Goal: Task Accomplishment & Management: Use online tool/utility

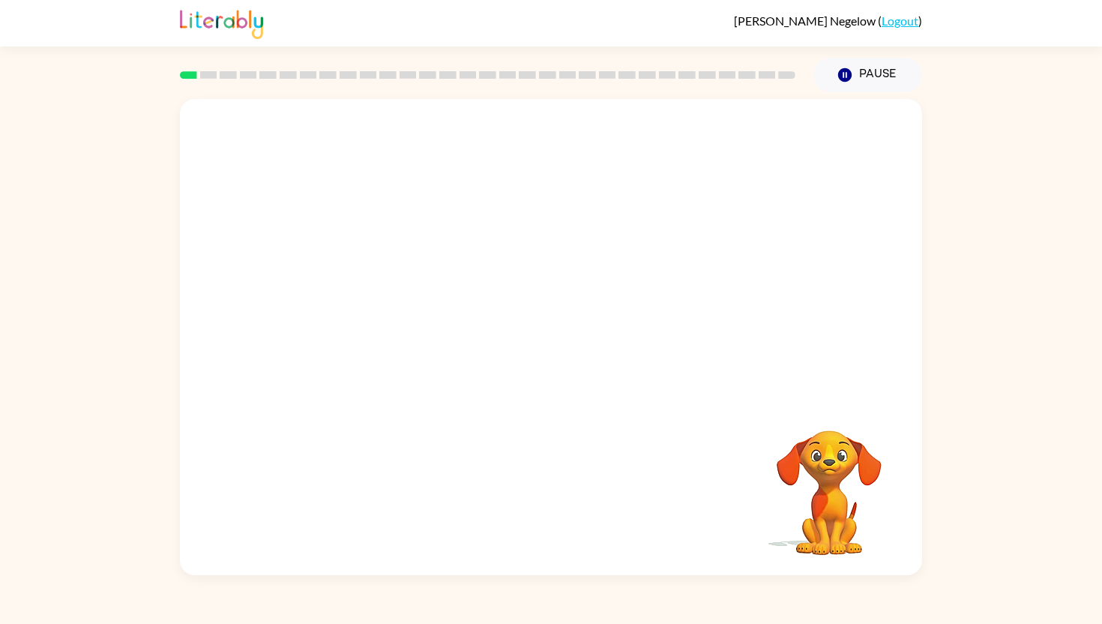
click at [829, 450] on video "Your browser must support playing .mp4 files to use Literably. Please try using…" at bounding box center [829, 482] width 150 height 150
click at [834, 450] on video "Your browser must support playing .mp4 files to use Literably. Please try using…" at bounding box center [829, 482] width 150 height 150
click at [833, 450] on video "Your browser must support playing .mp4 files to use Literably. Please try using…" at bounding box center [829, 482] width 150 height 150
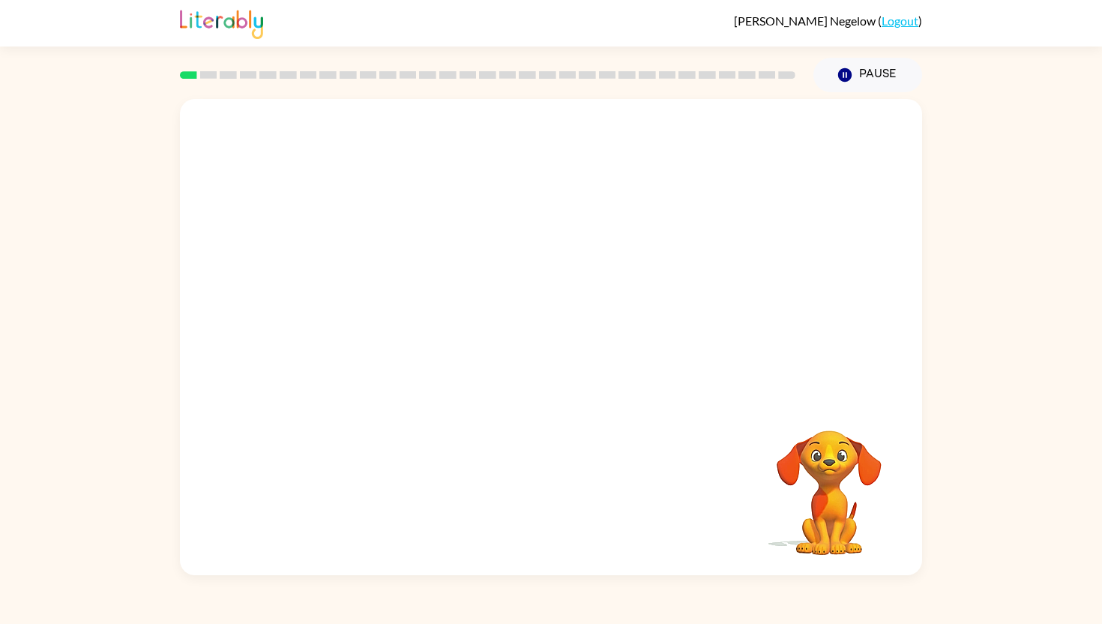
click at [833, 450] on video "Your browser must support playing .mp4 files to use Literably. Please try using…" at bounding box center [829, 482] width 150 height 150
click at [785, 499] on video "Your browser must support playing .mp4 files to use Literably. Please try using…" at bounding box center [829, 482] width 150 height 150
click at [769, 517] on video "Your browser must support playing .mp4 files to use Literably. Please try using…" at bounding box center [829, 482] width 150 height 150
click at [765, 499] on video "Your browser must support playing .mp4 files to use Literably. Please try using…" at bounding box center [829, 482] width 150 height 150
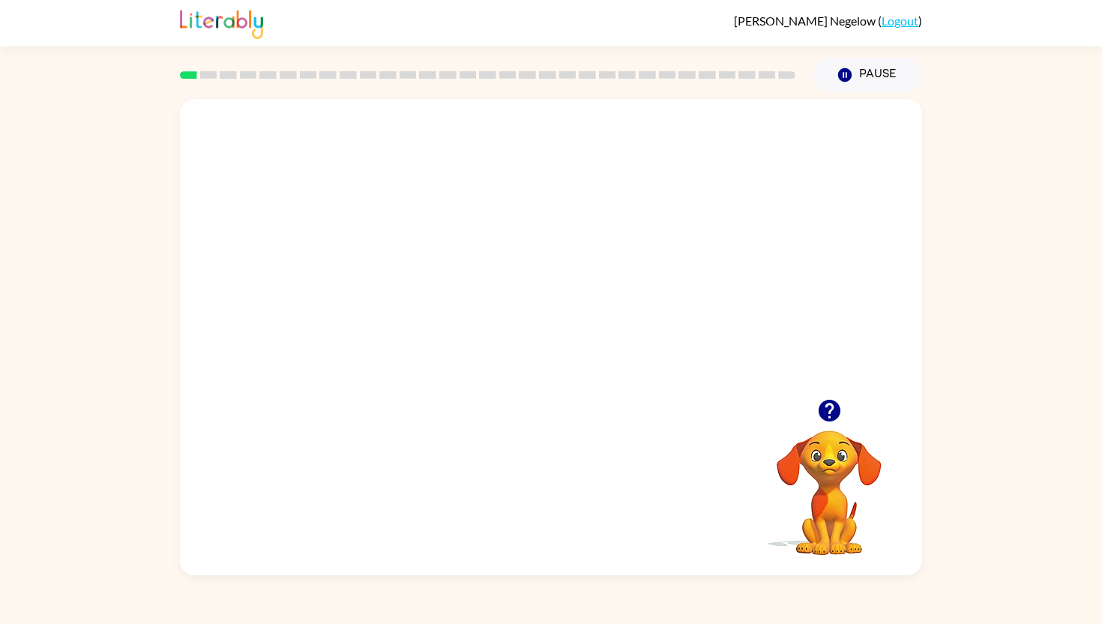
click at [765, 499] on video "Your browser must support playing .mp4 files to use Literably. Please try using…" at bounding box center [829, 482] width 150 height 150
click at [781, 481] on video "Your browser must support playing .mp4 files to use Literably. Please try using…" at bounding box center [829, 482] width 150 height 150
click at [776, 504] on video "Your browser must support playing .mp4 files to use Literably. Please try using…" at bounding box center [829, 482] width 150 height 150
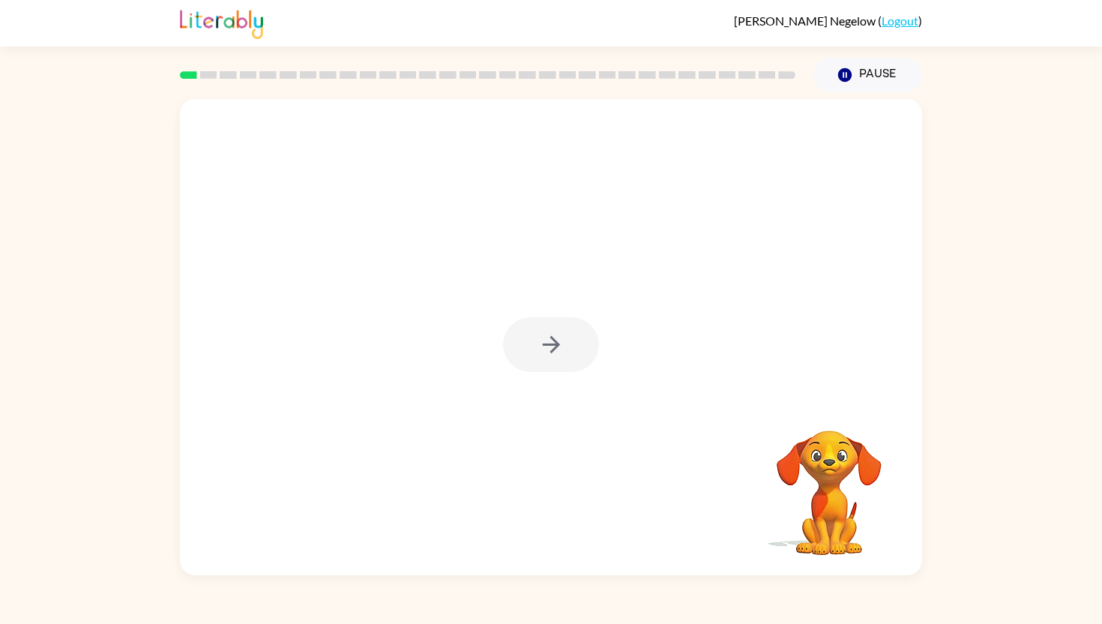
click at [562, 335] on div at bounding box center [551, 344] width 96 height 55
click at [514, 325] on button "button" at bounding box center [551, 344] width 96 height 55
click at [768, 457] on video "Your browser must support playing .mp4 files to use Literably. Please try using…" at bounding box center [829, 482] width 150 height 150
click at [768, 527] on video "Your browser must support playing .mp4 files to use Literably. Please try using…" at bounding box center [829, 482] width 150 height 150
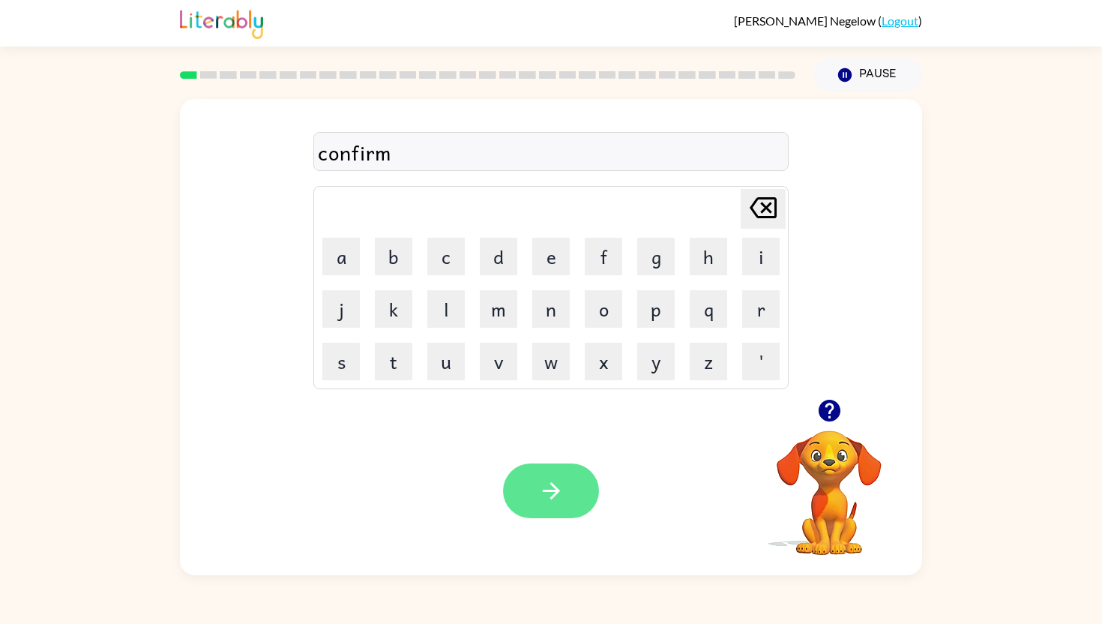
click at [578, 491] on button "button" at bounding box center [551, 490] width 96 height 55
click at [570, 493] on div at bounding box center [551, 490] width 96 height 55
click at [532, 519] on div "Your browser must support playing .mp4 files to use Literably. Please try using…" at bounding box center [551, 490] width 742 height 169
click at [538, 506] on button "button" at bounding box center [551, 490] width 96 height 55
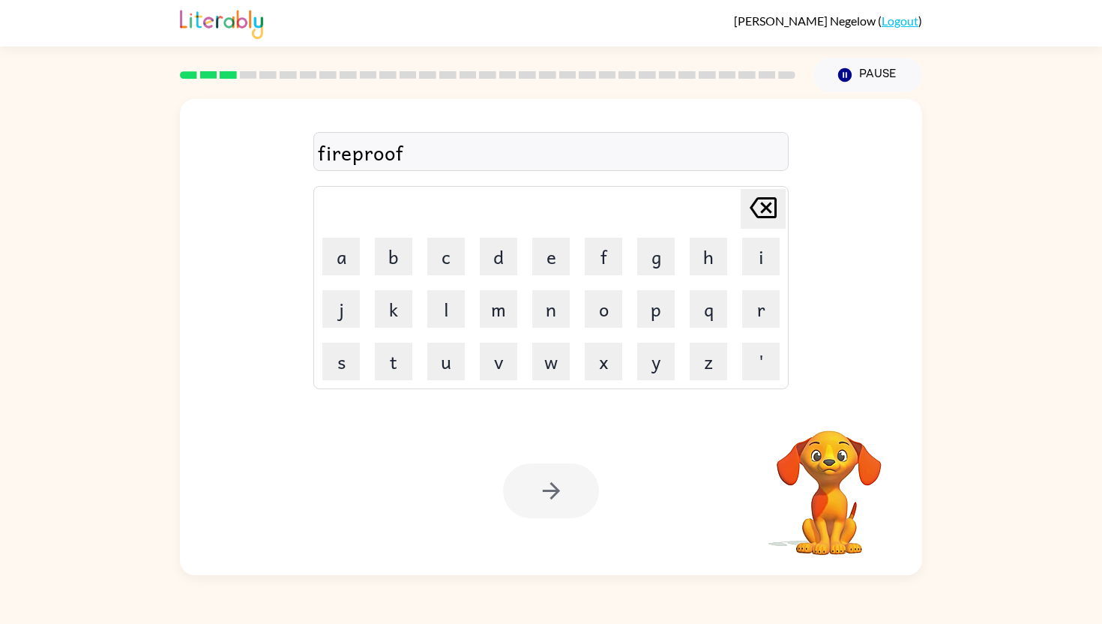
click at [577, 500] on div at bounding box center [551, 490] width 96 height 55
click at [577, 500] on button "button" at bounding box center [551, 490] width 96 height 55
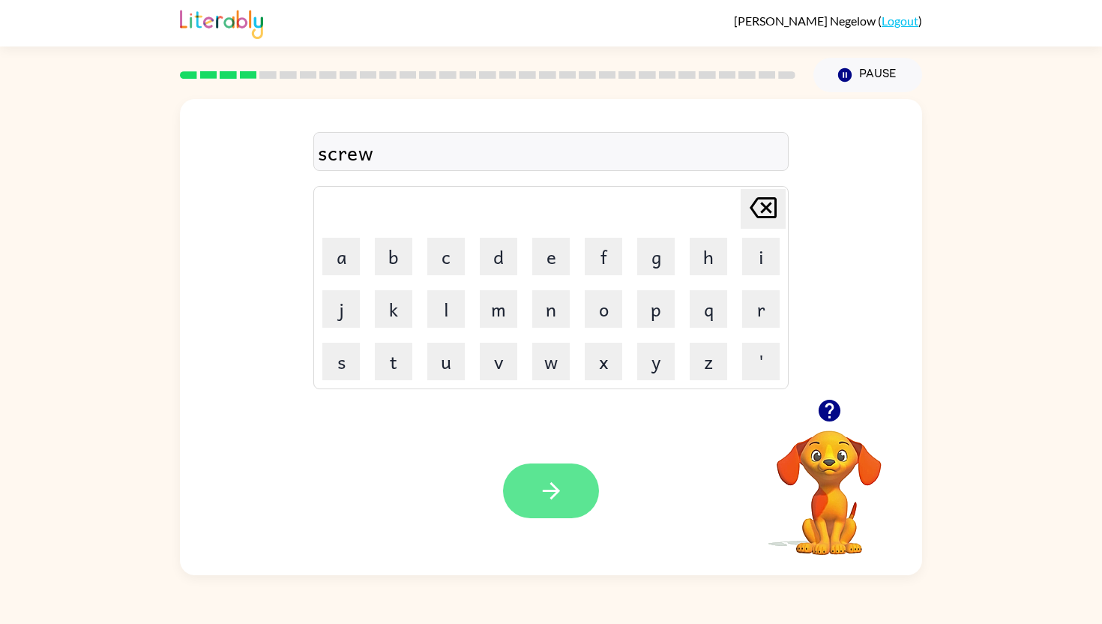
click at [586, 483] on button "button" at bounding box center [551, 490] width 96 height 55
click at [560, 497] on div at bounding box center [551, 490] width 96 height 55
click at [560, 497] on icon "button" at bounding box center [551, 491] width 26 height 26
click at [547, 496] on icon "button" at bounding box center [551, 491] width 26 height 26
click at [573, 490] on div at bounding box center [551, 490] width 96 height 55
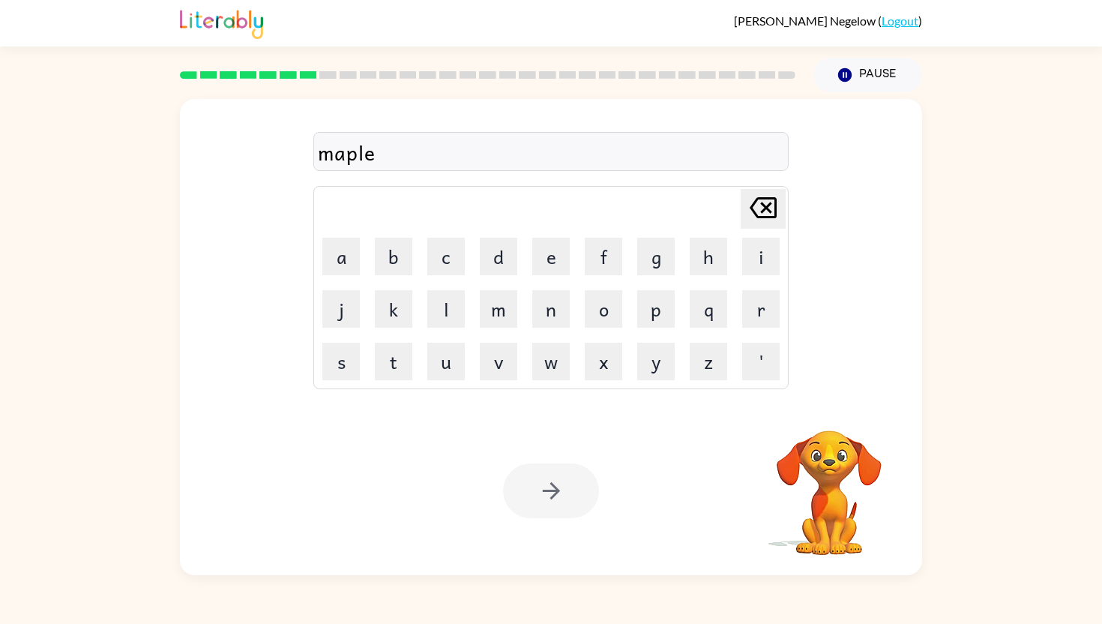
click at [573, 490] on div at bounding box center [551, 490] width 96 height 55
click at [571, 488] on button "button" at bounding box center [551, 490] width 96 height 55
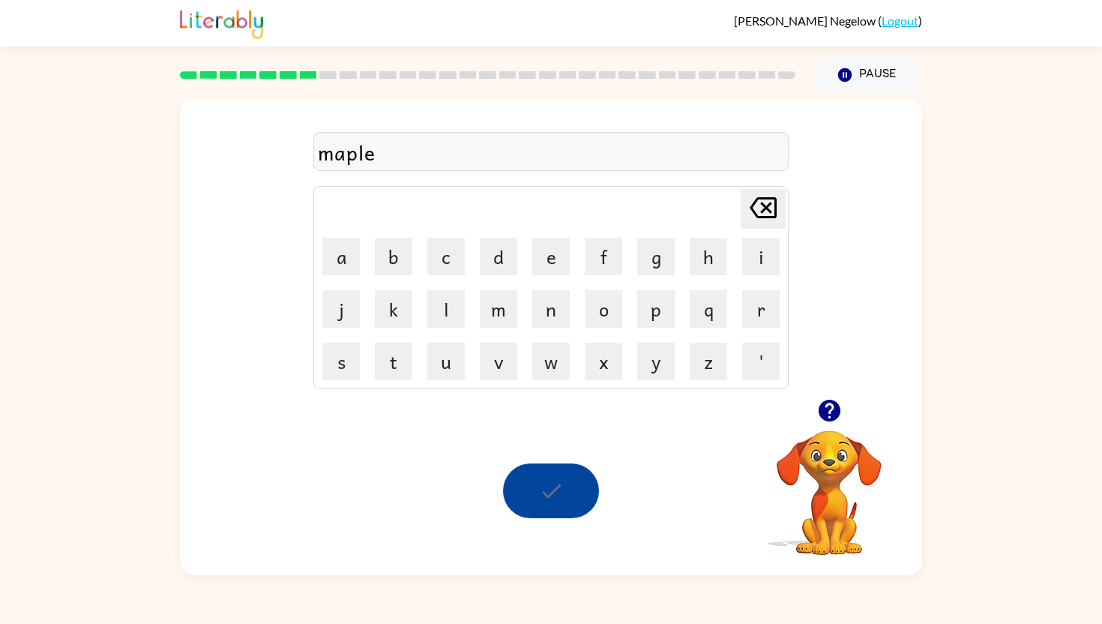
click at [571, 488] on div at bounding box center [551, 490] width 96 height 55
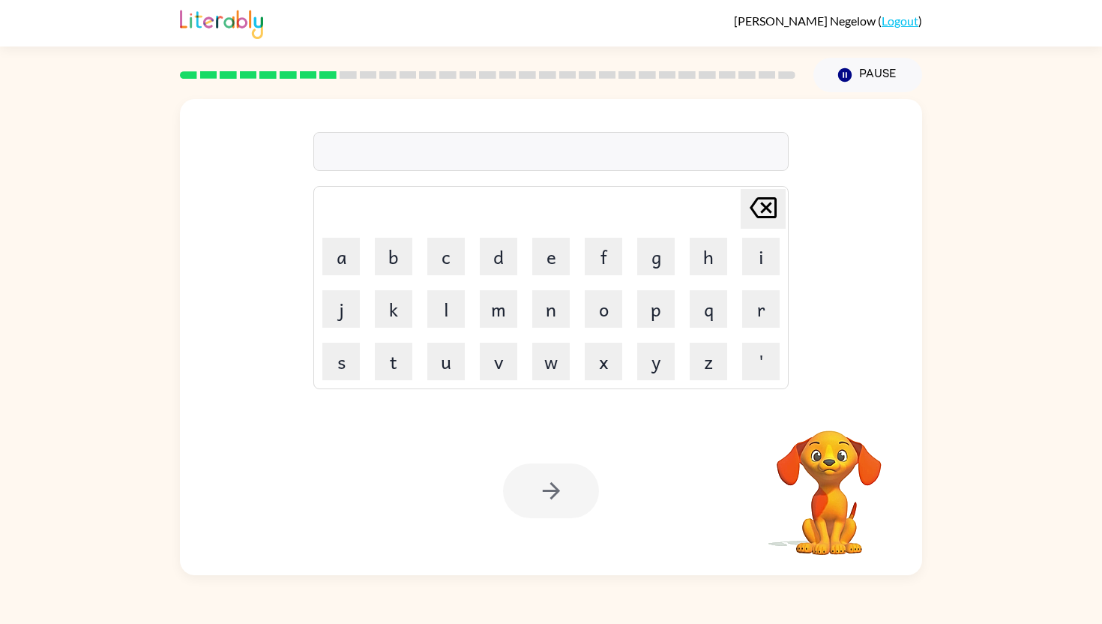
click at [571, 488] on div at bounding box center [551, 490] width 96 height 55
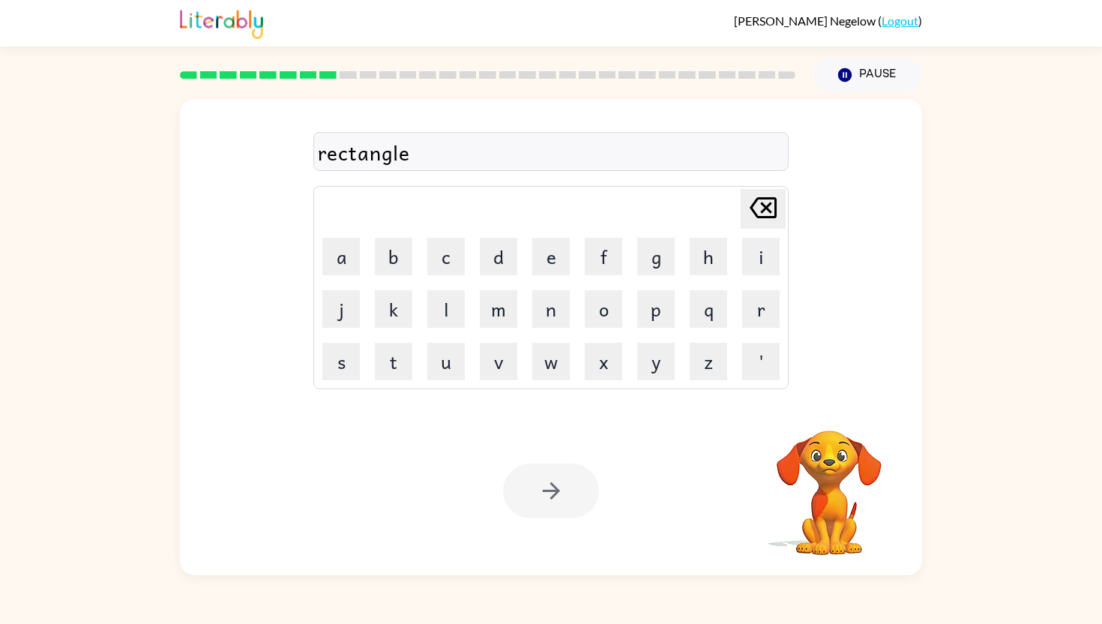
click at [571, 488] on div at bounding box center [551, 490] width 96 height 55
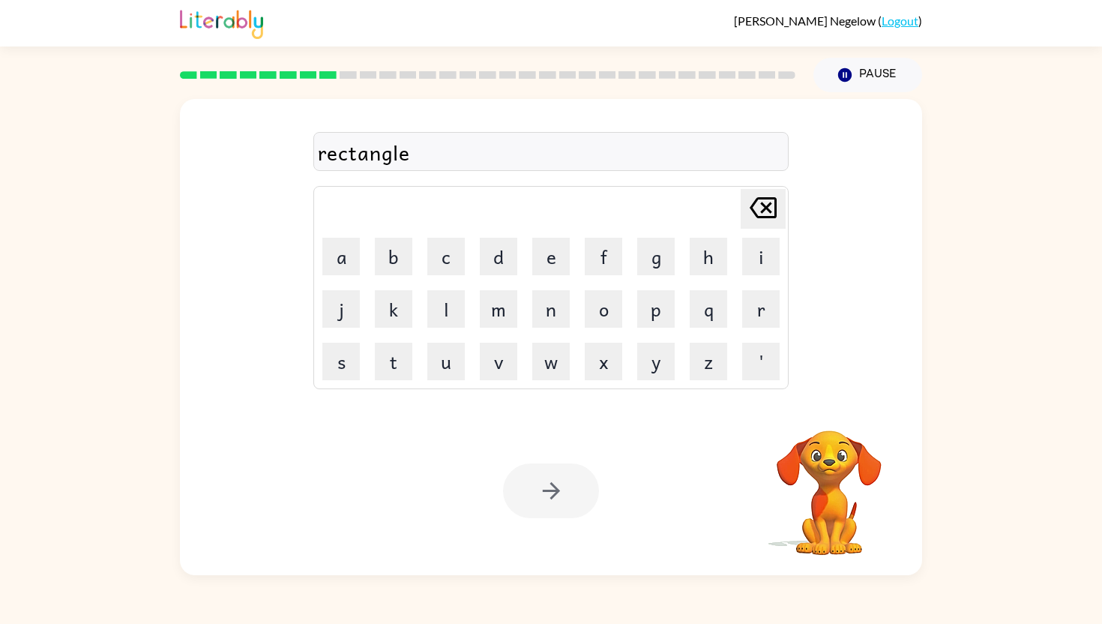
click at [571, 488] on div at bounding box center [551, 490] width 96 height 55
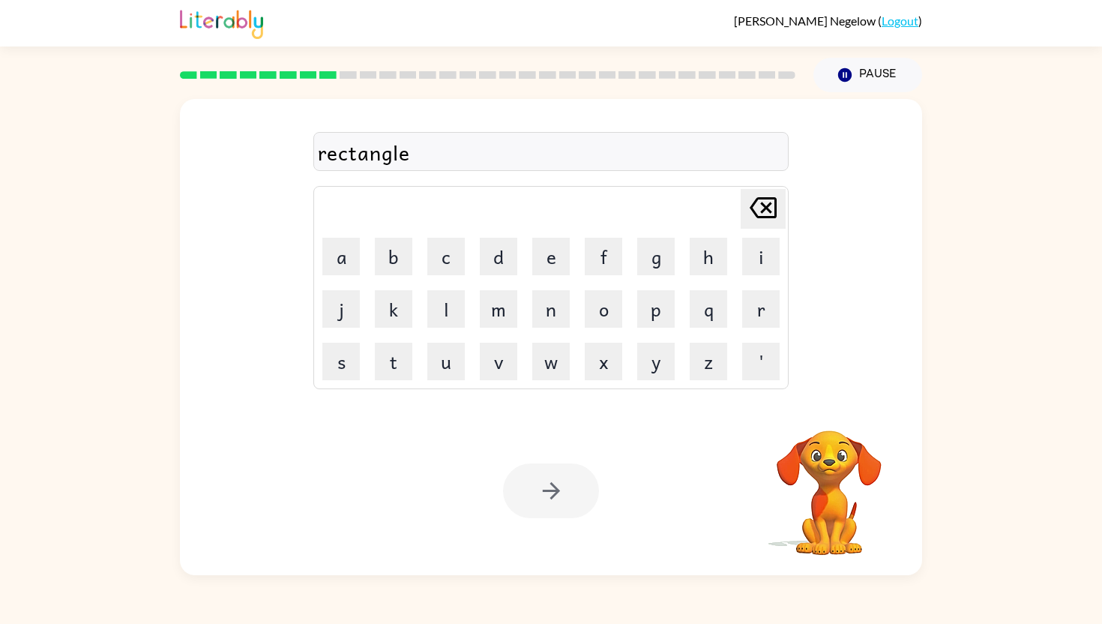
click at [571, 488] on div at bounding box center [551, 490] width 96 height 55
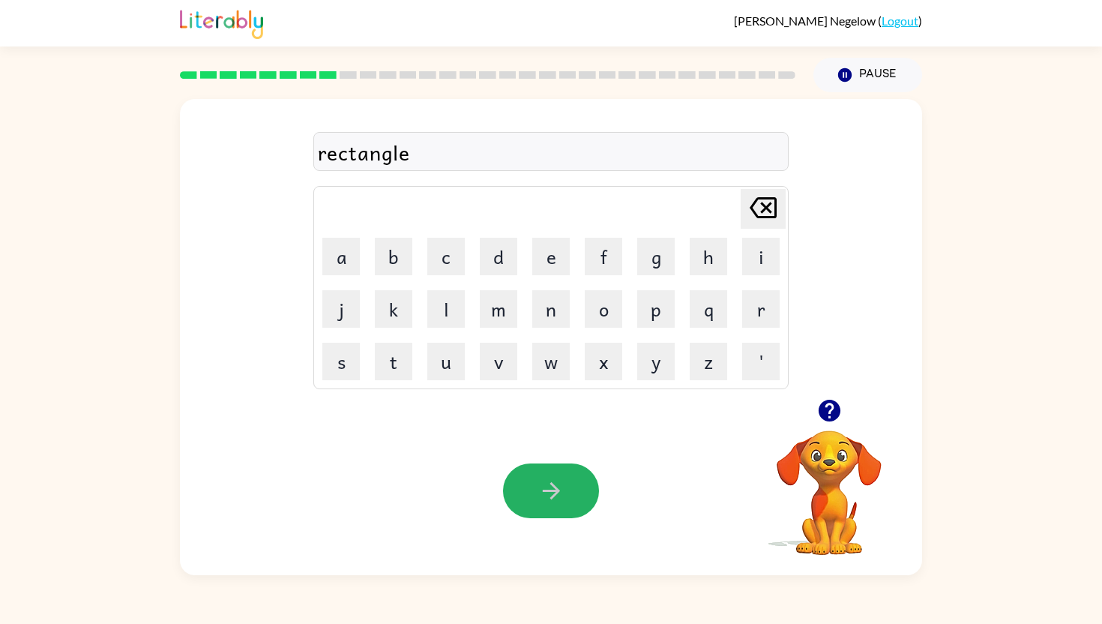
click at [571, 488] on button "button" at bounding box center [551, 490] width 96 height 55
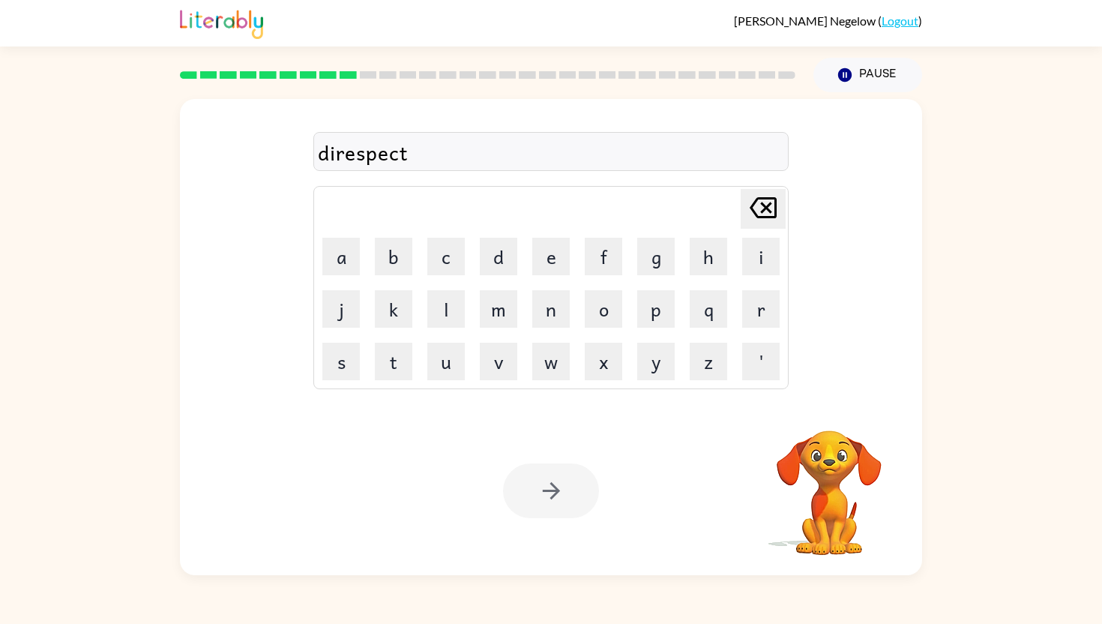
click at [547, 456] on div "Your browser must support playing .mp4 files to use Literably. Please try using…" at bounding box center [551, 490] width 742 height 169
click at [547, 457] on div "Your browser must support playing .mp4 files to use Literably. Please try using…" at bounding box center [551, 490] width 742 height 169
click at [583, 484] on button "button" at bounding box center [551, 490] width 96 height 55
click at [568, 514] on div at bounding box center [551, 490] width 96 height 55
click at [567, 508] on div at bounding box center [551, 490] width 96 height 55
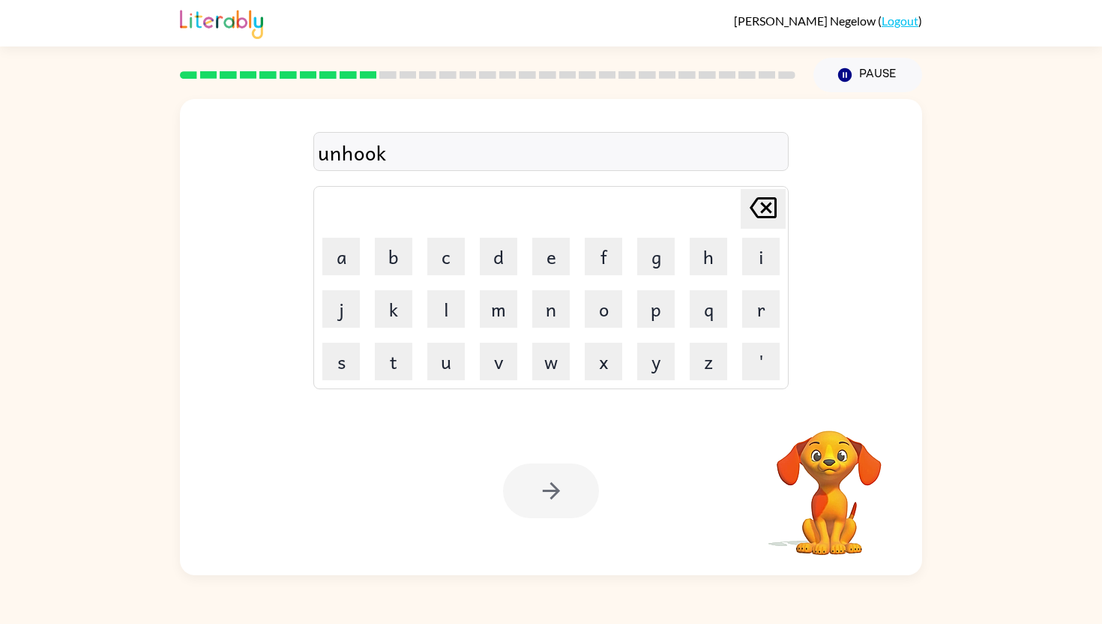
click at [567, 508] on div at bounding box center [551, 490] width 96 height 55
click at [568, 501] on div at bounding box center [551, 490] width 96 height 55
click at [575, 496] on button "button" at bounding box center [551, 490] width 96 height 55
click at [550, 482] on icon "button" at bounding box center [551, 491] width 26 height 26
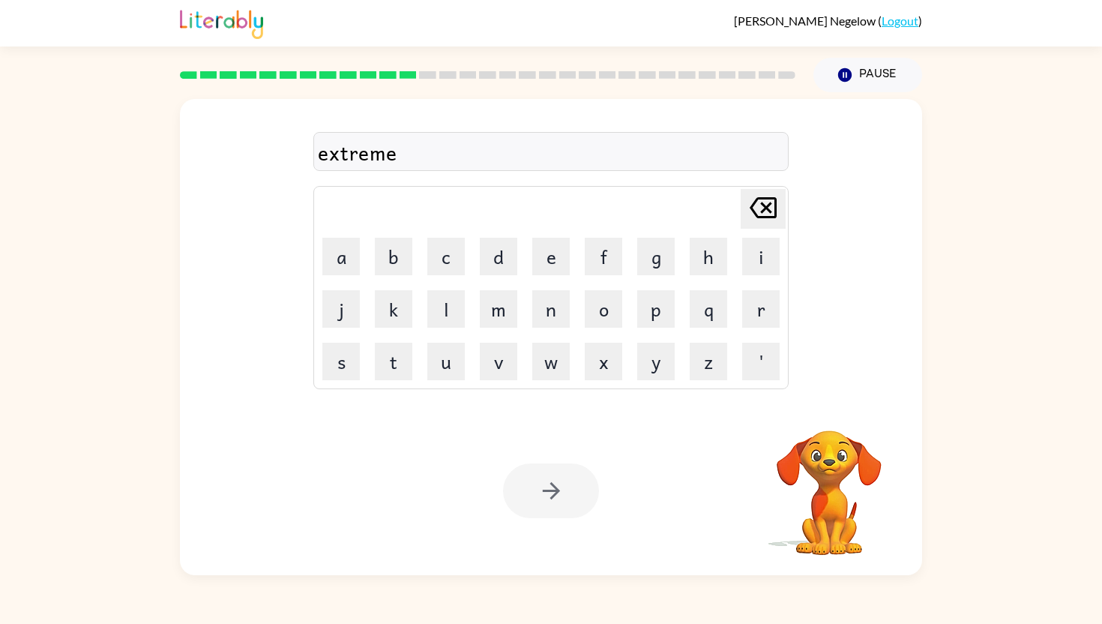
click at [570, 503] on div at bounding box center [551, 490] width 96 height 55
click at [570, 503] on button "button" at bounding box center [551, 490] width 96 height 55
click at [552, 508] on div at bounding box center [551, 490] width 96 height 55
click at [555, 504] on div at bounding box center [551, 490] width 96 height 55
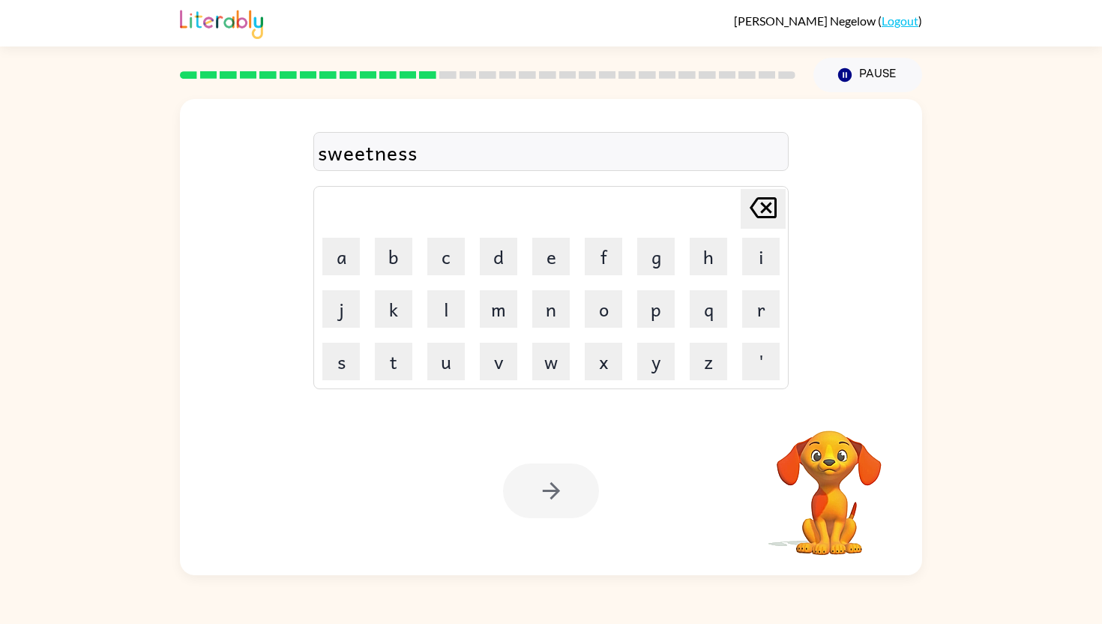
click at [555, 504] on div at bounding box center [551, 490] width 96 height 55
click at [555, 502] on div at bounding box center [551, 490] width 96 height 55
click at [574, 480] on button "button" at bounding box center [551, 490] width 96 height 55
click at [568, 481] on div at bounding box center [551, 490] width 96 height 55
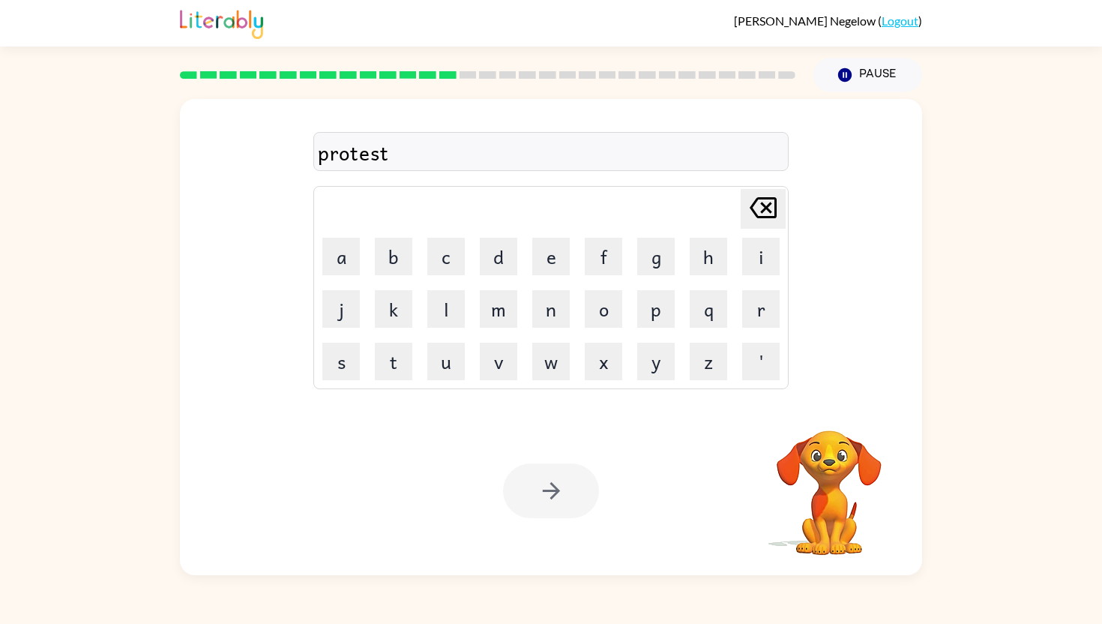
click at [568, 481] on div at bounding box center [551, 490] width 96 height 55
click at [568, 481] on button "button" at bounding box center [551, 490] width 96 height 55
click at [568, 481] on div at bounding box center [551, 490] width 96 height 55
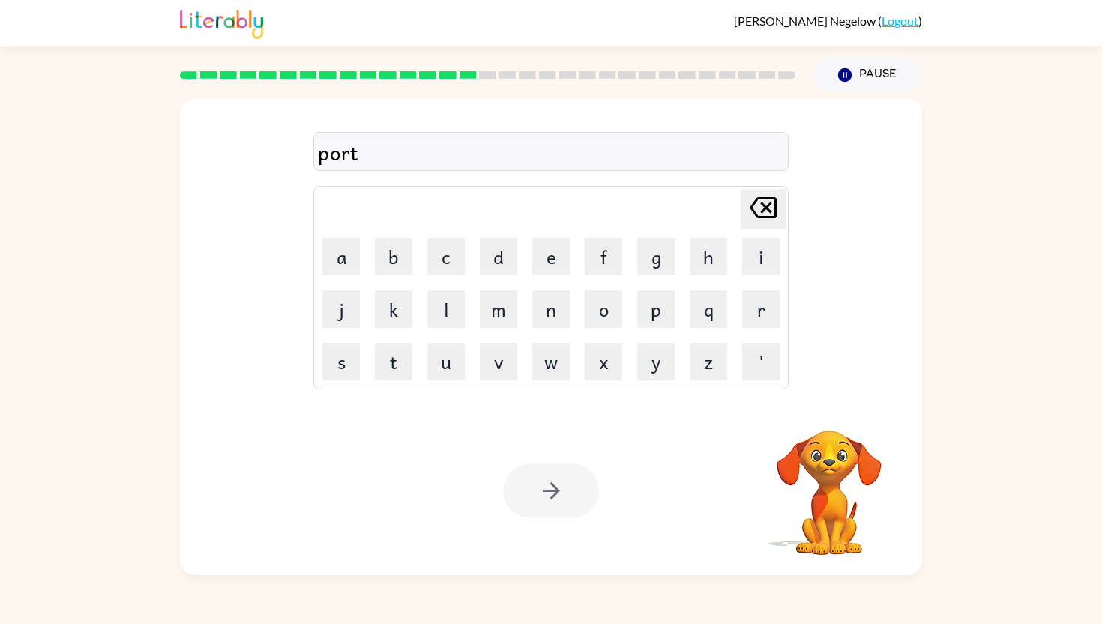
click at [564, 491] on div at bounding box center [551, 490] width 96 height 55
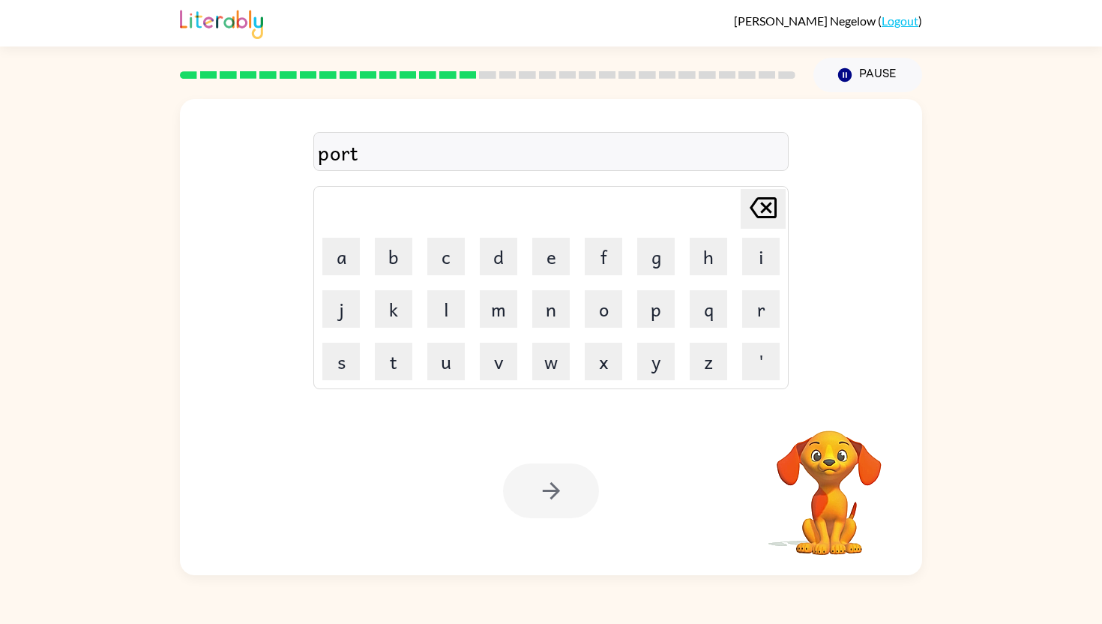
click at [564, 491] on div at bounding box center [551, 490] width 96 height 55
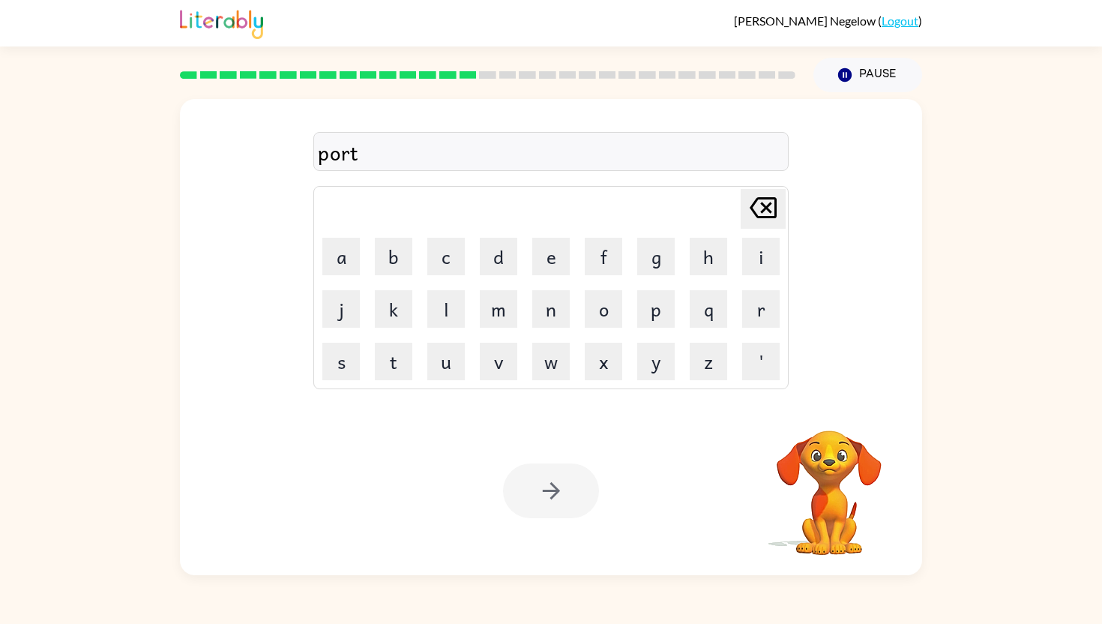
click at [564, 491] on div at bounding box center [551, 490] width 96 height 55
click at [564, 491] on icon "button" at bounding box center [551, 491] width 26 height 26
click at [565, 492] on div at bounding box center [551, 490] width 96 height 55
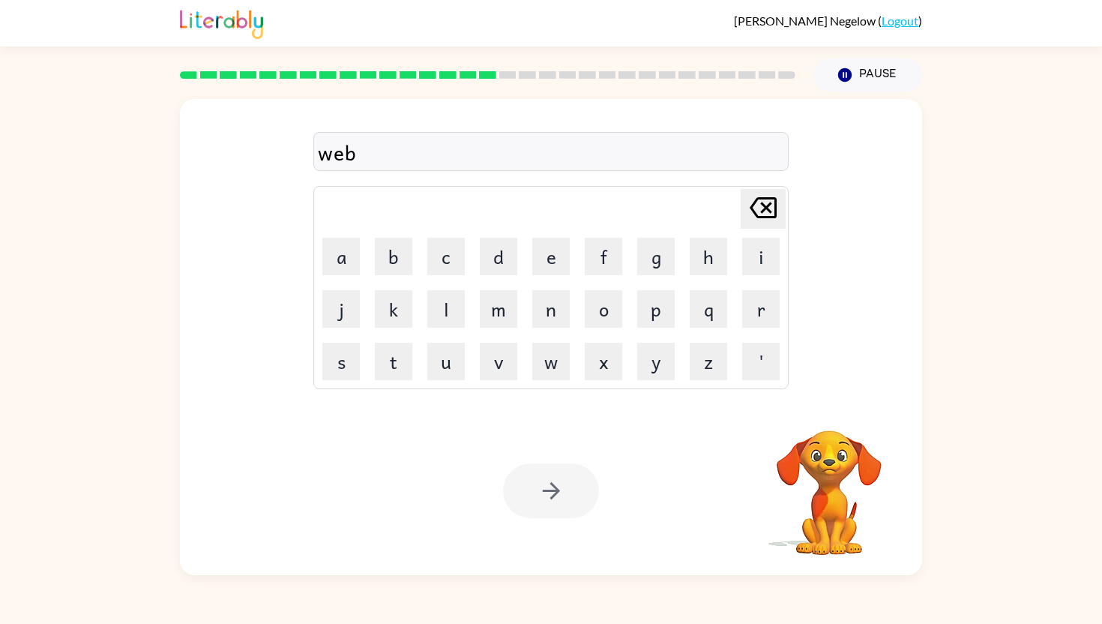
click at [565, 492] on div at bounding box center [551, 490] width 96 height 55
click at [565, 492] on button "button" at bounding box center [551, 490] width 96 height 55
click at [569, 495] on div at bounding box center [551, 490] width 96 height 55
click at [567, 496] on div at bounding box center [551, 490] width 96 height 55
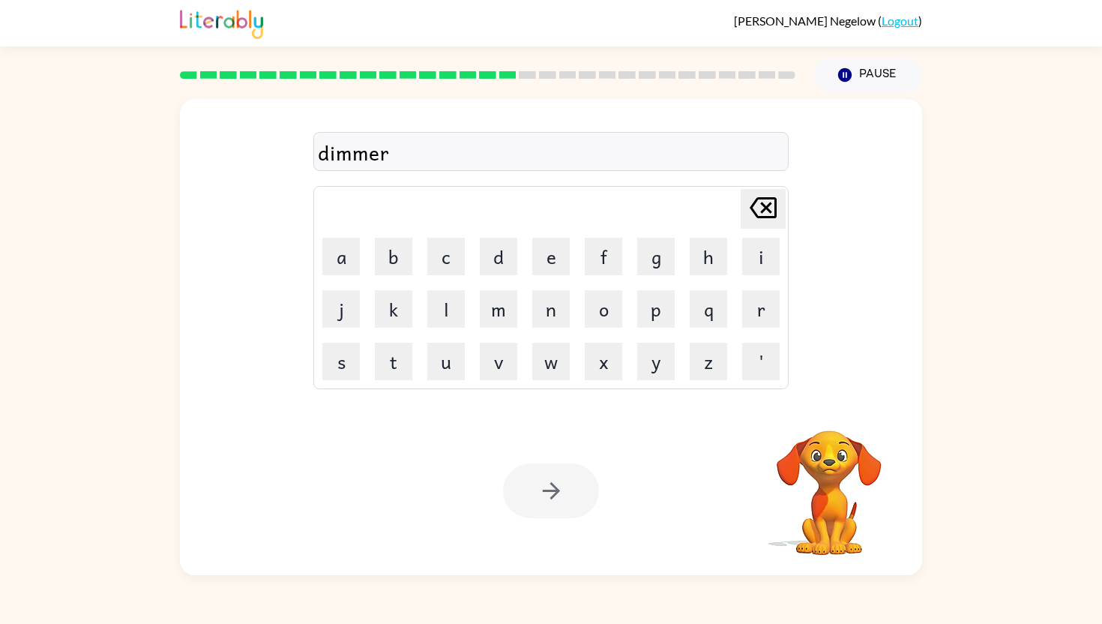
click at [567, 496] on div at bounding box center [551, 490] width 96 height 55
click at [567, 496] on button "button" at bounding box center [551, 490] width 96 height 55
click at [567, 496] on div at bounding box center [551, 490] width 96 height 55
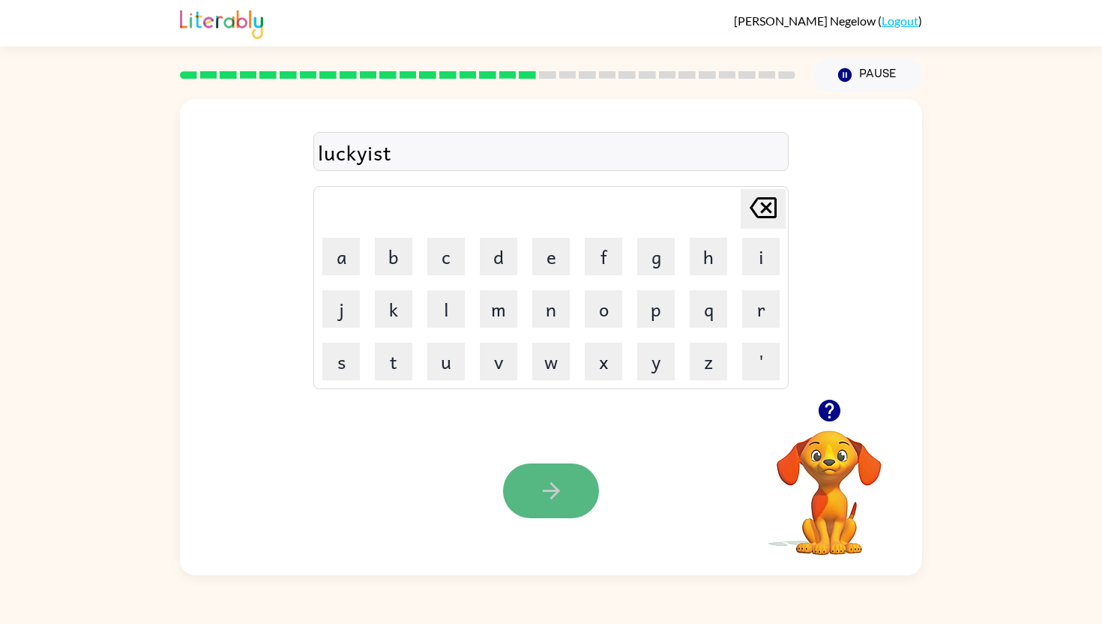
click at [543, 495] on icon "button" at bounding box center [551, 491] width 26 height 26
click at [580, 482] on div at bounding box center [551, 490] width 96 height 55
click at [580, 482] on button "button" at bounding box center [551, 490] width 96 height 55
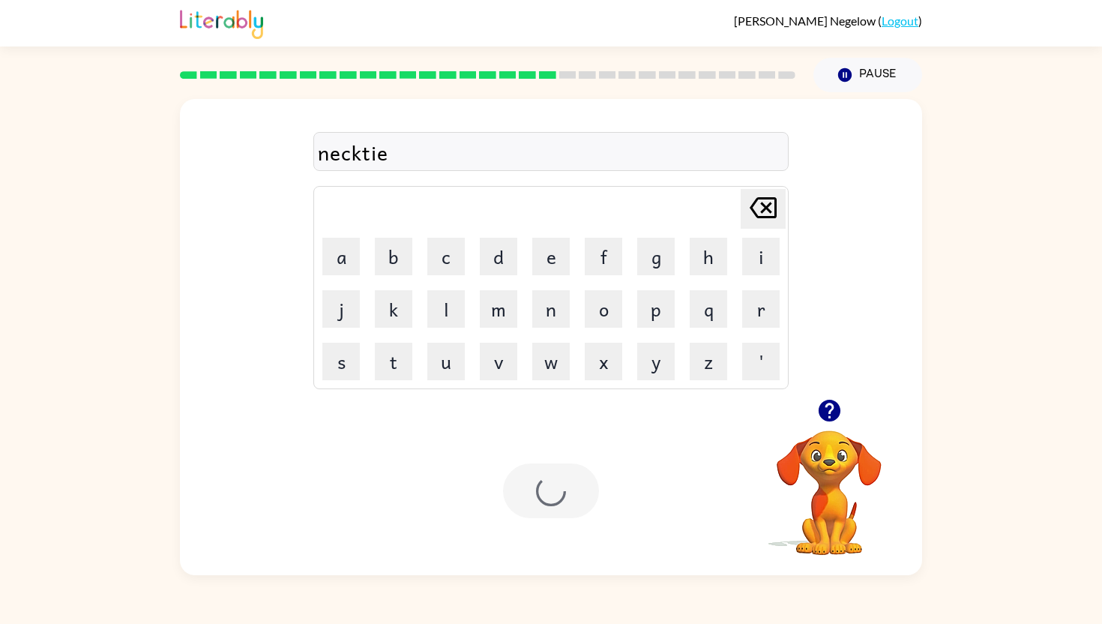
click at [580, 482] on div at bounding box center [551, 490] width 96 height 55
click at [549, 490] on div at bounding box center [551, 490] width 96 height 55
click at [550, 491] on div at bounding box center [551, 490] width 96 height 55
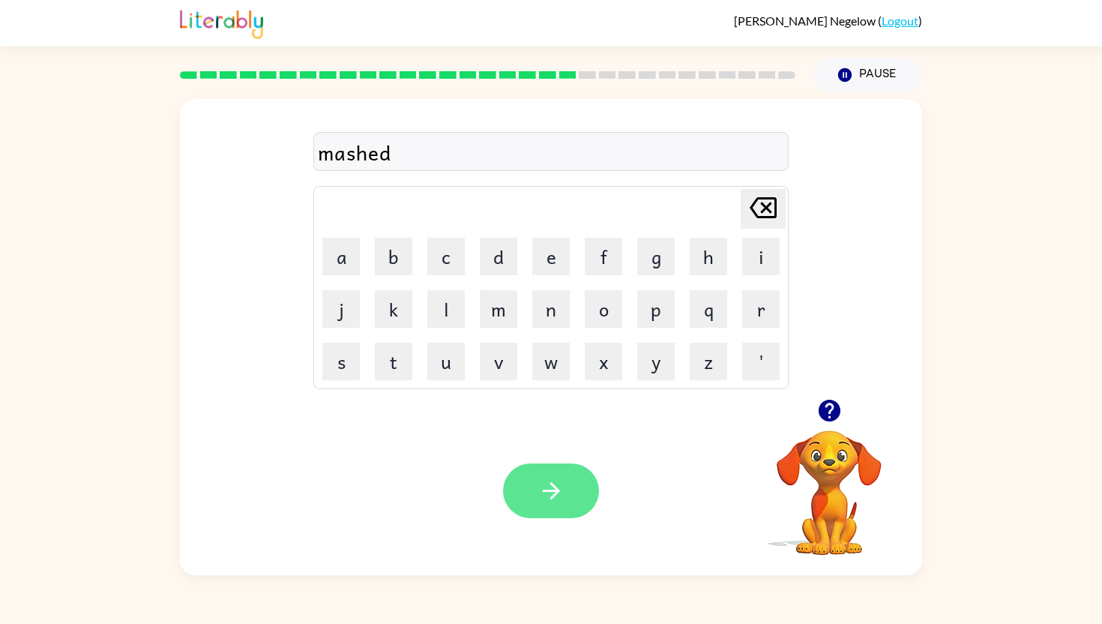
click at [550, 492] on icon "button" at bounding box center [551, 491] width 26 height 26
click at [559, 488] on div at bounding box center [551, 490] width 96 height 55
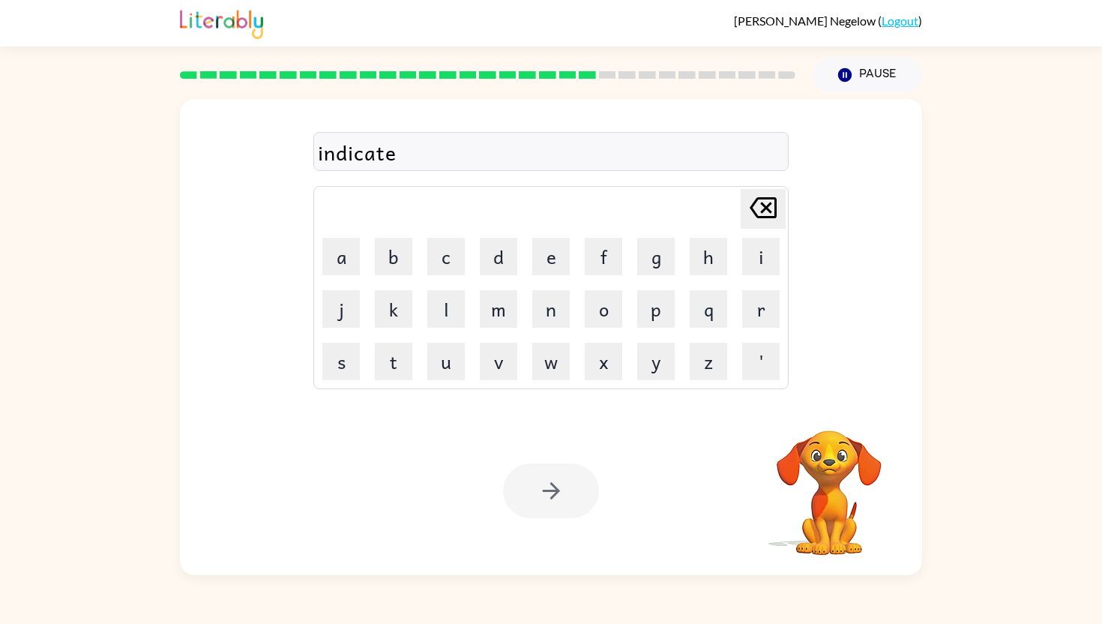
click at [559, 488] on div at bounding box center [551, 490] width 96 height 55
click at [559, 488] on icon "button" at bounding box center [551, 491] width 26 height 26
click at [580, 478] on button "button" at bounding box center [551, 490] width 96 height 55
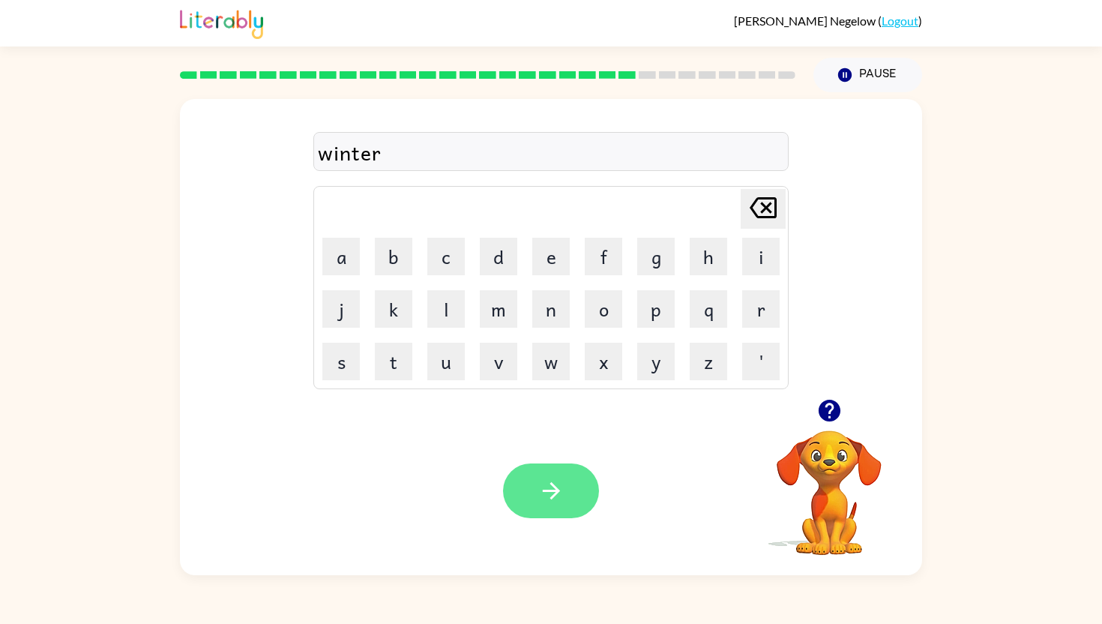
click at [557, 499] on icon "button" at bounding box center [551, 491] width 26 height 26
click at [576, 469] on button "button" at bounding box center [551, 490] width 96 height 55
click at [566, 495] on div at bounding box center [551, 490] width 96 height 55
click at [566, 495] on button "button" at bounding box center [551, 490] width 96 height 55
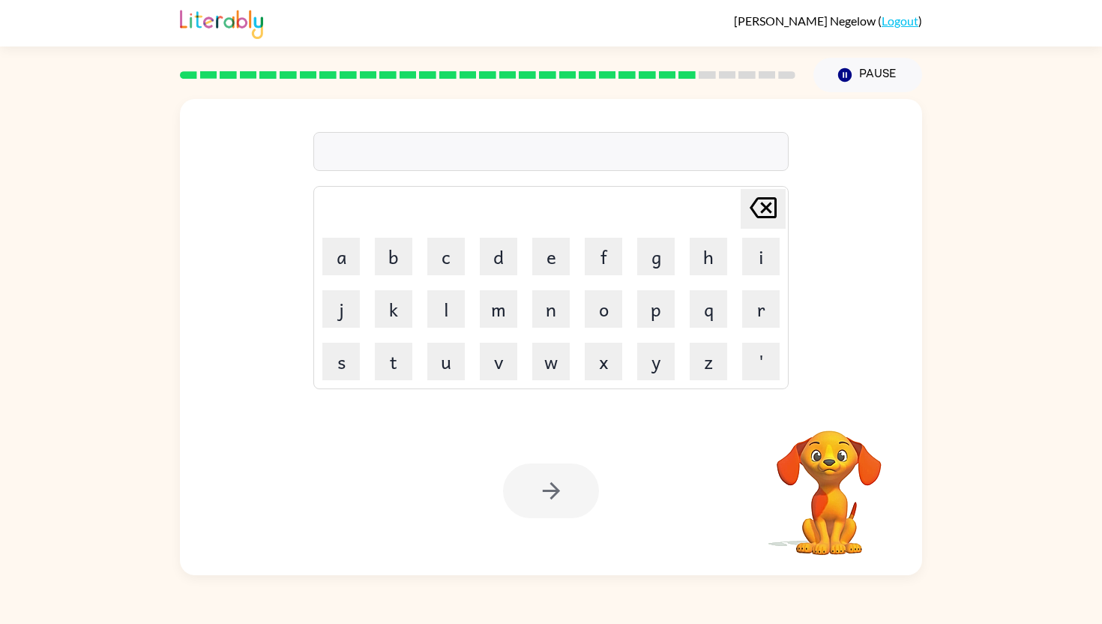
click at [568, 491] on div at bounding box center [551, 490] width 96 height 55
click at [559, 487] on div at bounding box center [551, 490] width 96 height 55
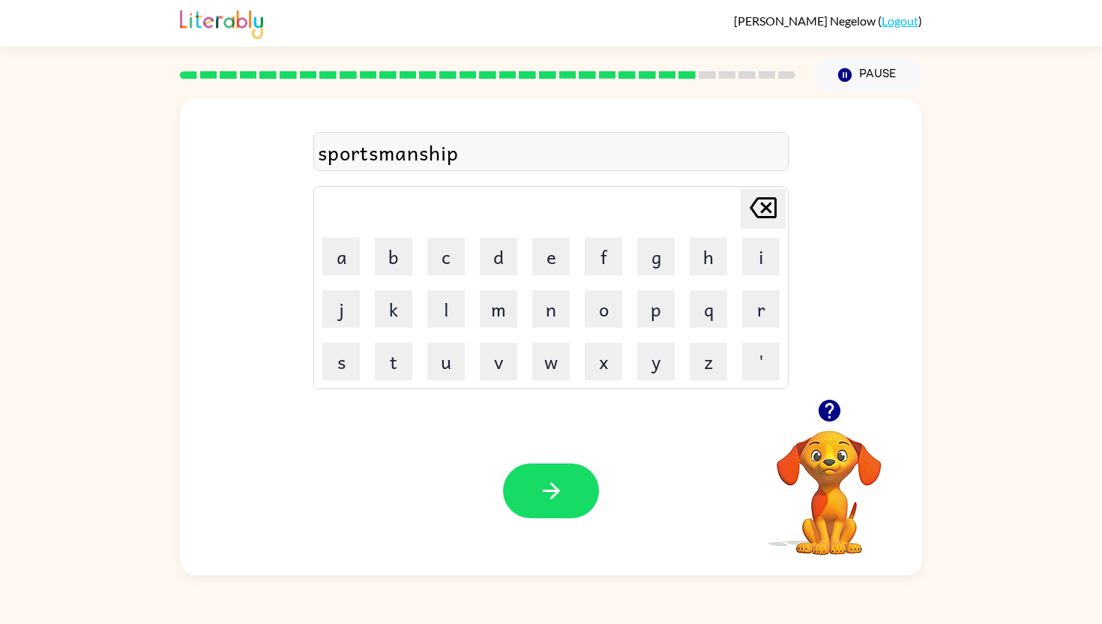
click at [559, 487] on div at bounding box center [551, 490] width 96 height 55
click at [559, 487] on icon "button" at bounding box center [551, 491] width 26 height 26
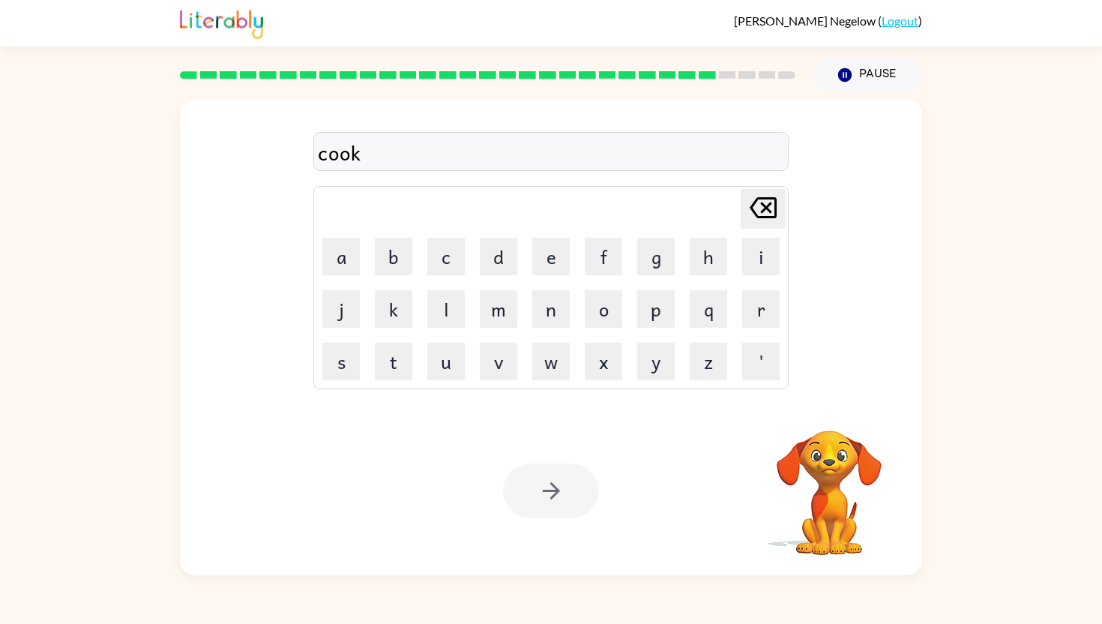
click at [574, 491] on div at bounding box center [551, 490] width 96 height 55
click at [569, 490] on button "button" at bounding box center [551, 490] width 96 height 55
click at [570, 492] on div at bounding box center [551, 490] width 96 height 55
click at [570, 492] on button "button" at bounding box center [551, 490] width 96 height 55
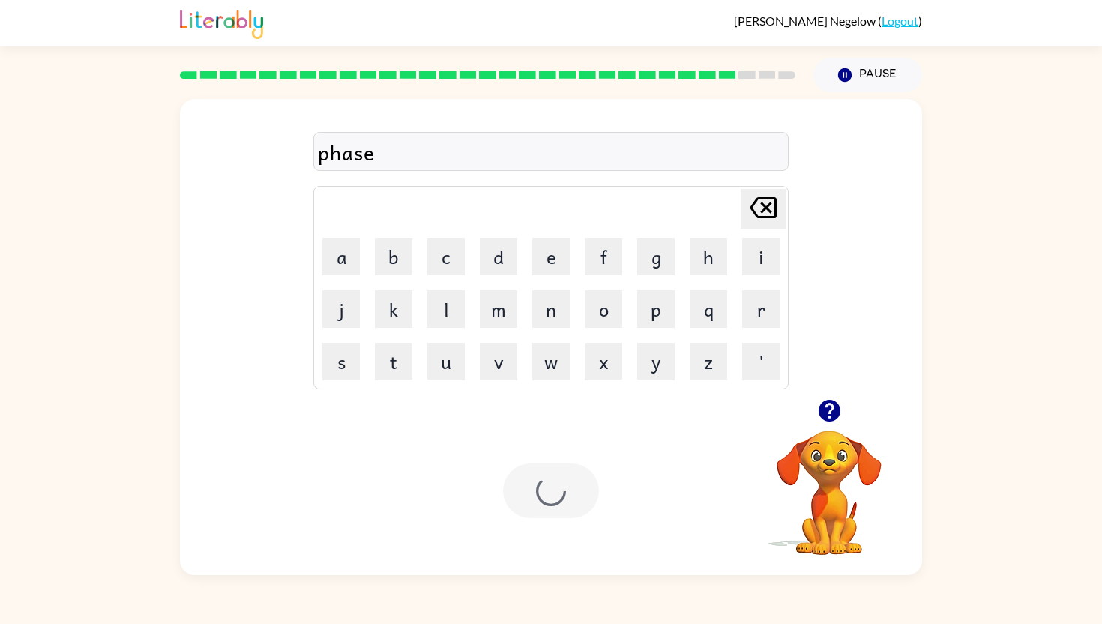
click at [570, 492] on div at bounding box center [551, 490] width 96 height 55
click at [543, 490] on icon "button" at bounding box center [550, 490] width 17 height 17
click at [571, 483] on div at bounding box center [551, 490] width 96 height 55
click at [562, 492] on div at bounding box center [551, 490] width 96 height 55
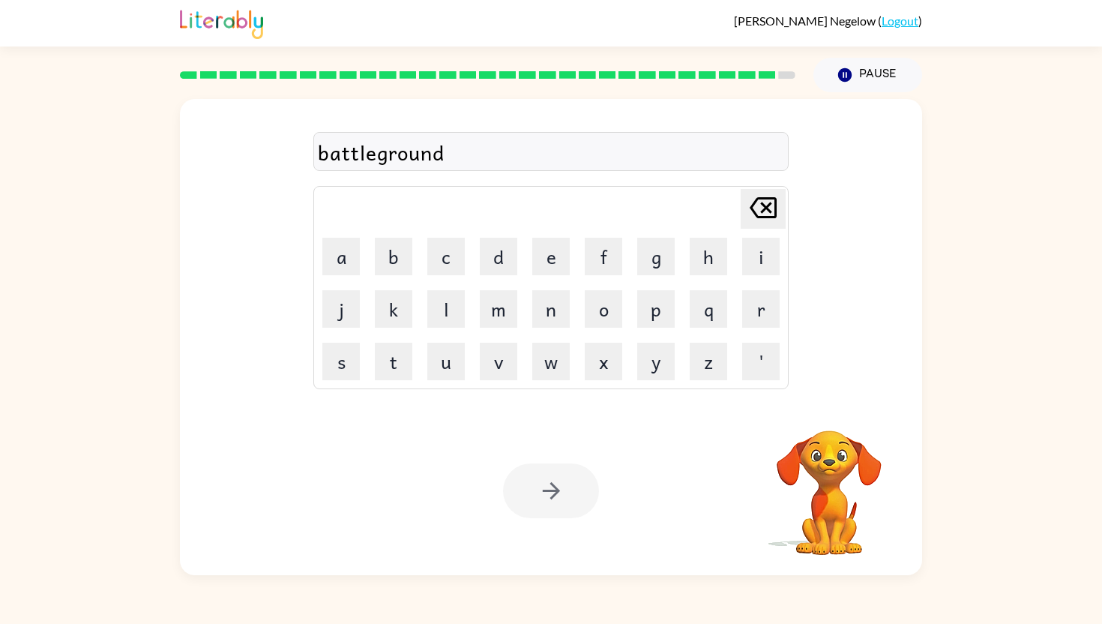
click at [562, 492] on div at bounding box center [551, 490] width 96 height 55
click at [562, 492] on icon "button" at bounding box center [551, 491] width 26 height 26
click at [562, 492] on div at bounding box center [551, 490] width 96 height 55
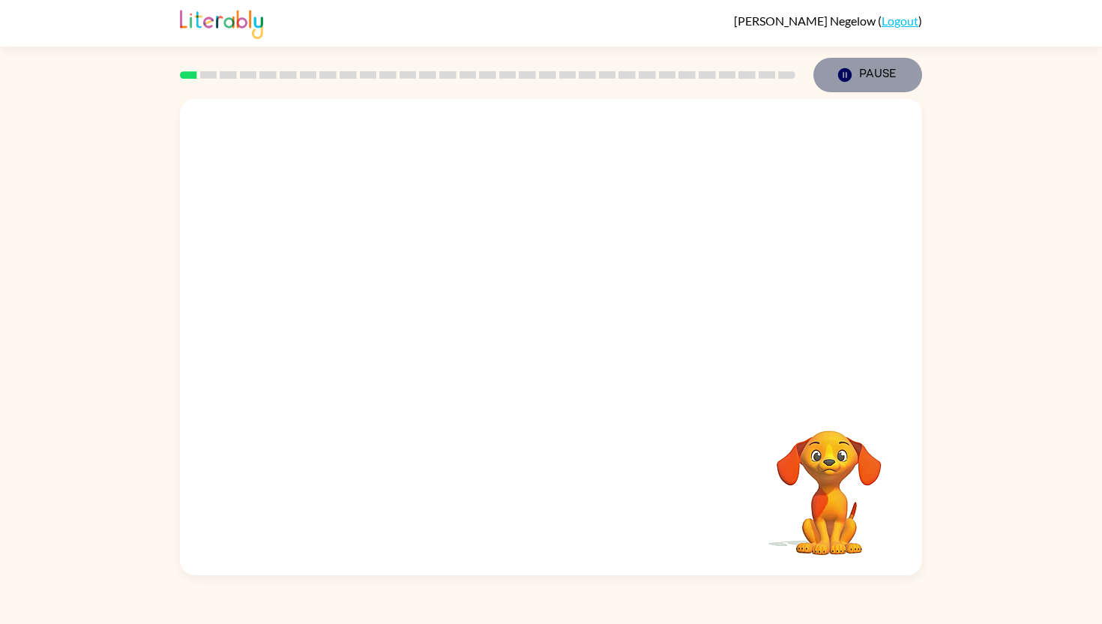
click at [892, 91] on button "Pause Pause" at bounding box center [868, 75] width 109 height 34
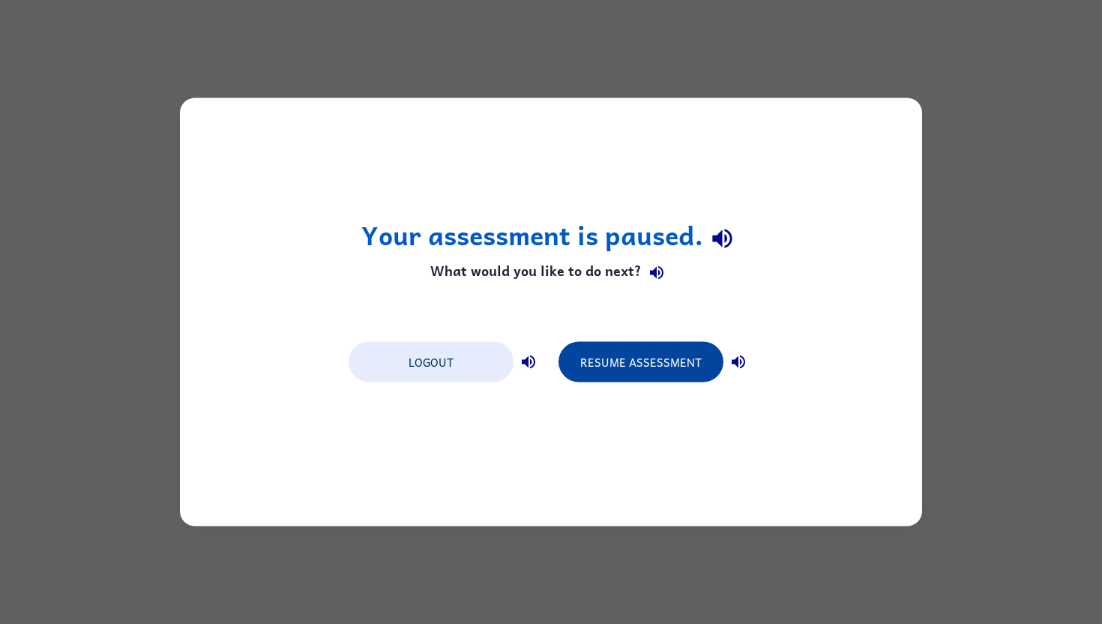
click at [601, 367] on button "Resume Assessment" at bounding box center [641, 362] width 165 height 40
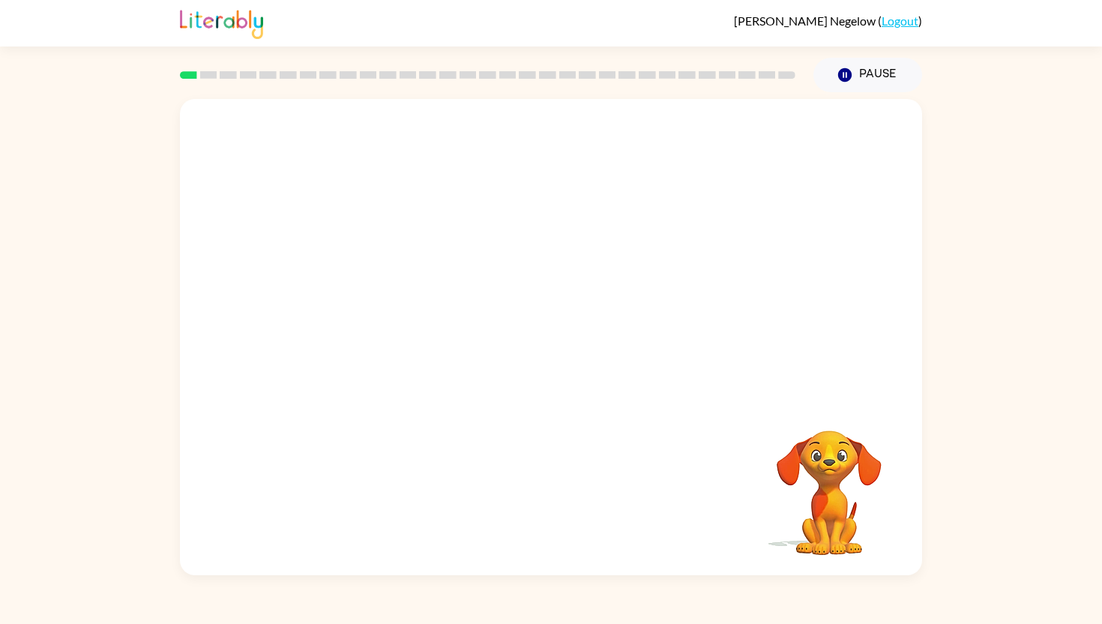
click at [346, 217] on video "Your browser must support playing .mp4 files to use Literably. Please try using…" at bounding box center [551, 249] width 742 height 300
drag, startPoint x: 820, startPoint y: 466, endPoint x: 844, endPoint y: 426, distance: 47.1
click at [844, 426] on video "Your browser must support playing .mp4 files to use Literably. Please try using…" at bounding box center [829, 482] width 150 height 150
drag, startPoint x: 770, startPoint y: 394, endPoint x: 816, endPoint y: 483, distance: 99.6
click at [821, 487] on div "Your browser must support playing .mp4 files to use Literably. Please try using…" at bounding box center [551, 337] width 742 height 476
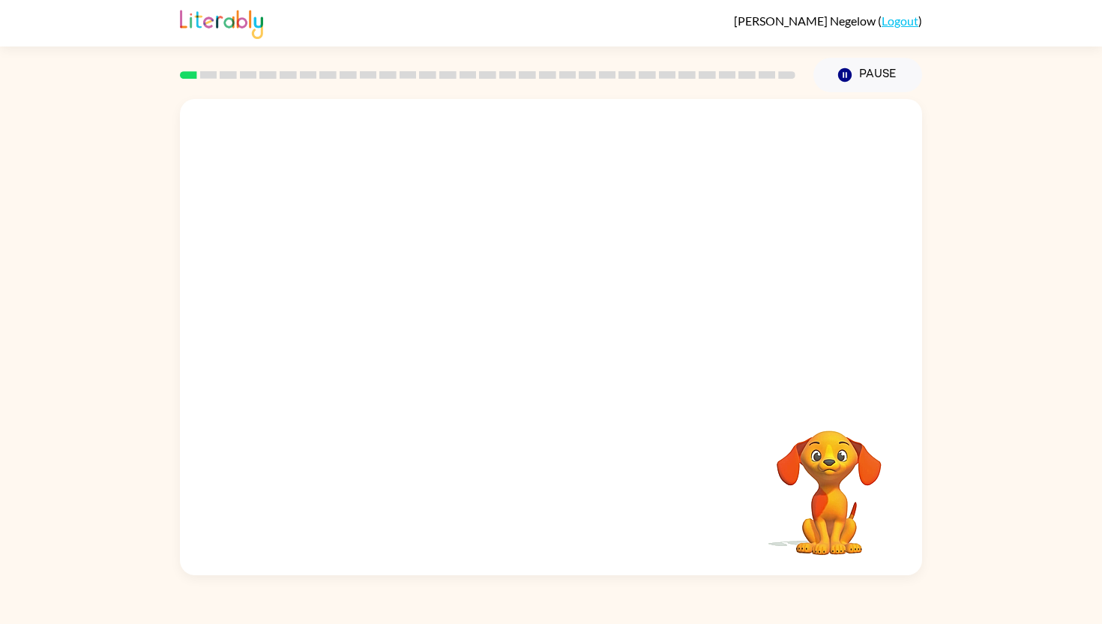
drag, startPoint x: 751, startPoint y: 429, endPoint x: 772, endPoint y: 438, distance: 22.8
click at [776, 442] on div "Your browser must support playing .mp4 files to use Literably. Please try using…" at bounding box center [551, 337] width 742 height 476
drag, startPoint x: 490, startPoint y: 121, endPoint x: 679, endPoint y: 222, distance: 215.1
click at [678, 223] on video "Your browser must support playing .mp4 files to use Literably. Please try using…" at bounding box center [551, 249] width 742 height 300
drag, startPoint x: 1102, startPoint y: 136, endPoint x: 931, endPoint y: 216, distance: 187.9
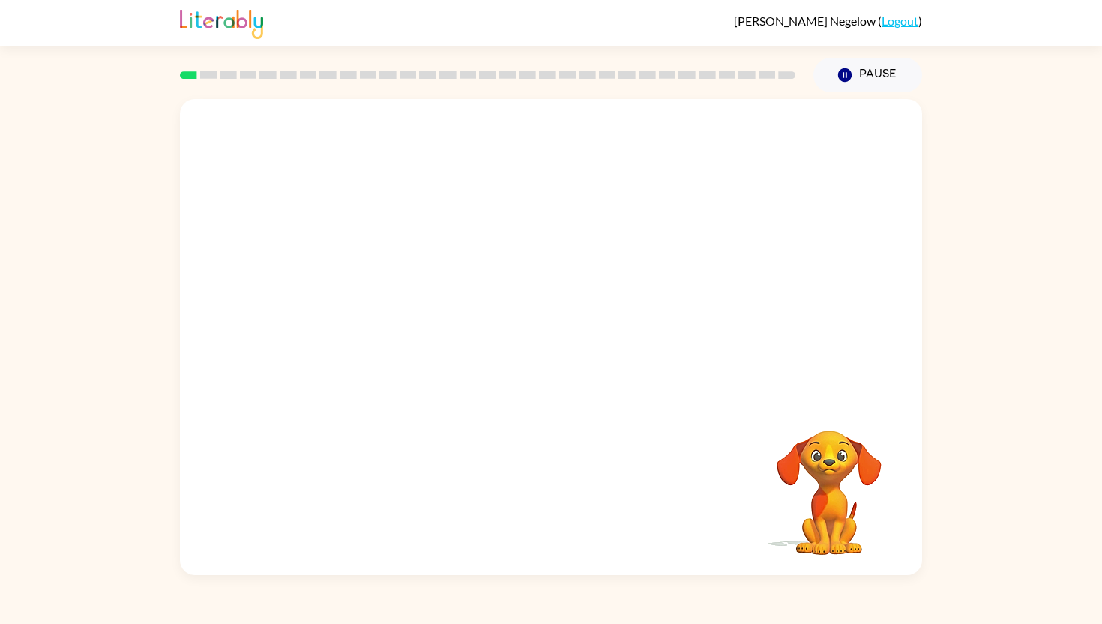
click at [941, 215] on div "Your browser must support playing .mp4 files to use Literably. Please try using…" at bounding box center [551, 333] width 1102 height 483
click at [540, 325] on button "button" at bounding box center [551, 344] width 96 height 55
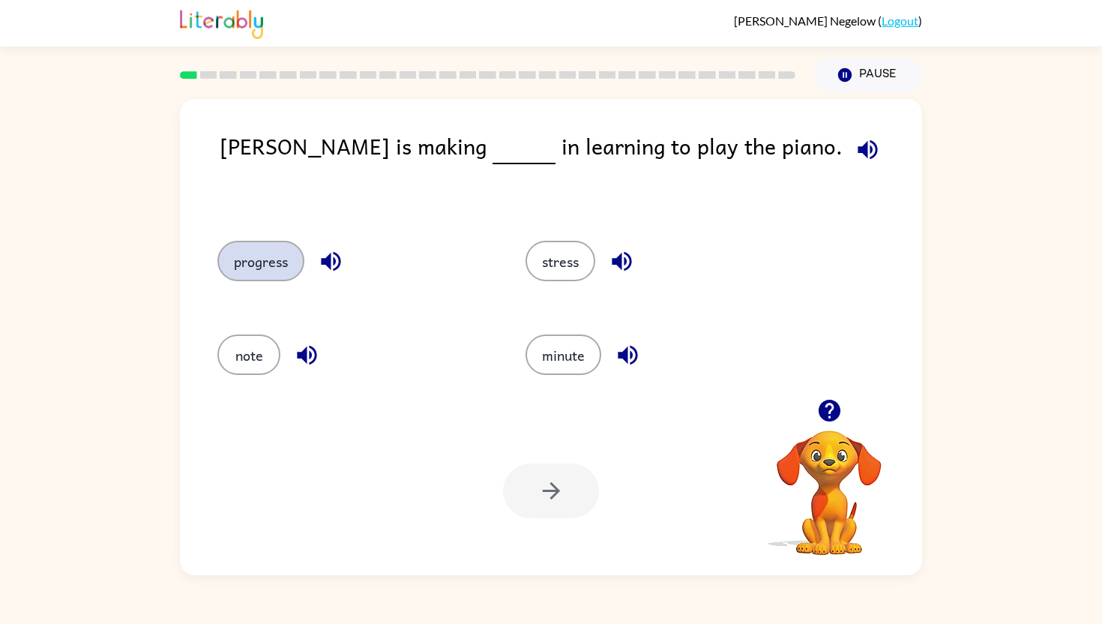
click at [253, 255] on button "progress" at bounding box center [260, 261] width 87 height 40
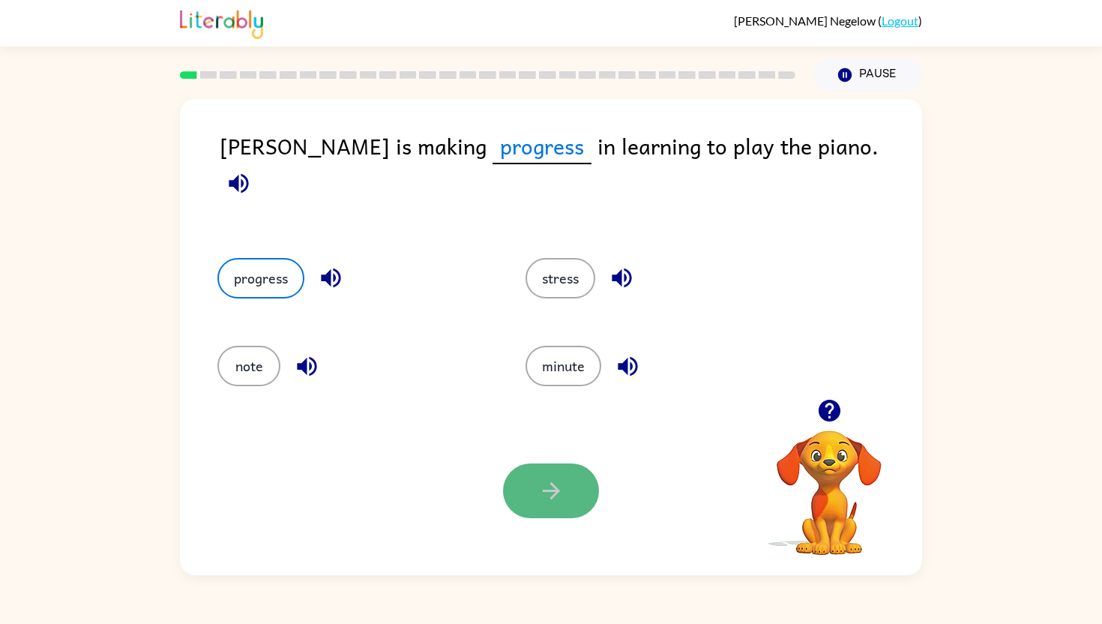
click at [557, 501] on icon "button" at bounding box center [551, 491] width 26 height 26
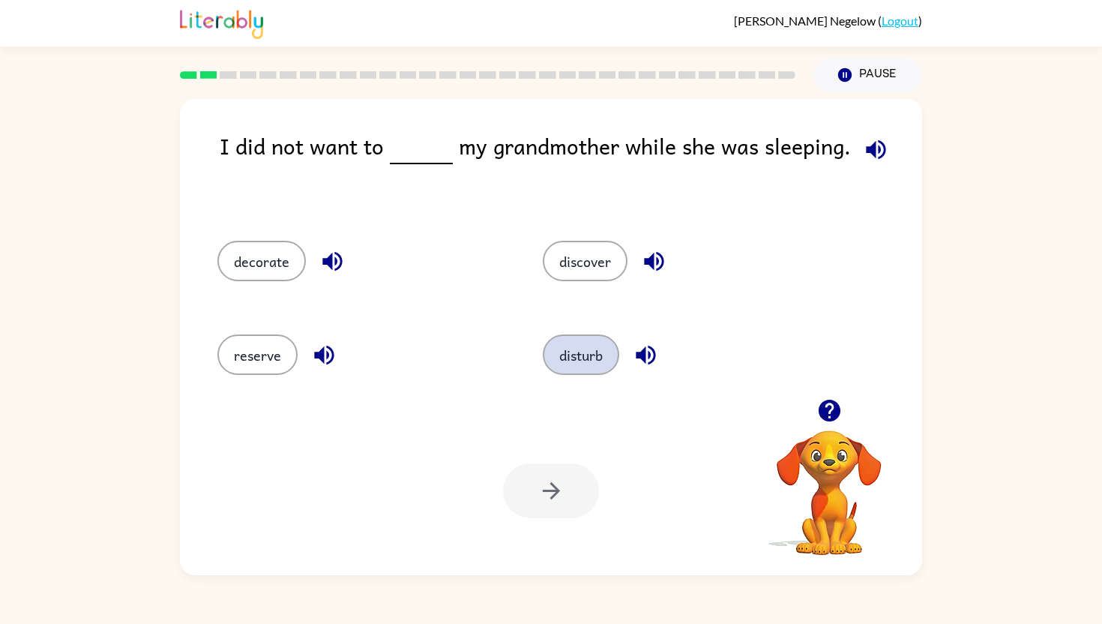
click at [603, 358] on button "disturb" at bounding box center [581, 354] width 76 height 40
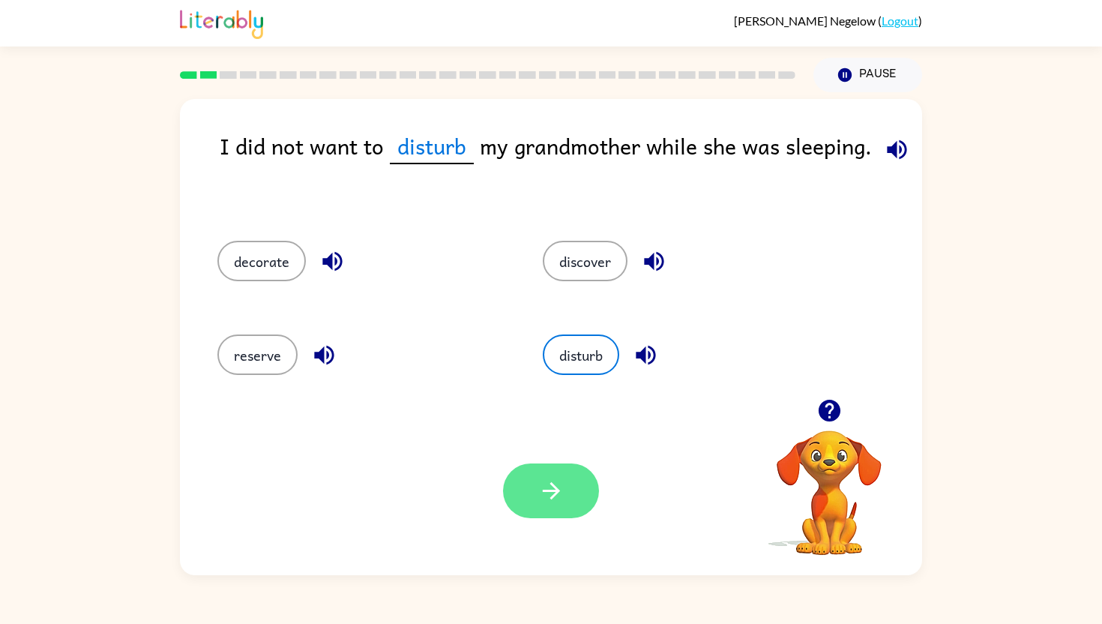
click at [566, 491] on button "button" at bounding box center [551, 490] width 96 height 55
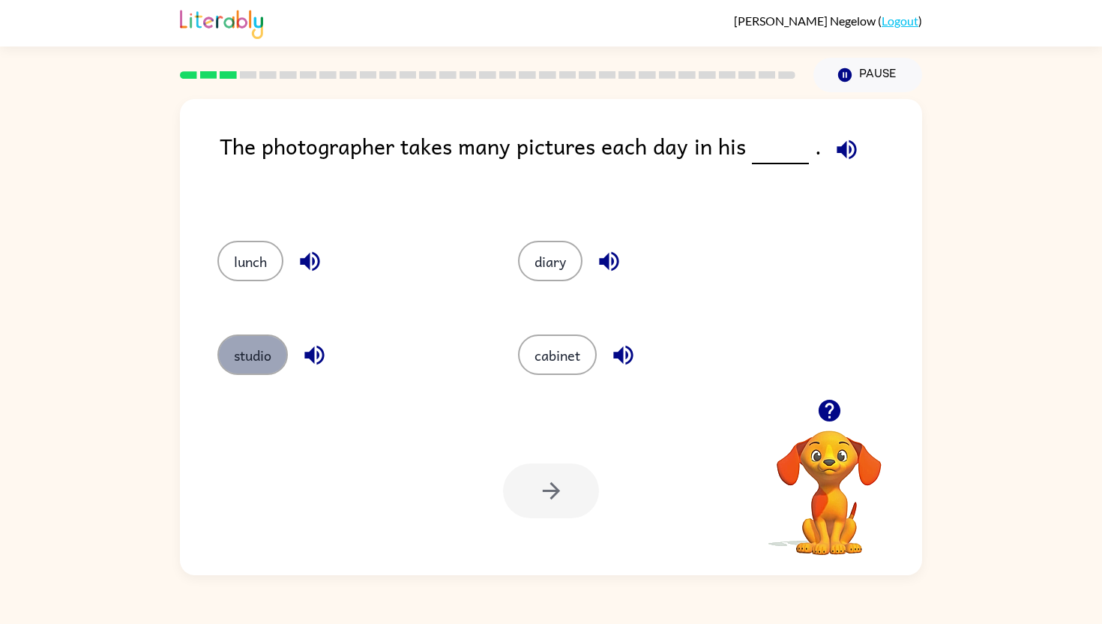
click at [245, 364] on button "studio" at bounding box center [252, 354] width 70 height 40
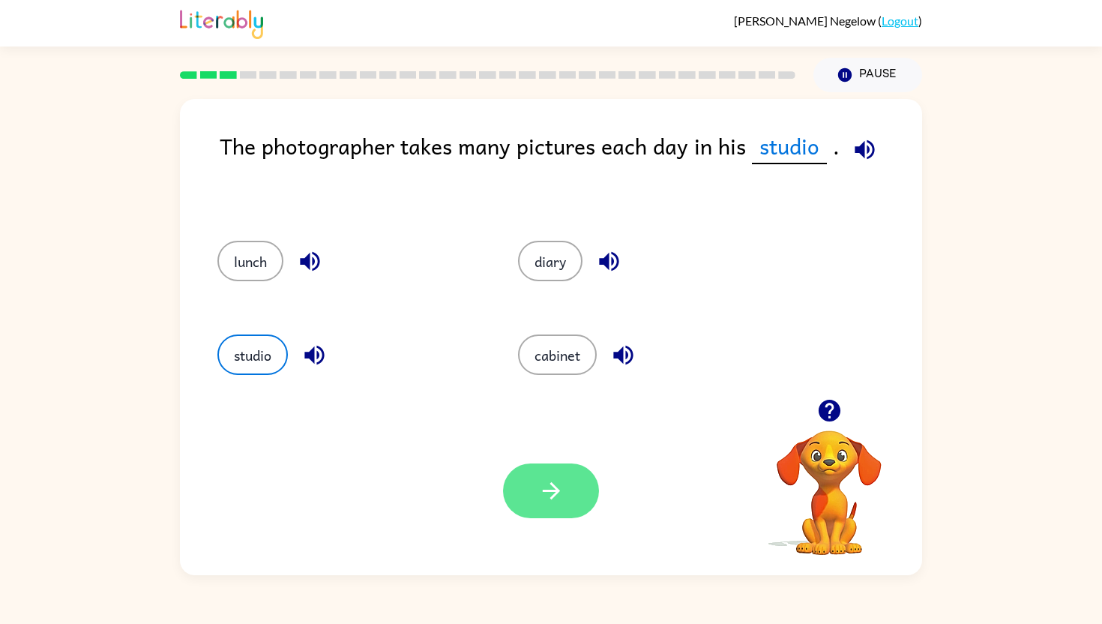
click at [568, 494] on button "button" at bounding box center [551, 490] width 96 height 55
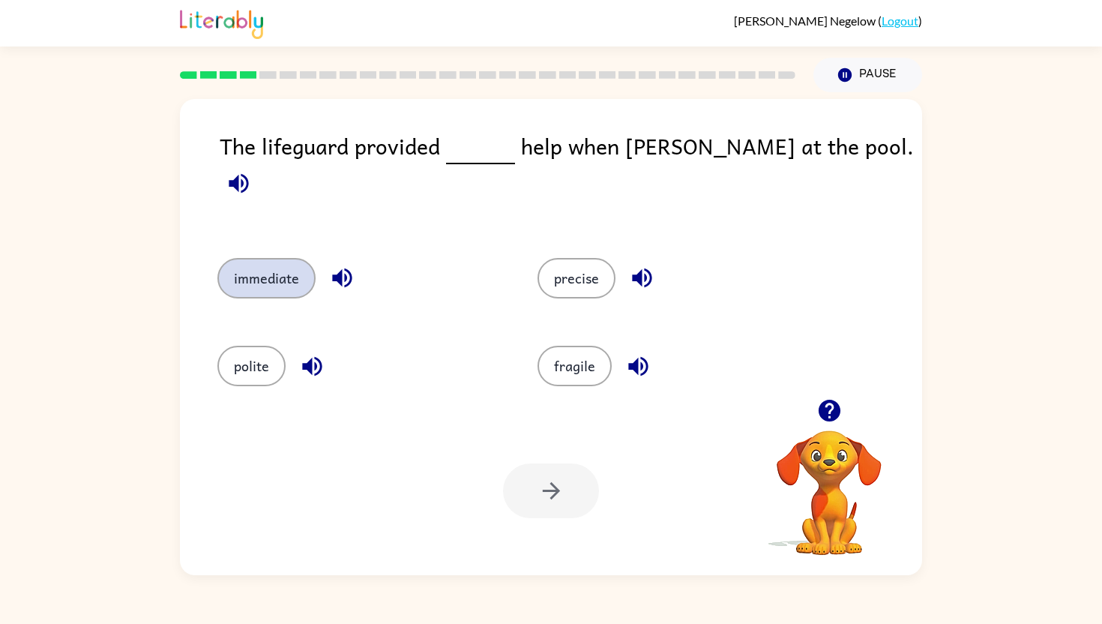
click at [291, 270] on button "immediate" at bounding box center [266, 278] width 98 height 40
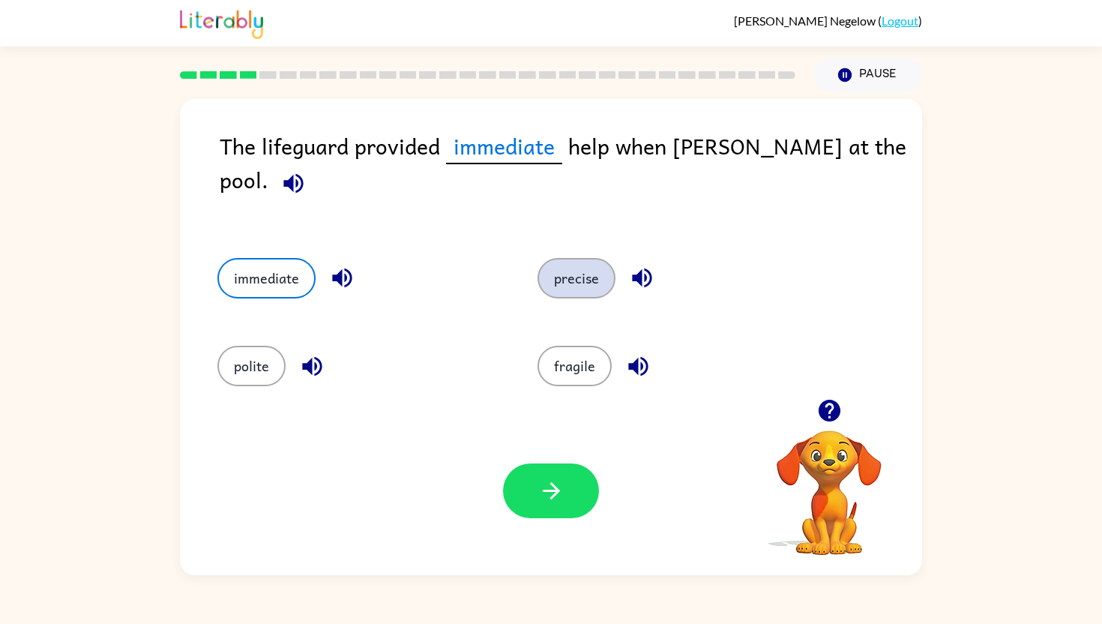
click at [582, 273] on button "precise" at bounding box center [577, 278] width 78 height 40
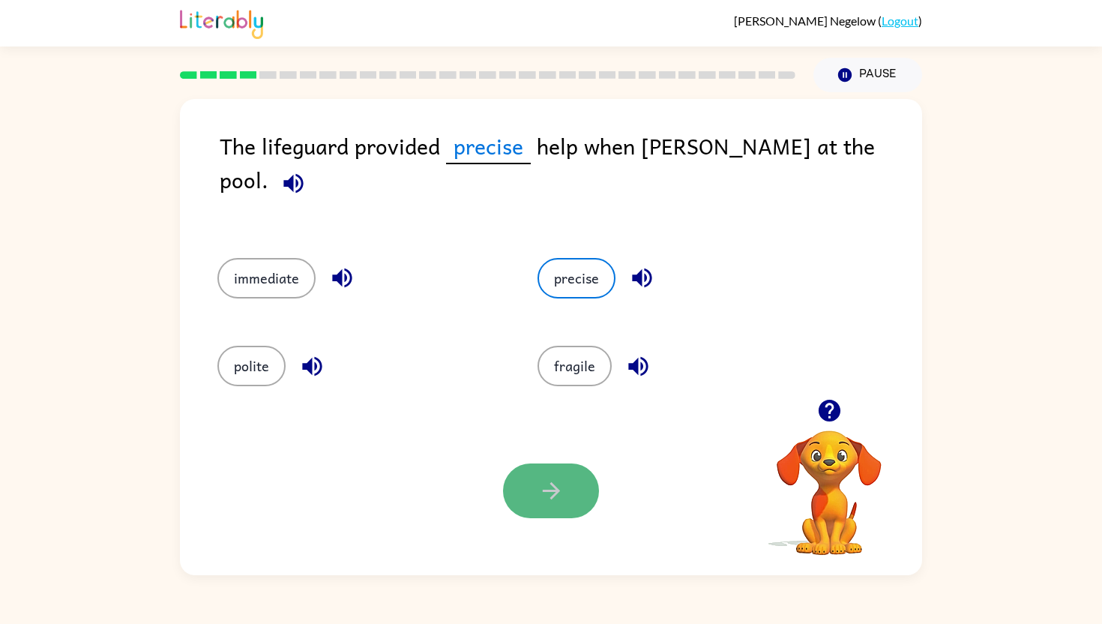
click at [541, 500] on icon "button" at bounding box center [551, 491] width 26 height 26
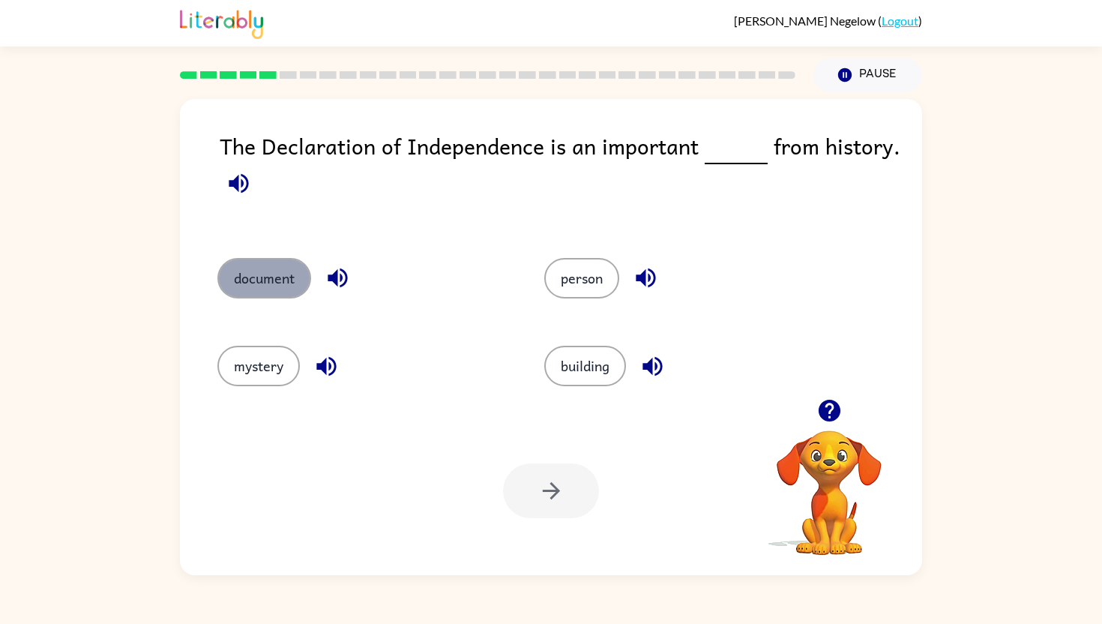
click at [259, 271] on button "document" at bounding box center [264, 278] width 94 height 40
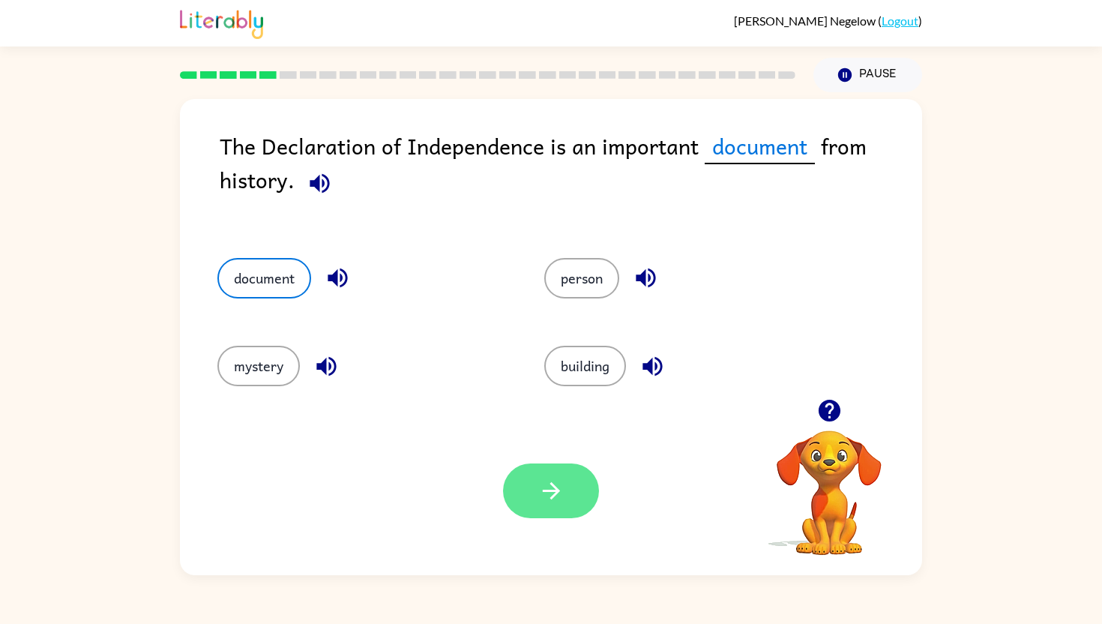
click at [565, 484] on button "button" at bounding box center [551, 490] width 96 height 55
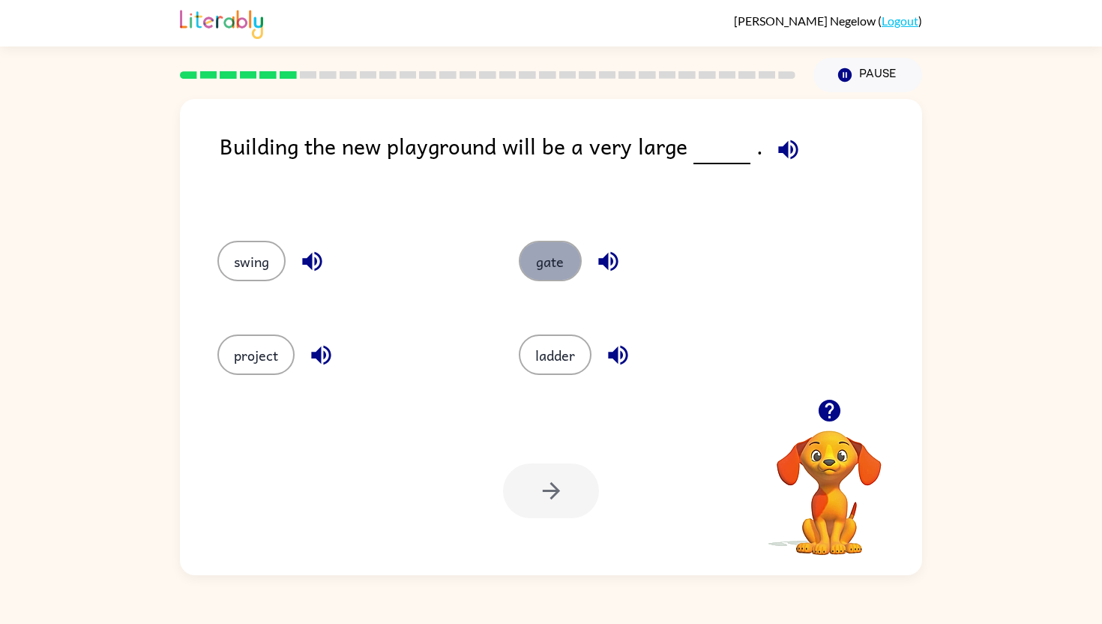
click at [543, 268] on button "gate" at bounding box center [550, 261] width 63 height 40
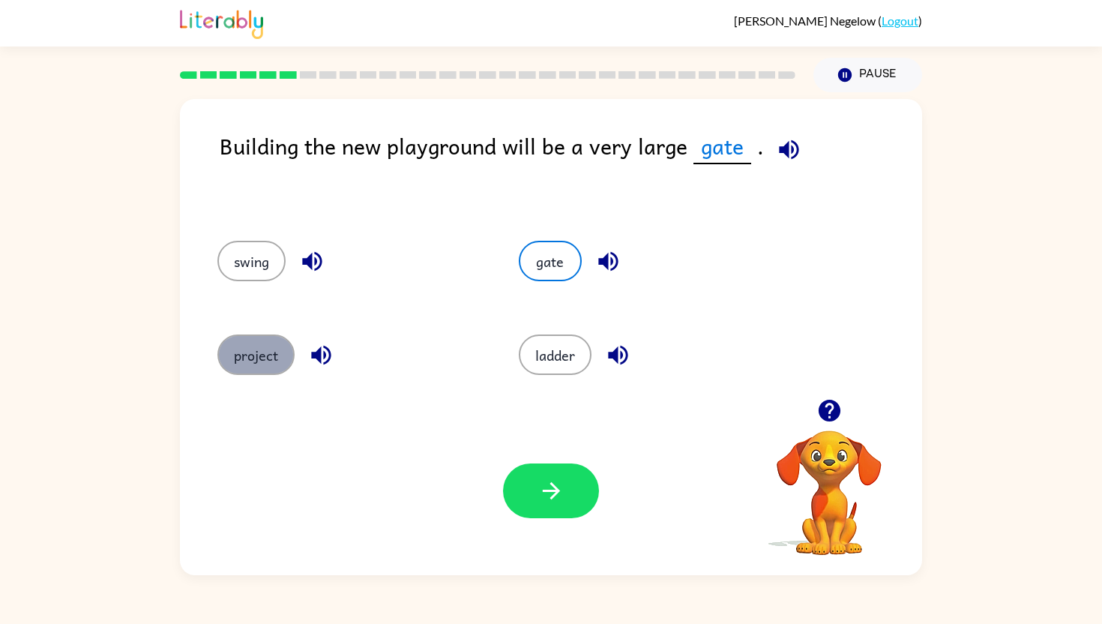
click at [274, 355] on button "project" at bounding box center [255, 354] width 77 height 40
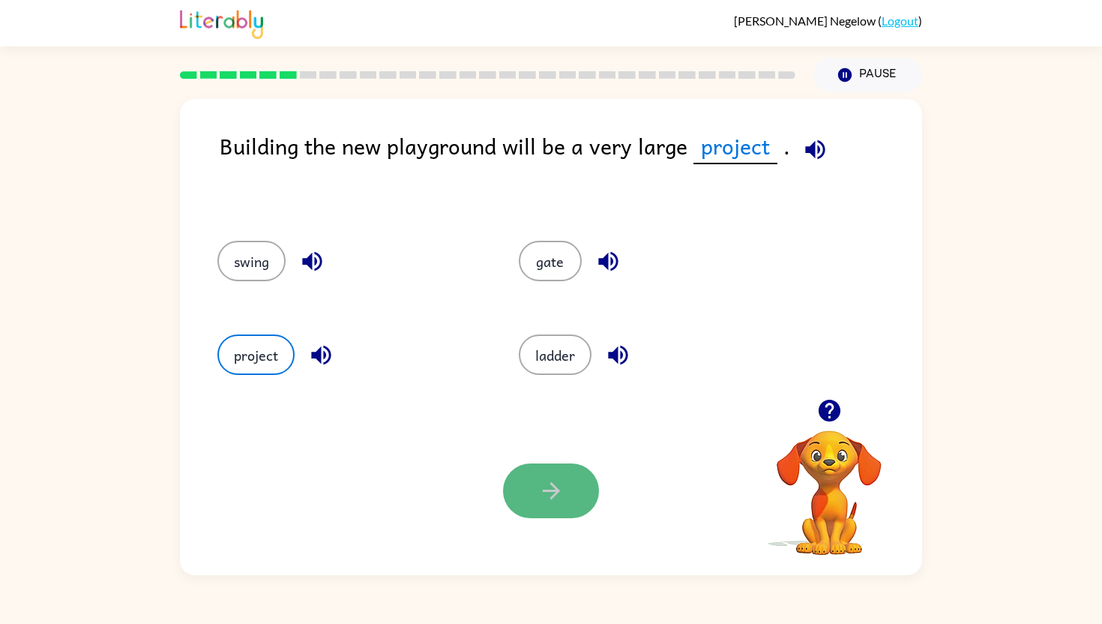
click at [558, 496] on icon "button" at bounding box center [551, 491] width 26 height 26
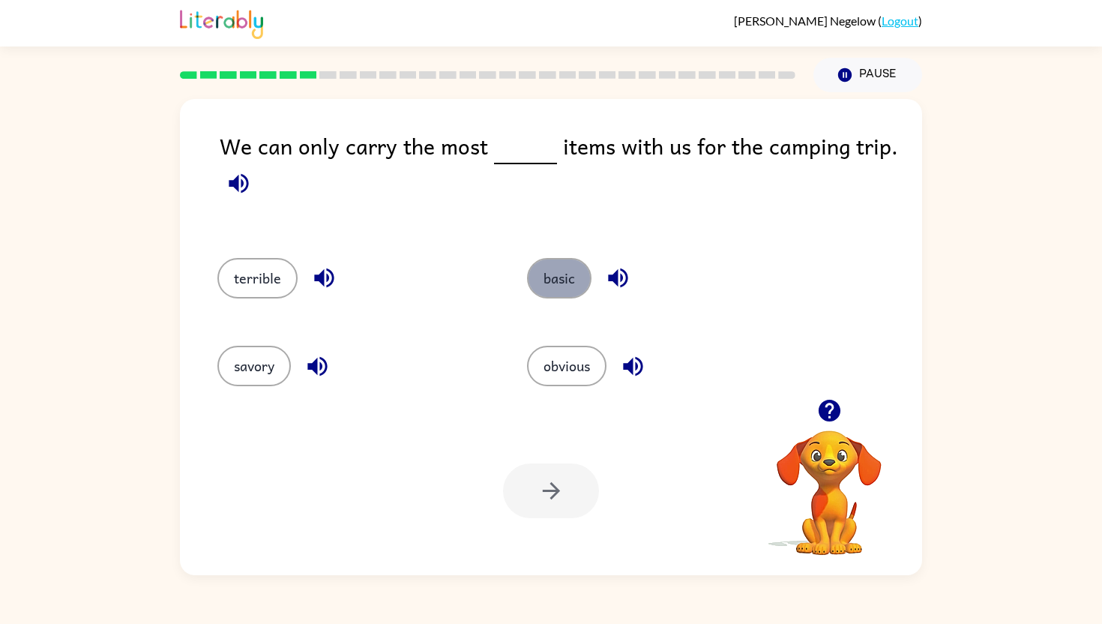
click at [555, 294] on button "basic" at bounding box center [559, 278] width 64 height 40
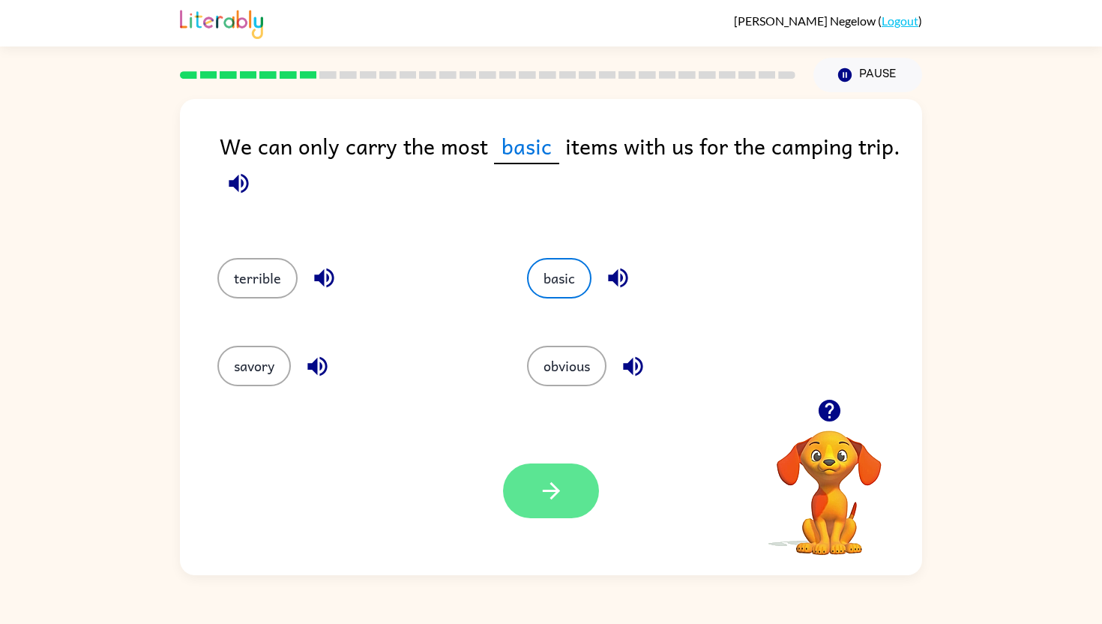
click at [539, 511] on button "button" at bounding box center [551, 490] width 96 height 55
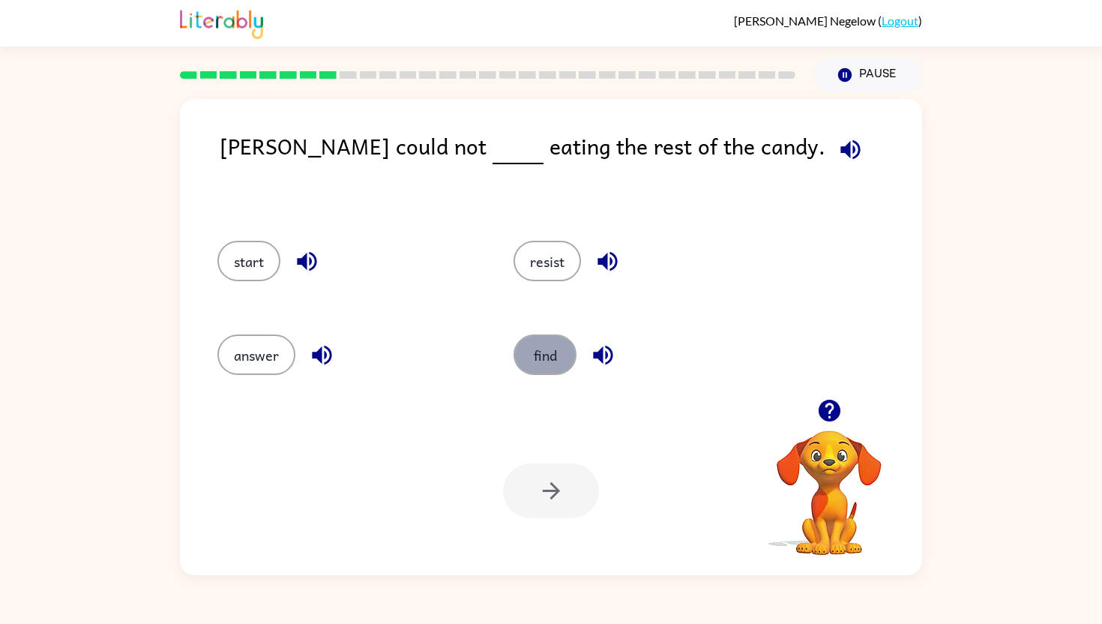
click at [539, 369] on button "find" at bounding box center [545, 354] width 63 height 40
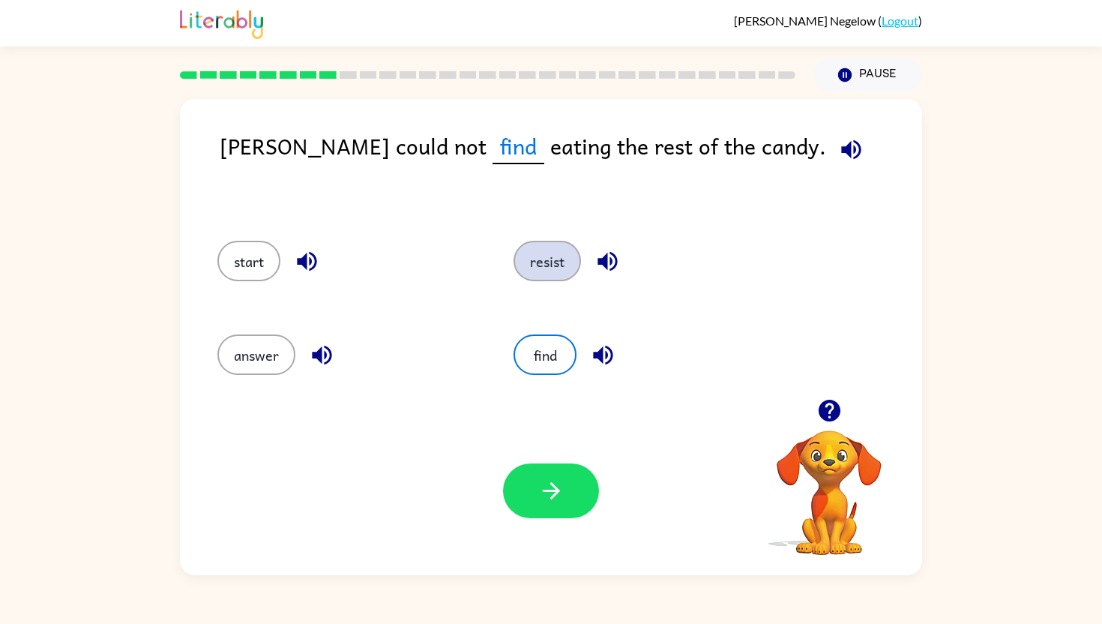
click at [545, 262] on button "resist" at bounding box center [547, 261] width 67 height 40
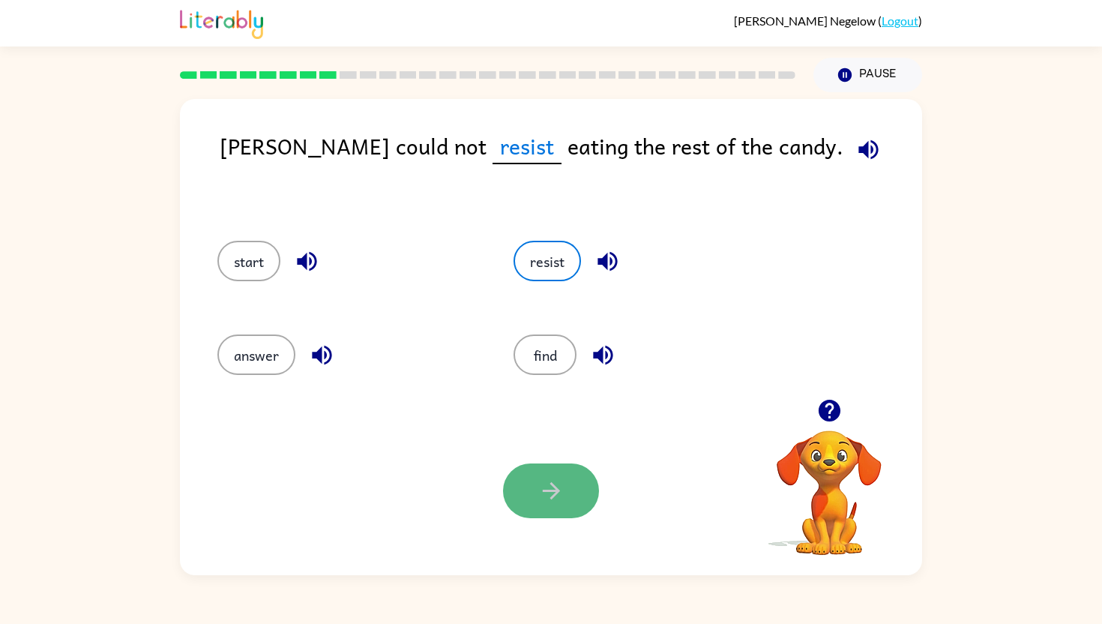
click at [546, 484] on icon "button" at bounding box center [551, 491] width 26 height 26
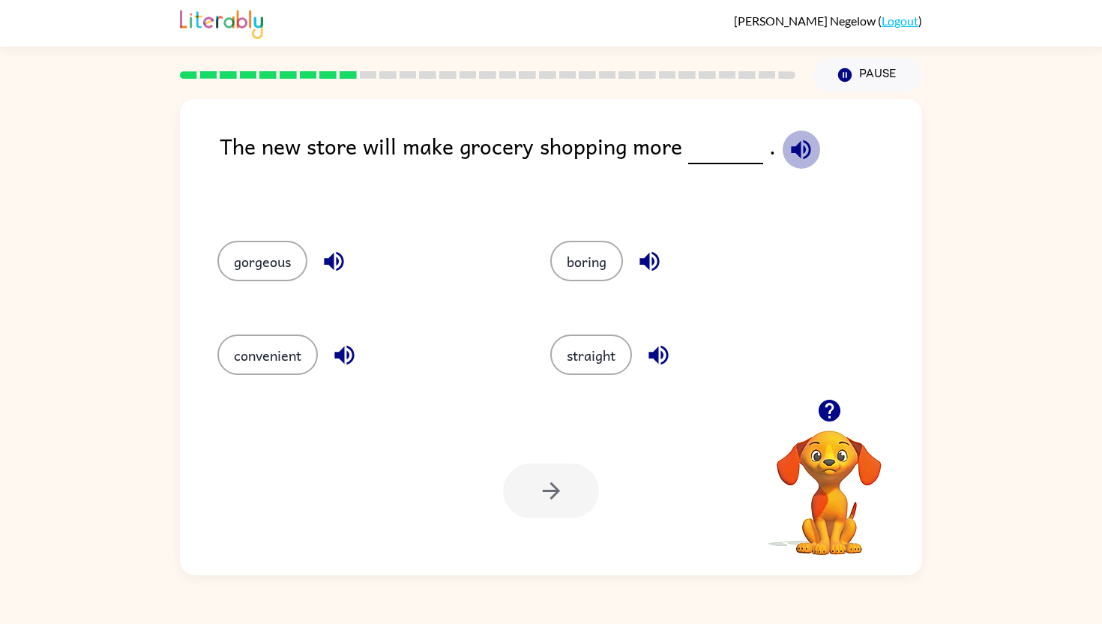
click at [801, 149] on icon "button" at bounding box center [801, 149] width 26 height 26
click at [610, 258] on button "boring" at bounding box center [586, 261] width 73 height 40
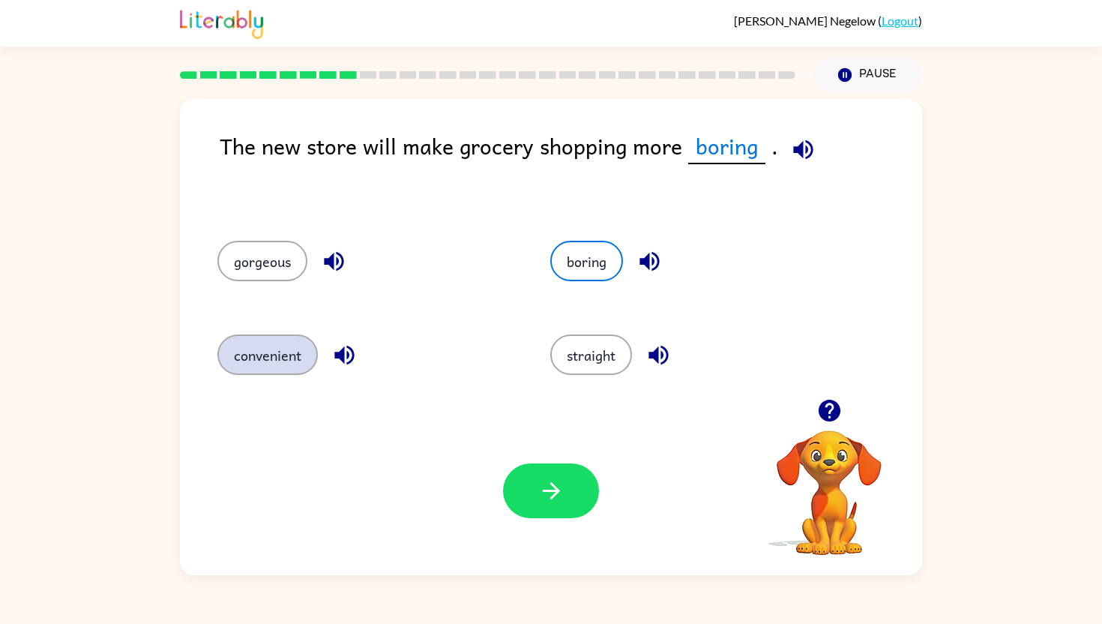
click at [292, 356] on button "convenient" at bounding box center [267, 354] width 100 height 40
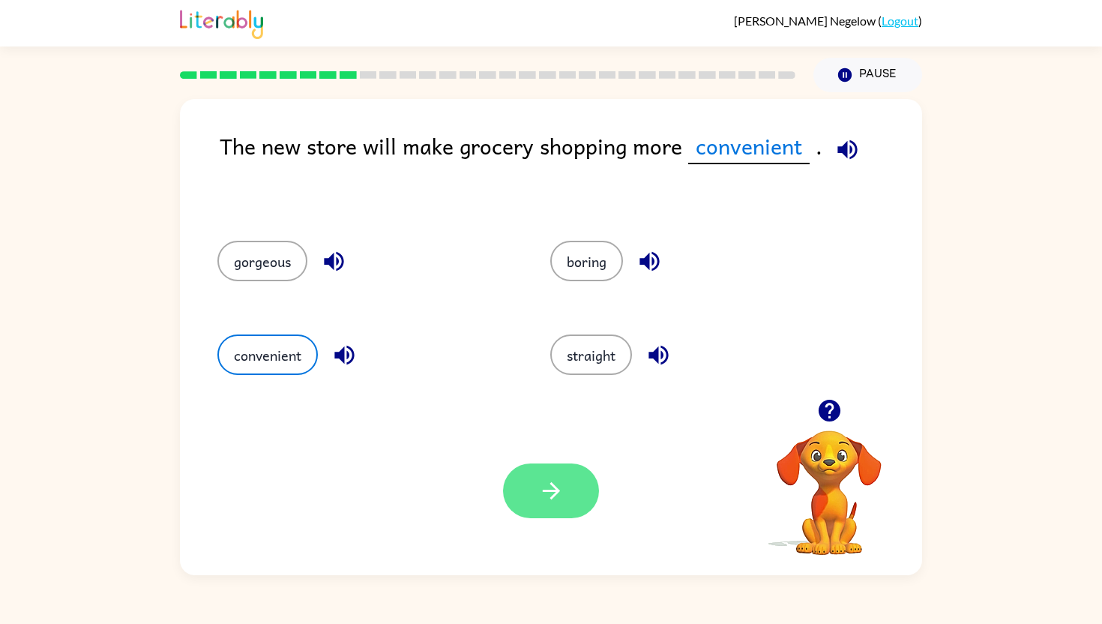
click at [559, 478] on icon "button" at bounding box center [551, 491] width 26 height 26
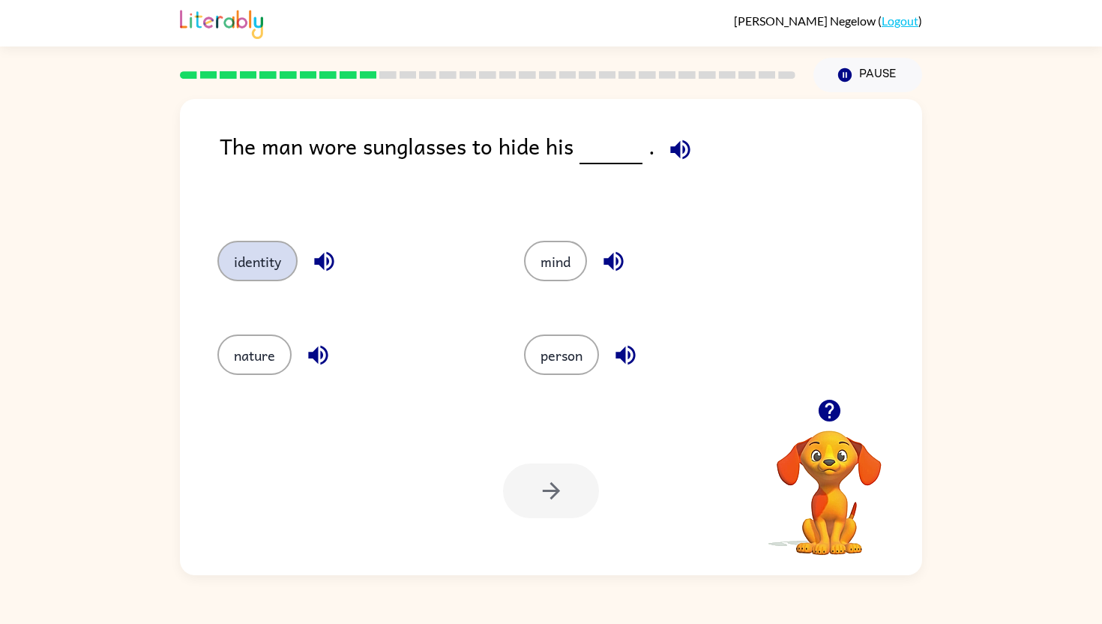
click at [277, 276] on button "identity" at bounding box center [257, 261] width 80 height 40
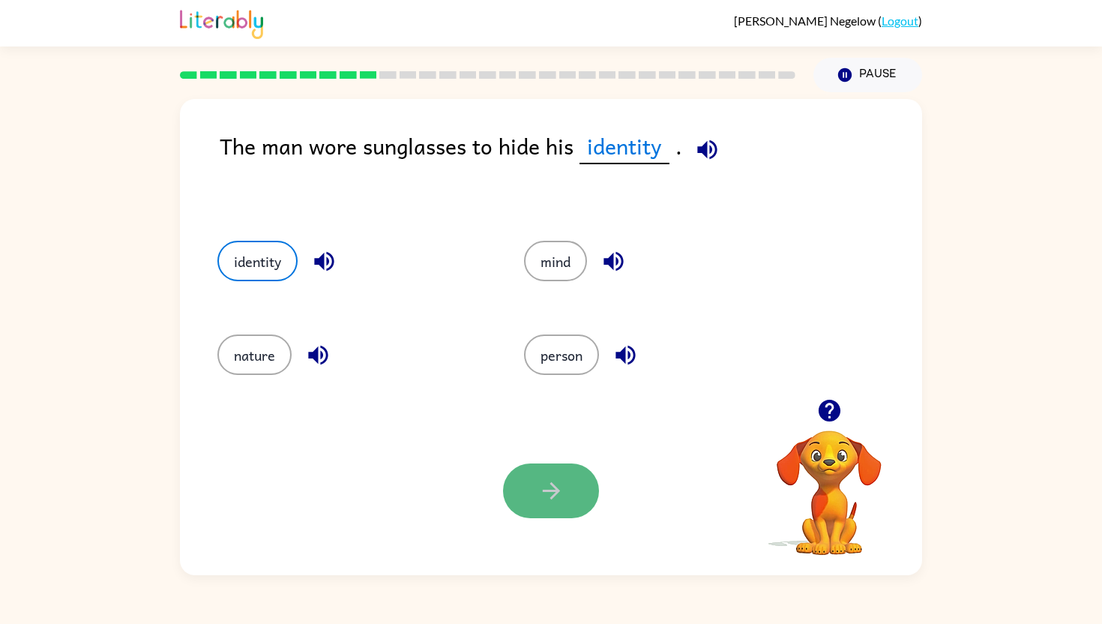
click at [548, 496] on icon "button" at bounding box center [551, 491] width 26 height 26
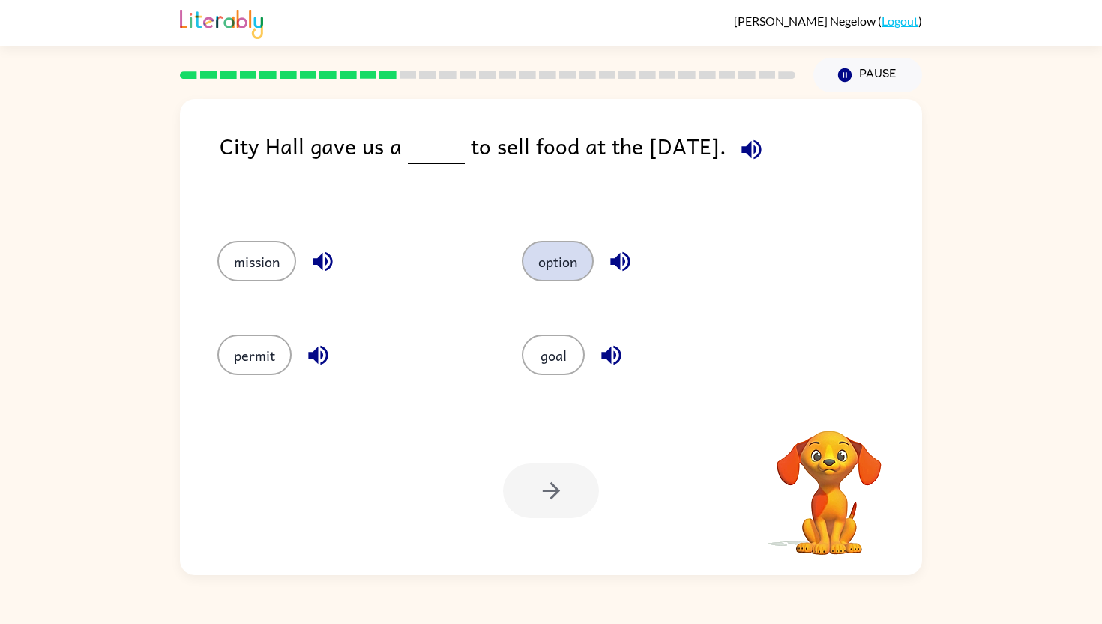
click at [555, 265] on button "option" at bounding box center [558, 261] width 72 height 40
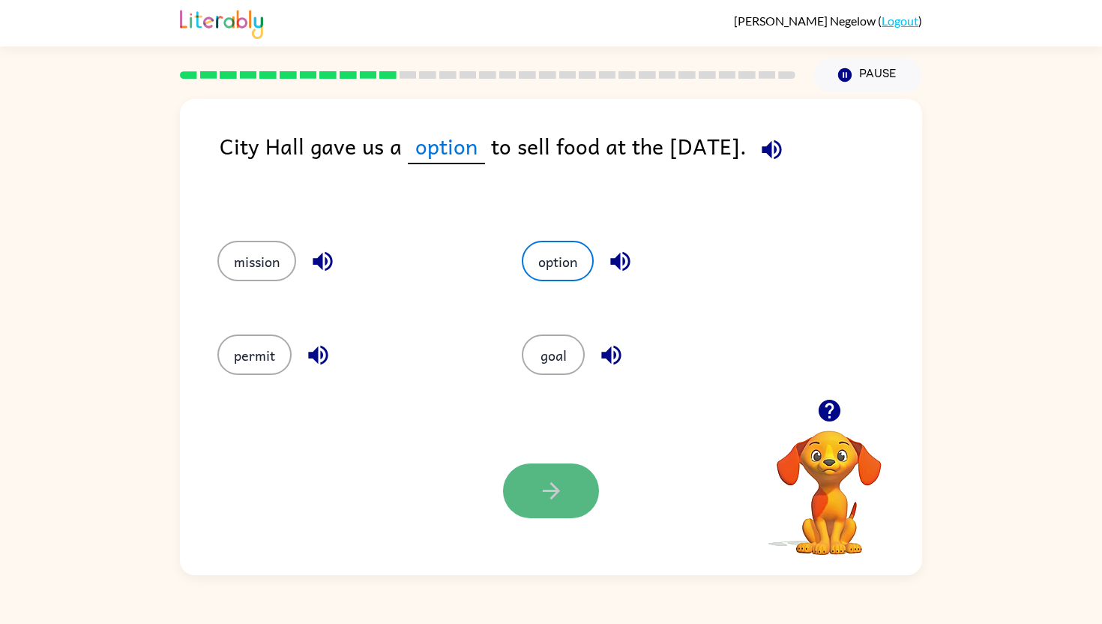
click at [553, 504] on button "button" at bounding box center [551, 490] width 96 height 55
click at [553, 484] on div at bounding box center [551, 490] width 96 height 55
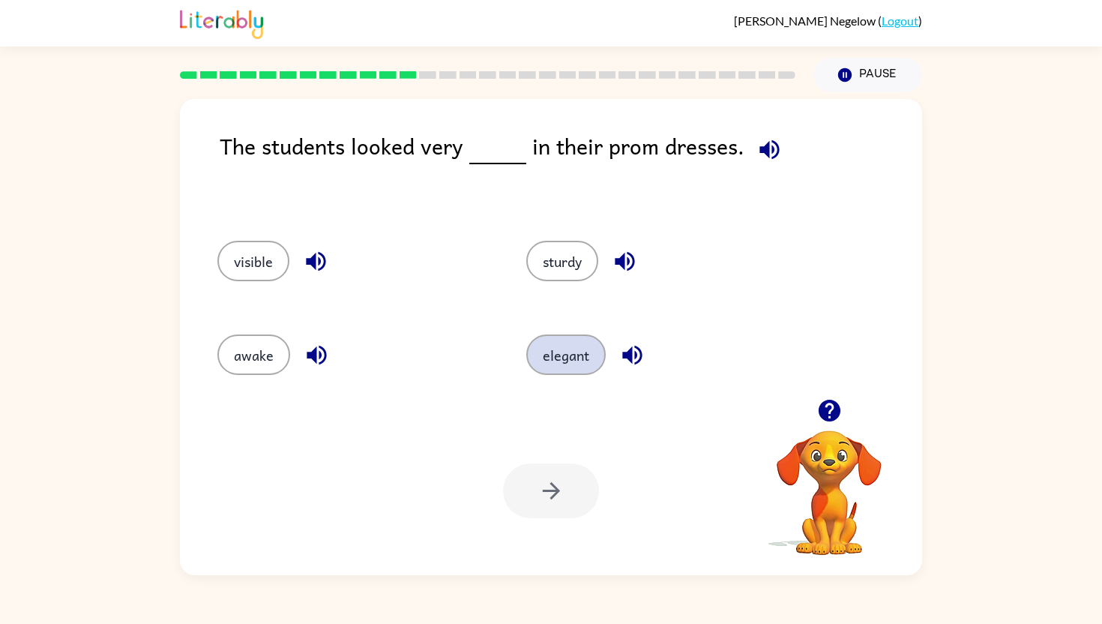
click at [559, 349] on button "elegant" at bounding box center [565, 354] width 79 height 40
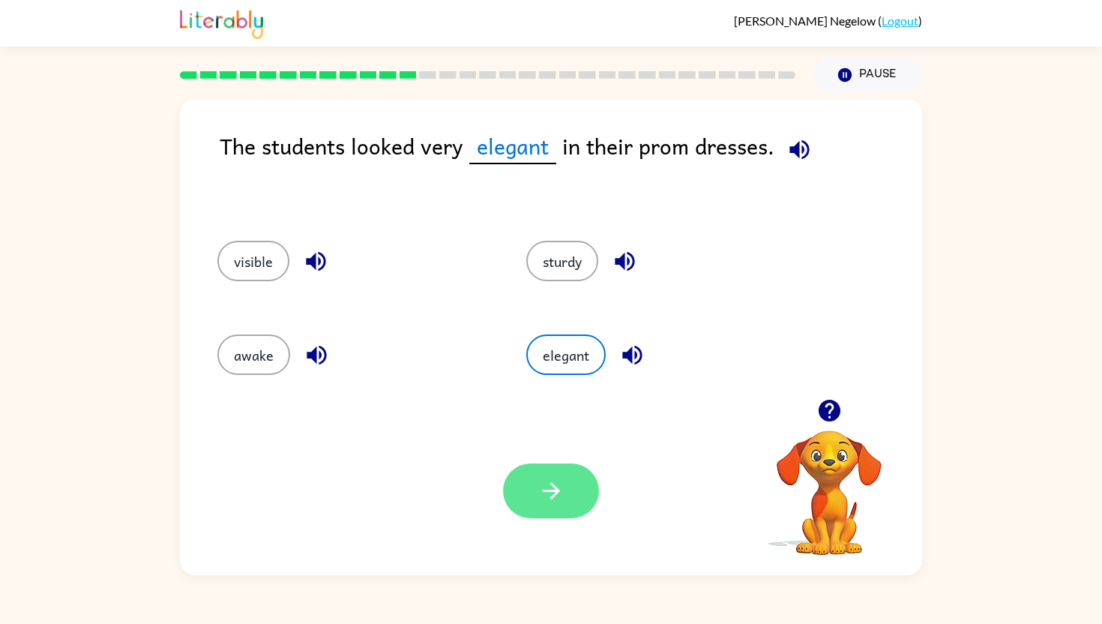
click at [565, 515] on button "button" at bounding box center [551, 490] width 96 height 55
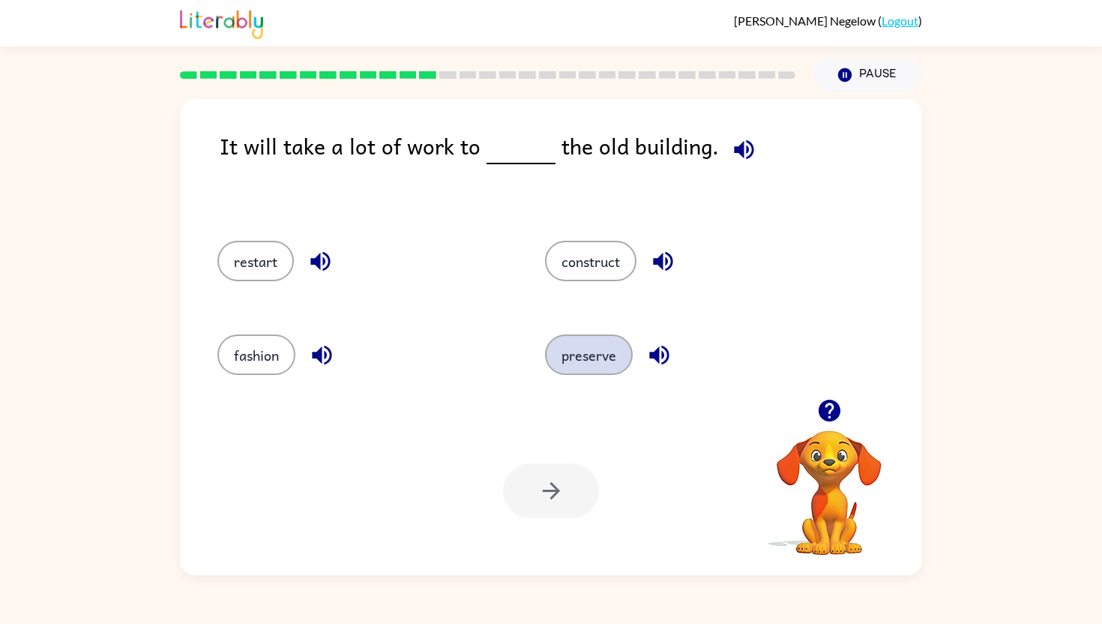
click at [600, 367] on button "preserve" at bounding box center [589, 354] width 88 height 40
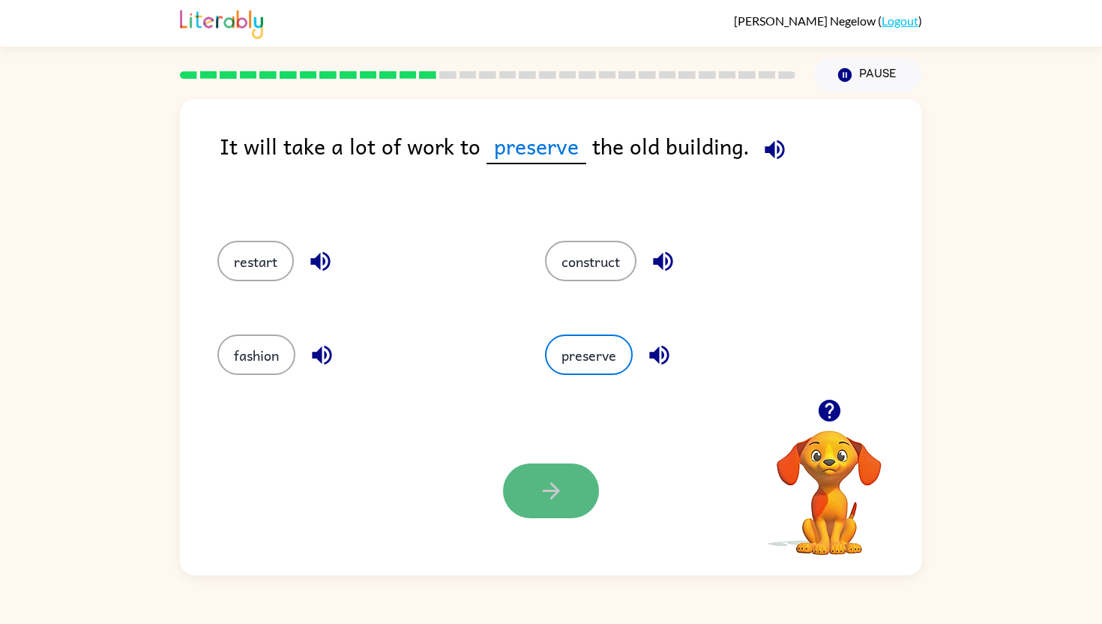
click at [567, 477] on button "button" at bounding box center [551, 490] width 96 height 55
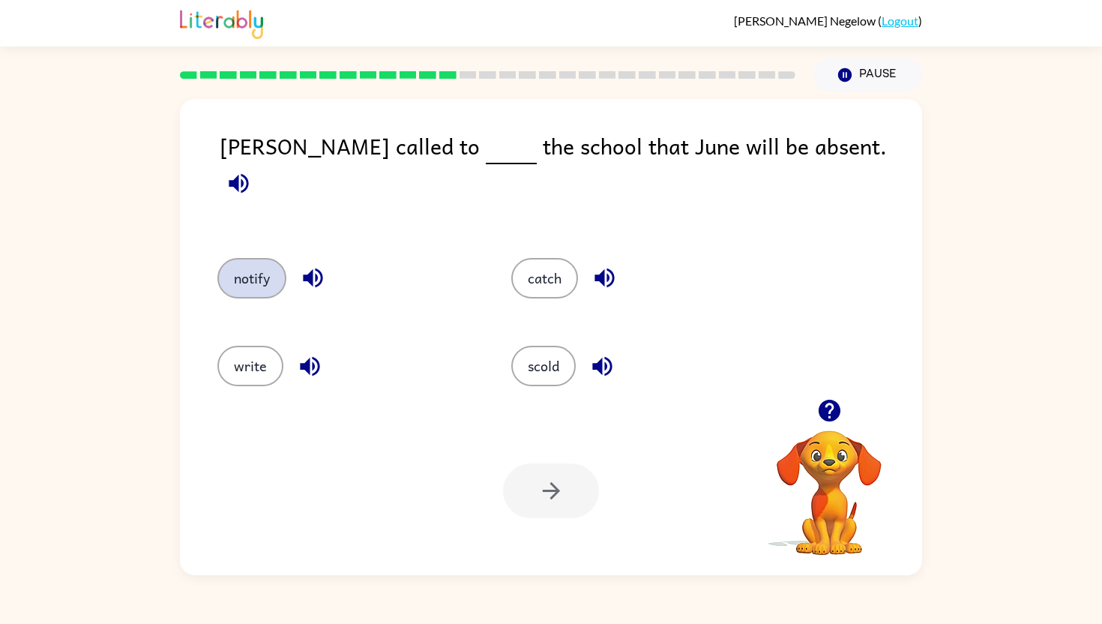
click at [250, 274] on button "notify" at bounding box center [251, 278] width 69 height 40
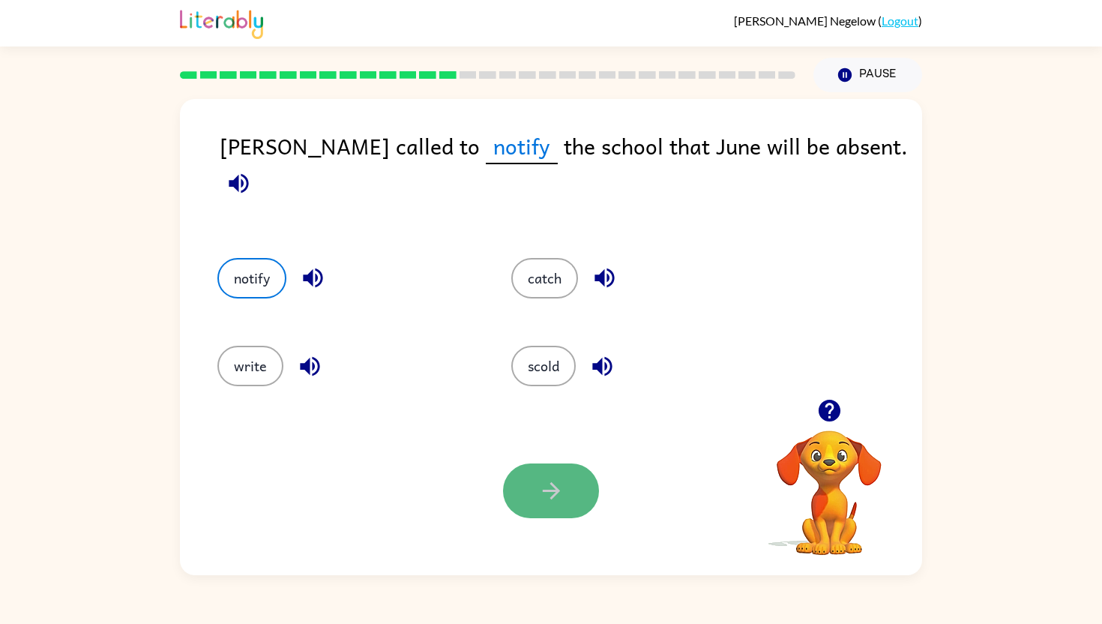
click at [578, 495] on button "button" at bounding box center [551, 490] width 96 height 55
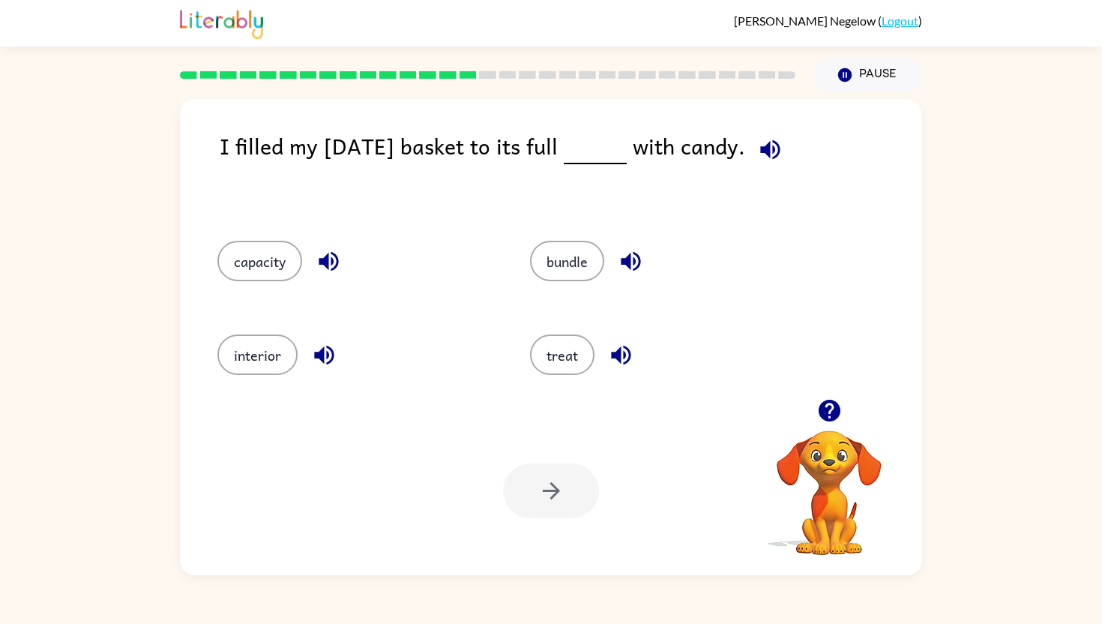
click at [784, 140] on icon "button" at bounding box center [770, 149] width 26 height 26
drag, startPoint x: 272, startPoint y: 257, endPoint x: 289, endPoint y: 270, distance: 21.4
click at [272, 257] on button "capacity" at bounding box center [259, 261] width 85 height 40
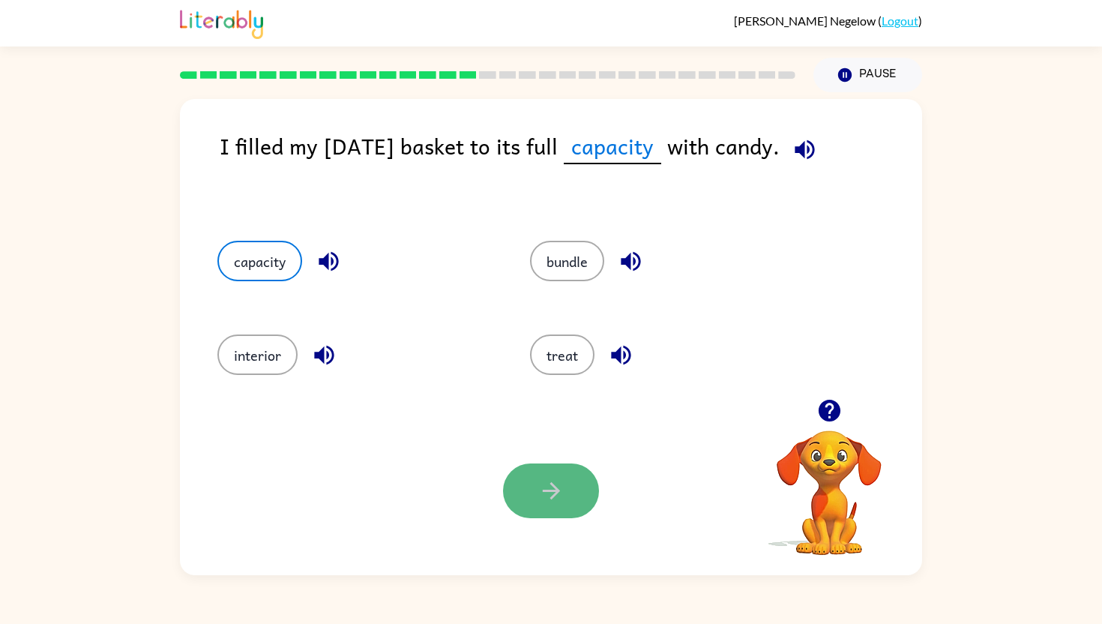
click at [555, 487] on icon "button" at bounding box center [550, 490] width 17 height 17
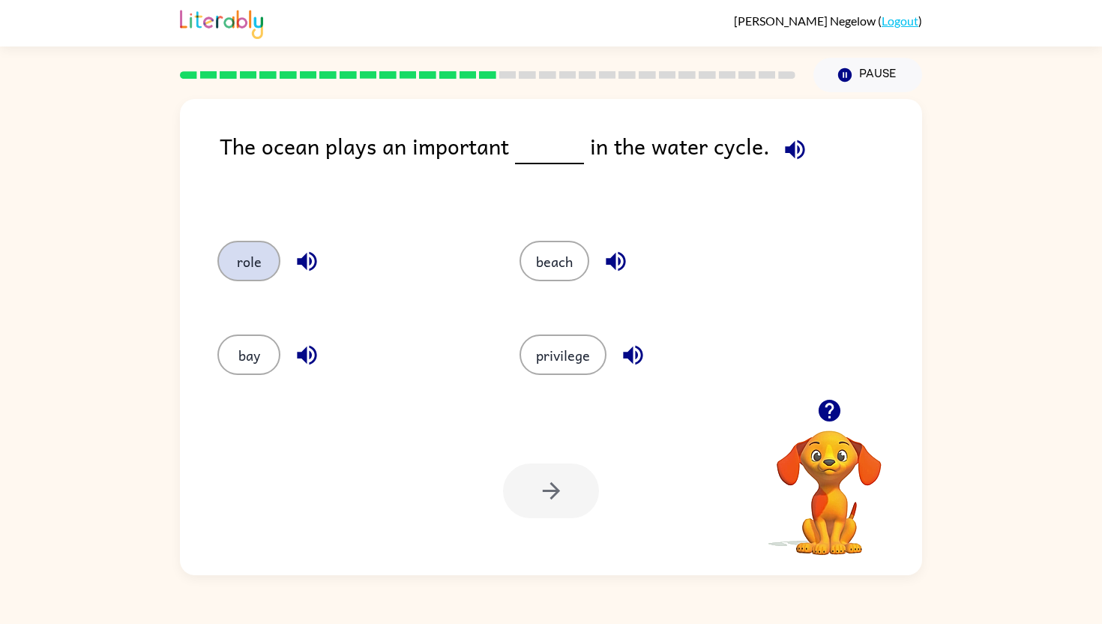
click at [256, 263] on button "role" at bounding box center [248, 261] width 63 height 40
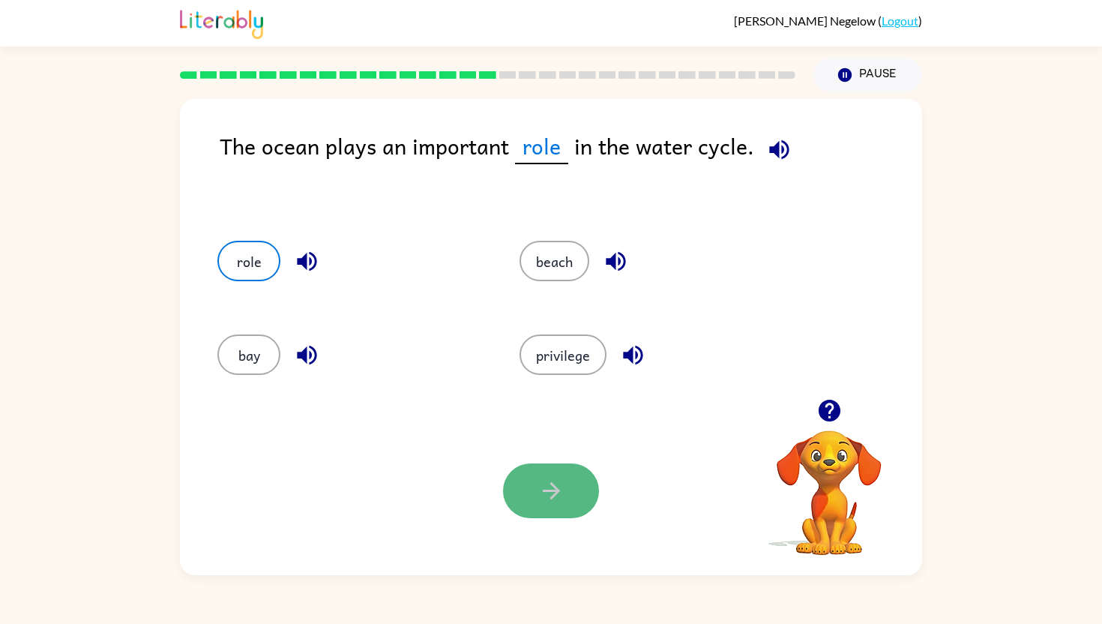
click at [548, 483] on icon "button" at bounding box center [551, 491] width 26 height 26
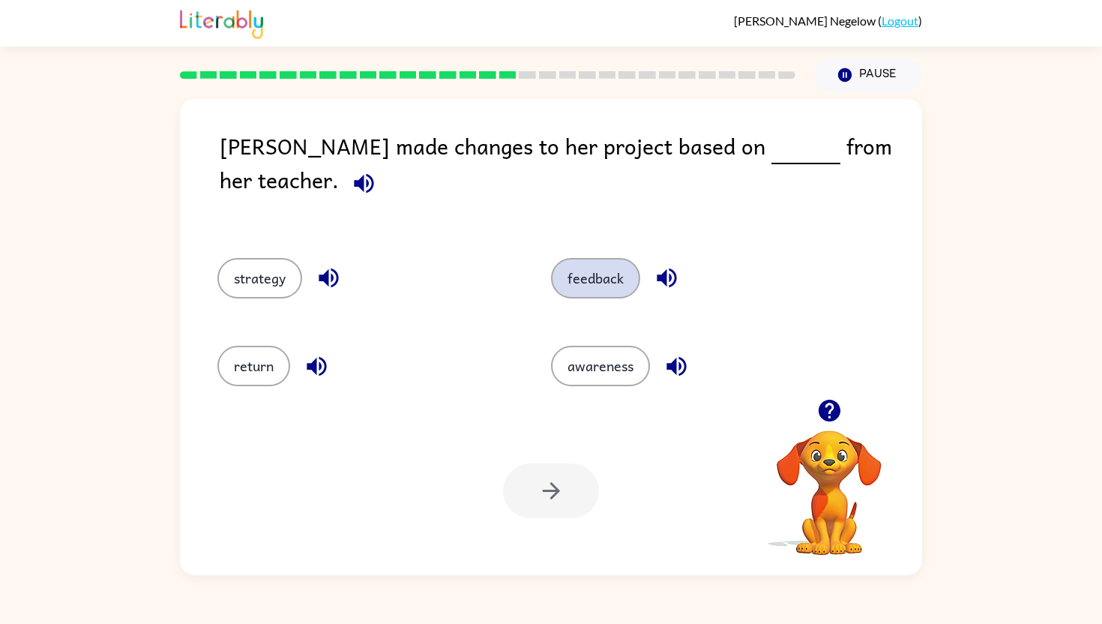
click at [568, 261] on button "feedback" at bounding box center [595, 278] width 89 height 40
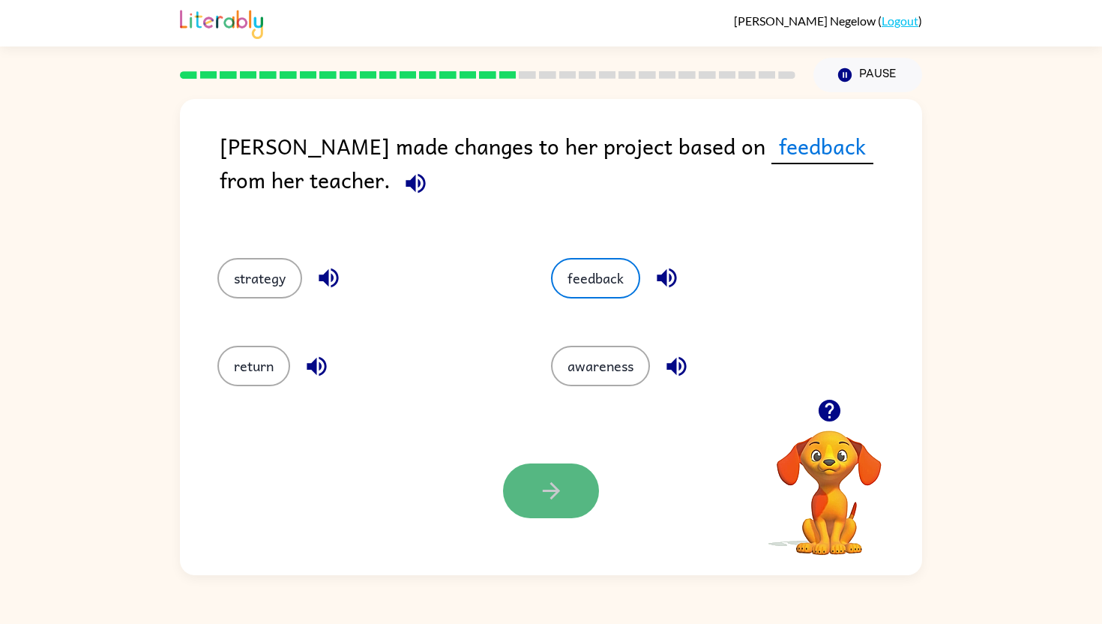
click at [538, 518] on button "button" at bounding box center [551, 490] width 96 height 55
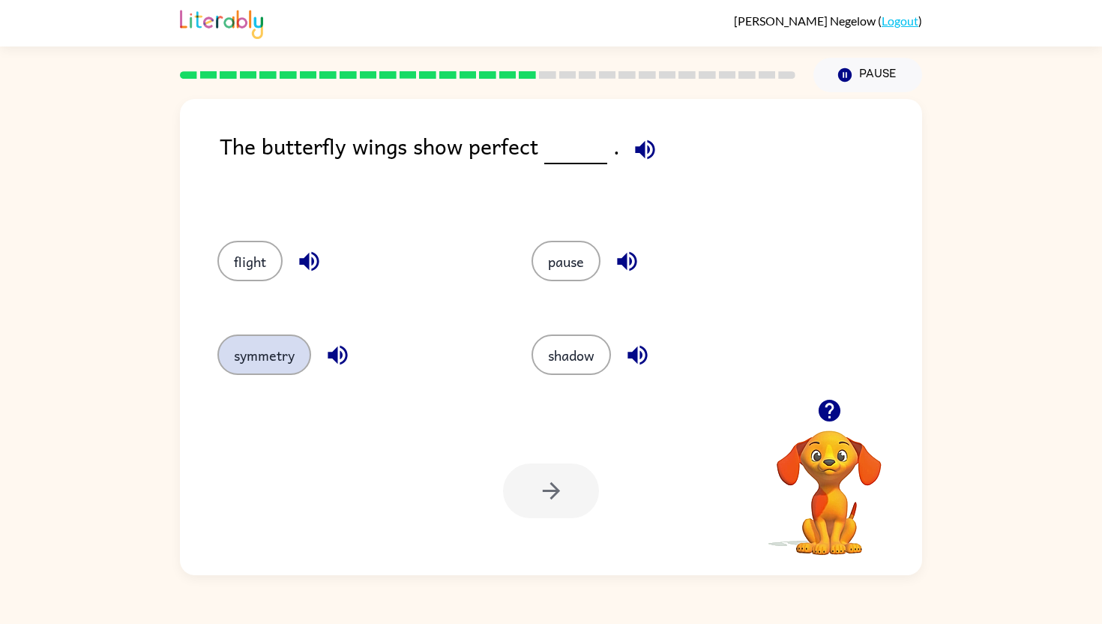
click at [270, 367] on button "symmetry" at bounding box center [264, 354] width 94 height 40
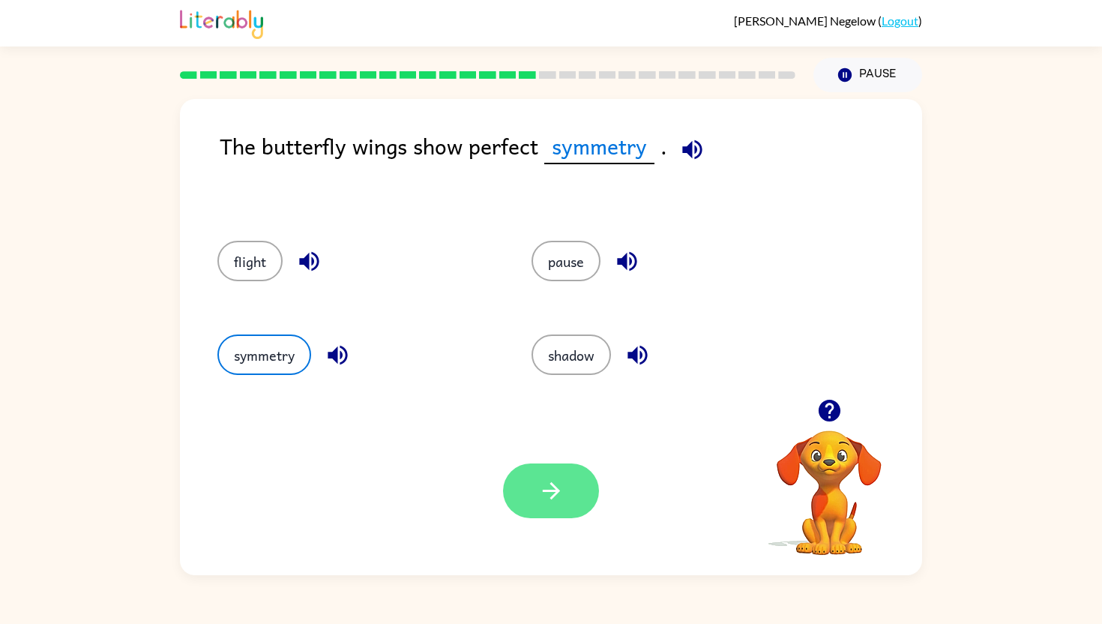
click at [574, 497] on button "button" at bounding box center [551, 490] width 96 height 55
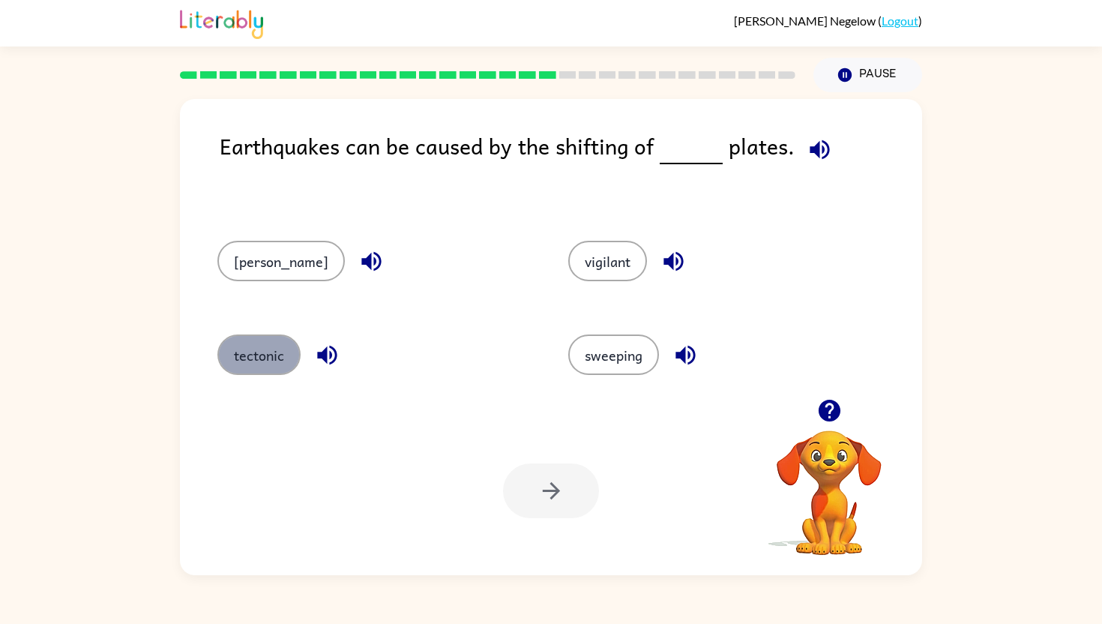
click at [280, 355] on button "tectonic" at bounding box center [258, 354] width 83 height 40
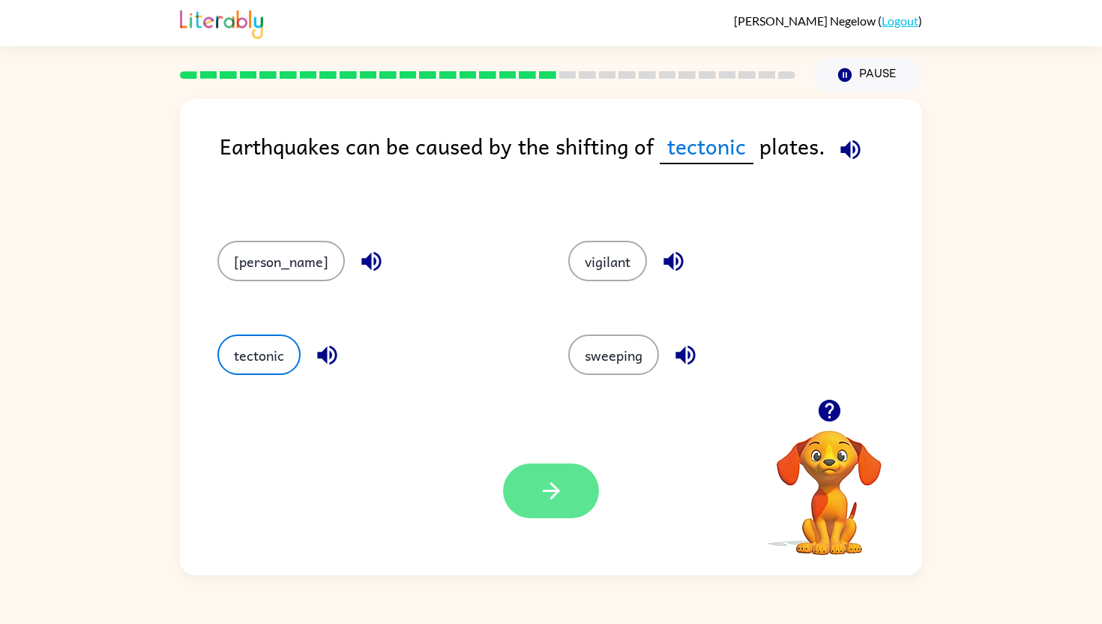
click at [545, 481] on icon "button" at bounding box center [551, 491] width 26 height 26
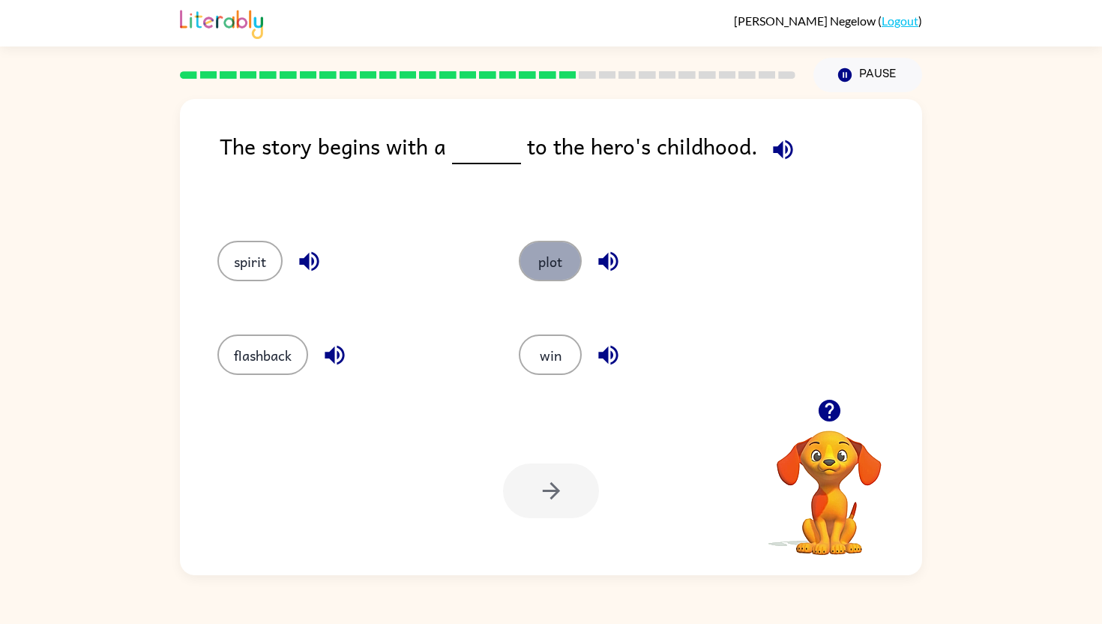
click at [568, 274] on button "plot" at bounding box center [550, 261] width 63 height 40
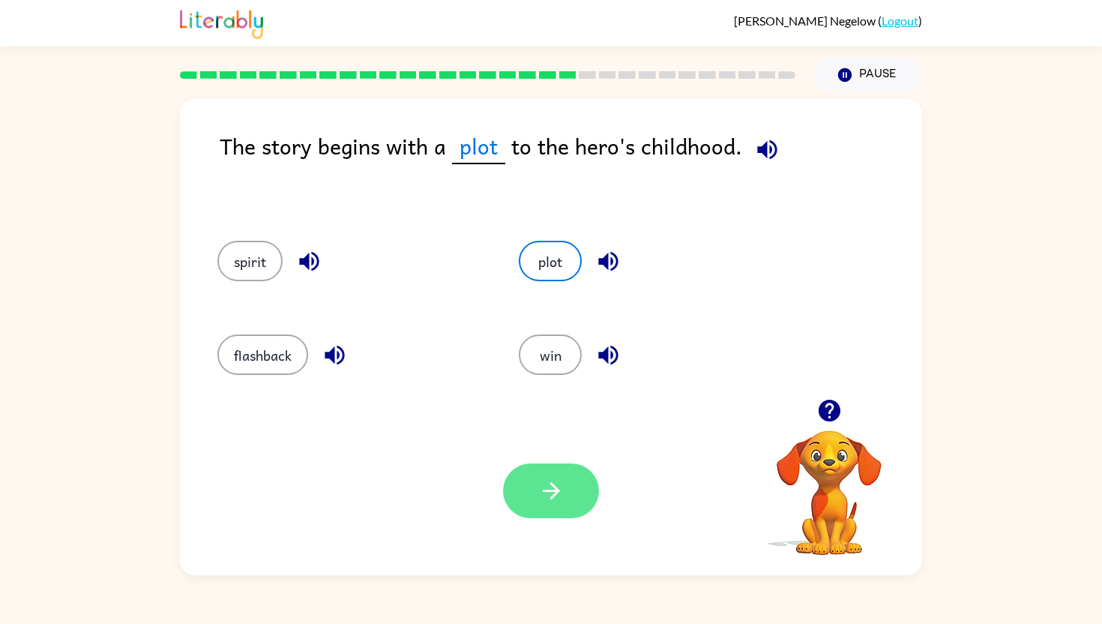
click at [551, 490] on icon "button" at bounding box center [550, 490] width 17 height 17
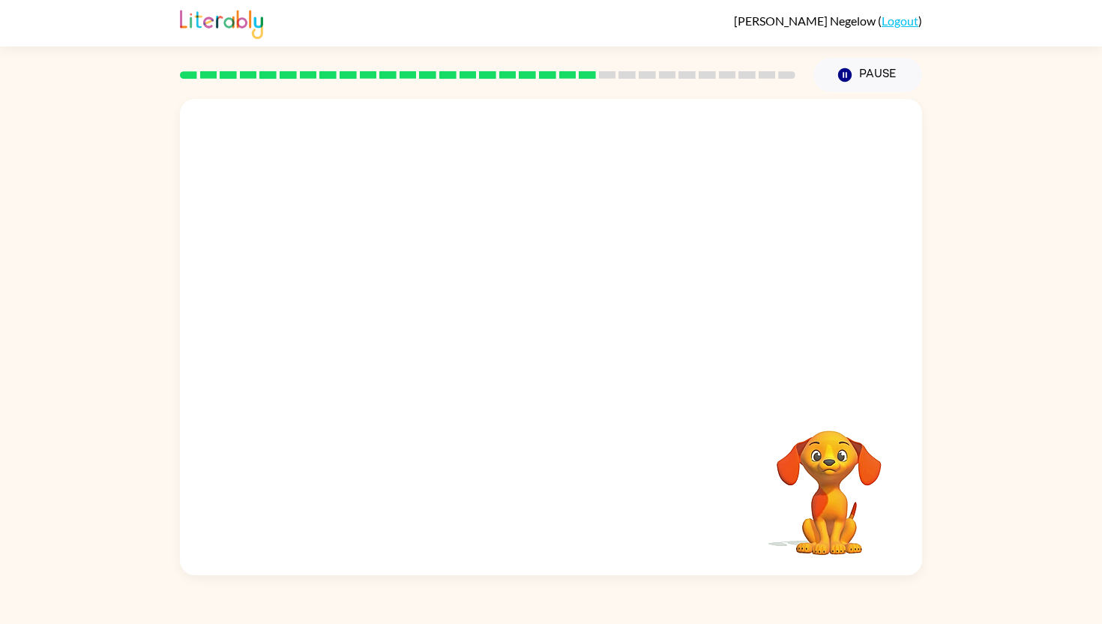
click at [370, 338] on video "Your browser must support playing .mp4 files to use Literably. Please try using…" at bounding box center [551, 249] width 742 height 300
click at [375, 338] on video "Your browser must support playing .mp4 files to use Literably. Please try using…" at bounding box center [551, 249] width 742 height 300
click at [382, 355] on video "Your browser must support playing .mp4 files to use Literably. Please try using…" at bounding box center [551, 249] width 742 height 300
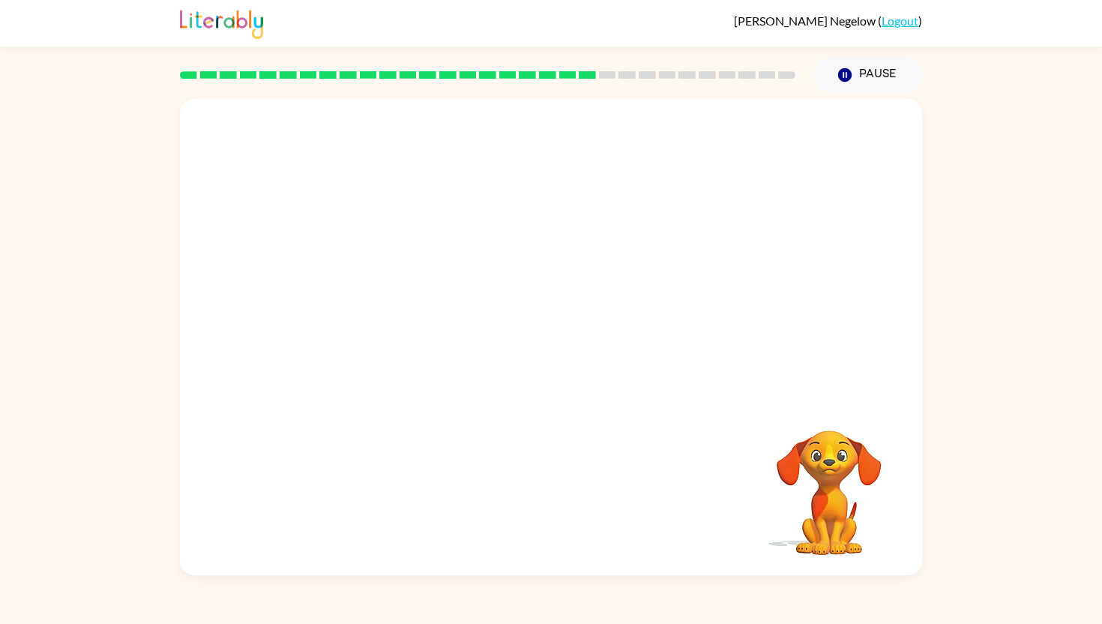
click at [382, 355] on video "Your browser must support playing .mp4 files to use Literably. Please try using…" at bounding box center [551, 249] width 742 height 300
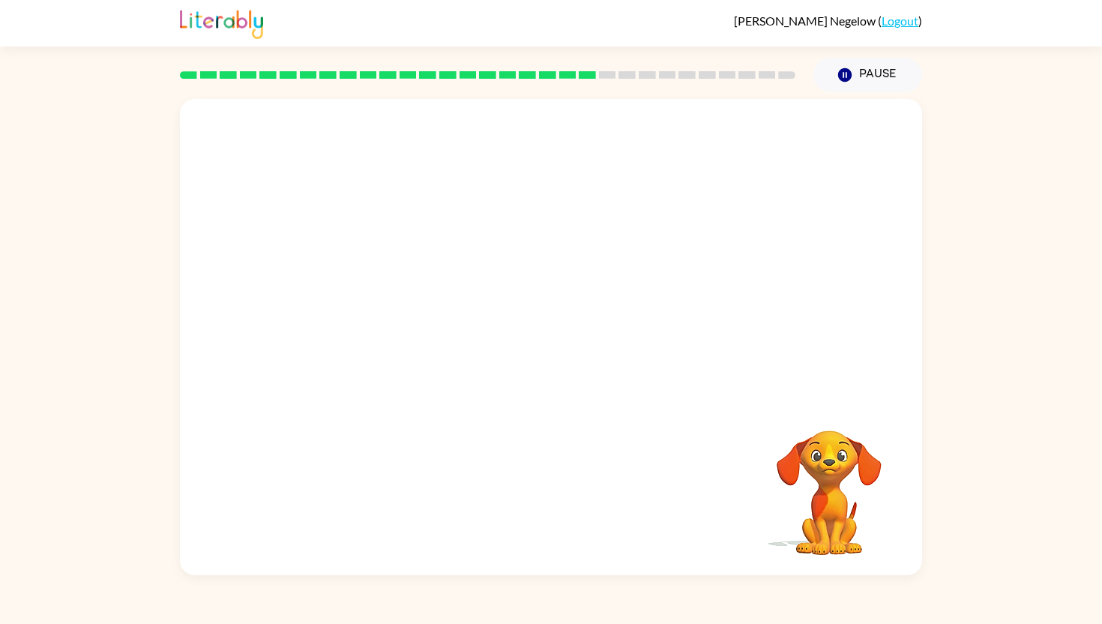
click at [382, 355] on video "Your browser must support playing .mp4 files to use Literably. Please try using…" at bounding box center [551, 249] width 742 height 300
drag, startPoint x: 778, startPoint y: 505, endPoint x: 903, endPoint y: 264, distance: 271.0
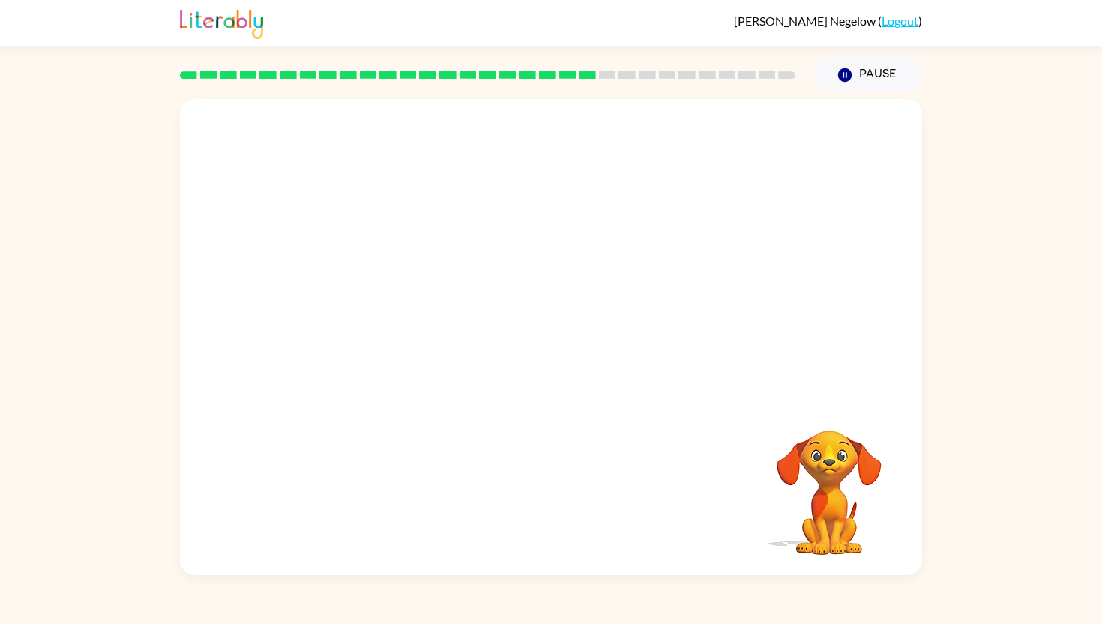
click at [1093, 238] on div "Your browser must support playing .mp4 files to use Literably. Please try using…" at bounding box center [551, 333] width 1102 height 483
click at [889, 264] on video "Your browser must support playing .mp4 files to use Literably. Please try using…" at bounding box center [551, 249] width 742 height 300
click at [889, 264] on div at bounding box center [551, 337] width 742 height 476
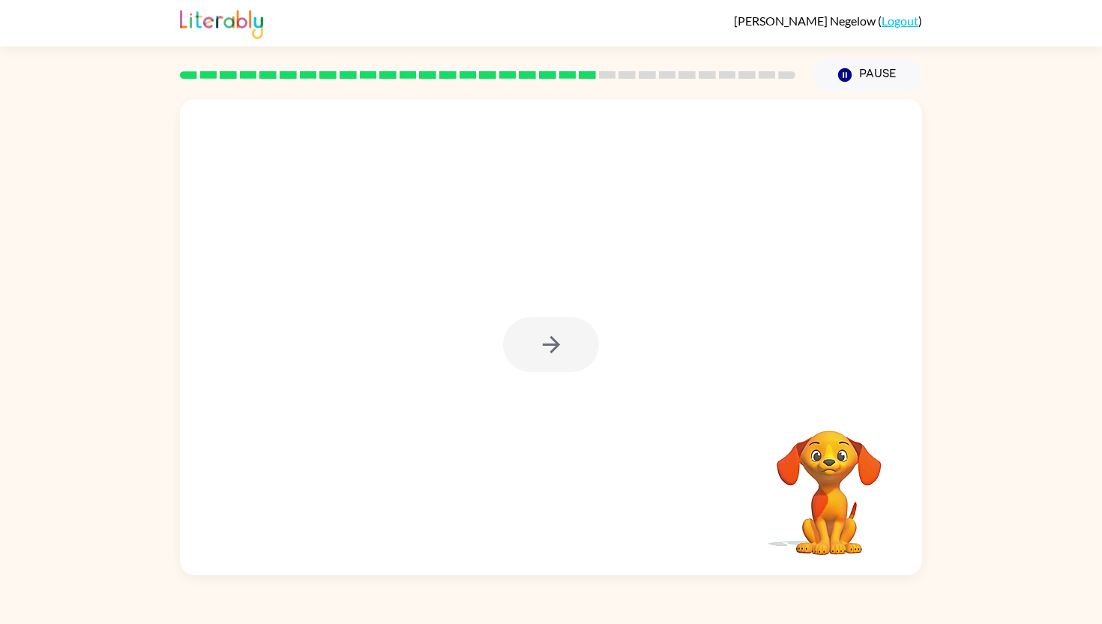
click at [889, 264] on div at bounding box center [551, 337] width 742 height 476
click at [604, 332] on div at bounding box center [551, 337] width 742 height 476
click at [573, 337] on div at bounding box center [551, 344] width 96 height 55
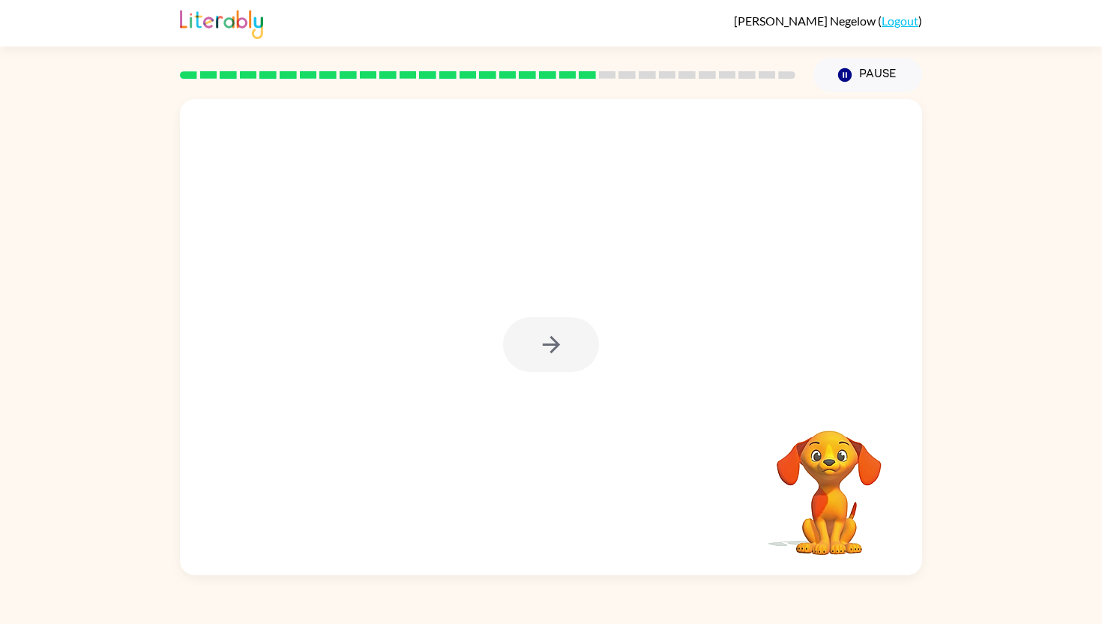
click at [573, 337] on div at bounding box center [551, 344] width 96 height 55
drag, startPoint x: 573, startPoint y: 337, endPoint x: 598, endPoint y: 303, distance: 42.3
click at [598, 303] on div at bounding box center [551, 337] width 742 height 476
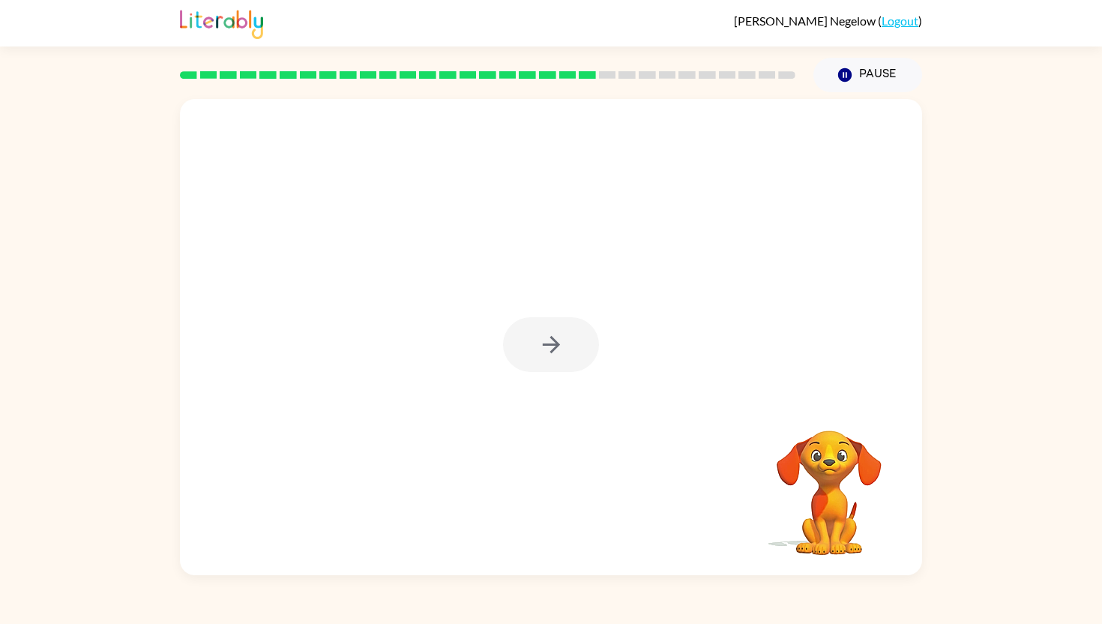
click at [598, 303] on div at bounding box center [551, 337] width 742 height 476
click at [566, 356] on div at bounding box center [551, 344] width 96 height 55
click at [566, 356] on button "button" at bounding box center [551, 344] width 96 height 55
click at [566, 356] on div at bounding box center [551, 344] width 96 height 55
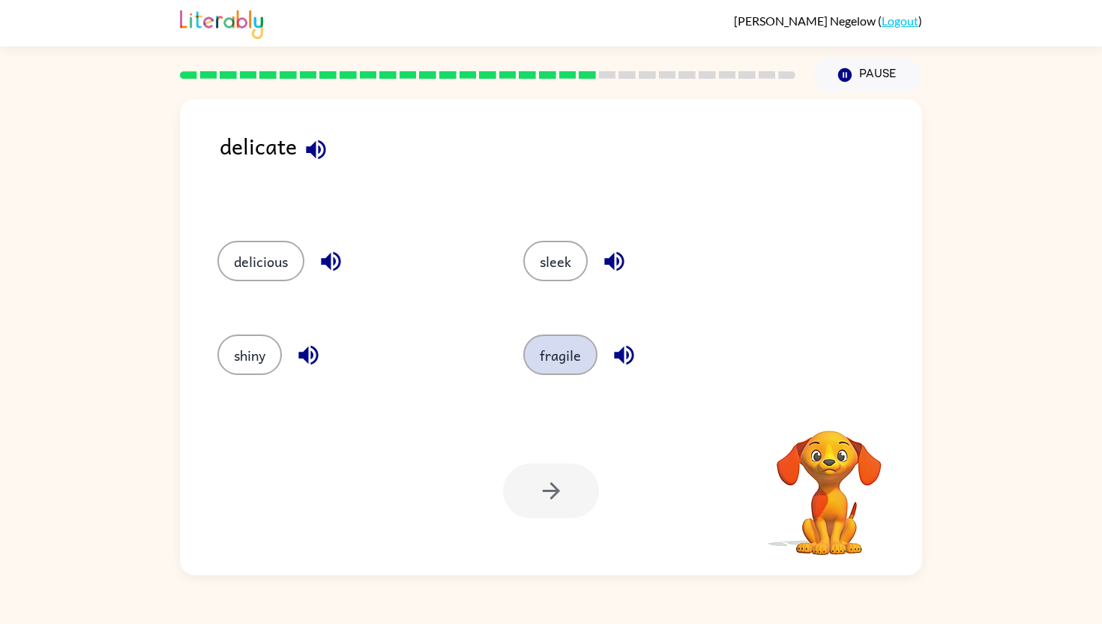
click at [551, 360] on button "fragile" at bounding box center [560, 354] width 74 height 40
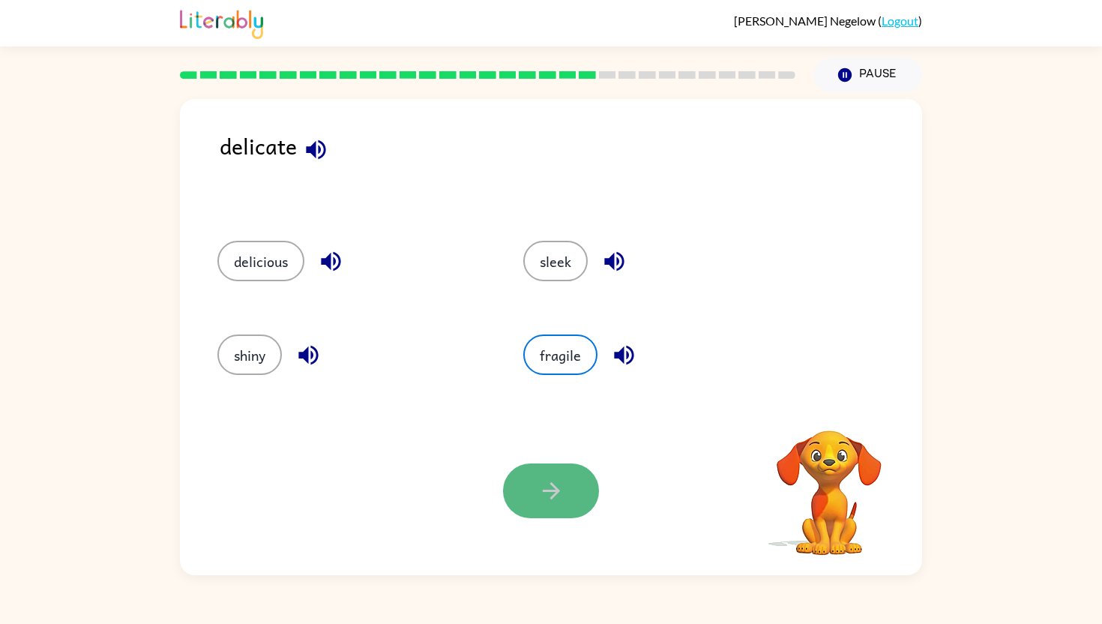
click at [568, 467] on button "button" at bounding box center [551, 490] width 96 height 55
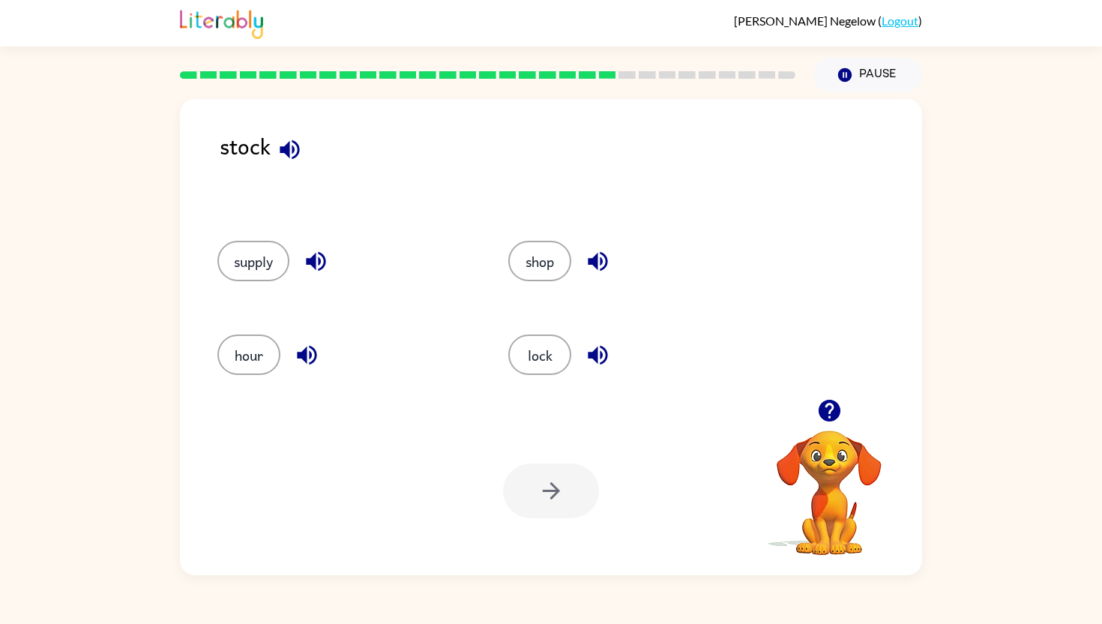
click at [283, 286] on div "supply" at bounding box center [334, 259] width 291 height 94
click at [267, 268] on button "supply" at bounding box center [253, 261] width 72 height 40
click at [539, 486] on icon "button" at bounding box center [551, 491] width 26 height 26
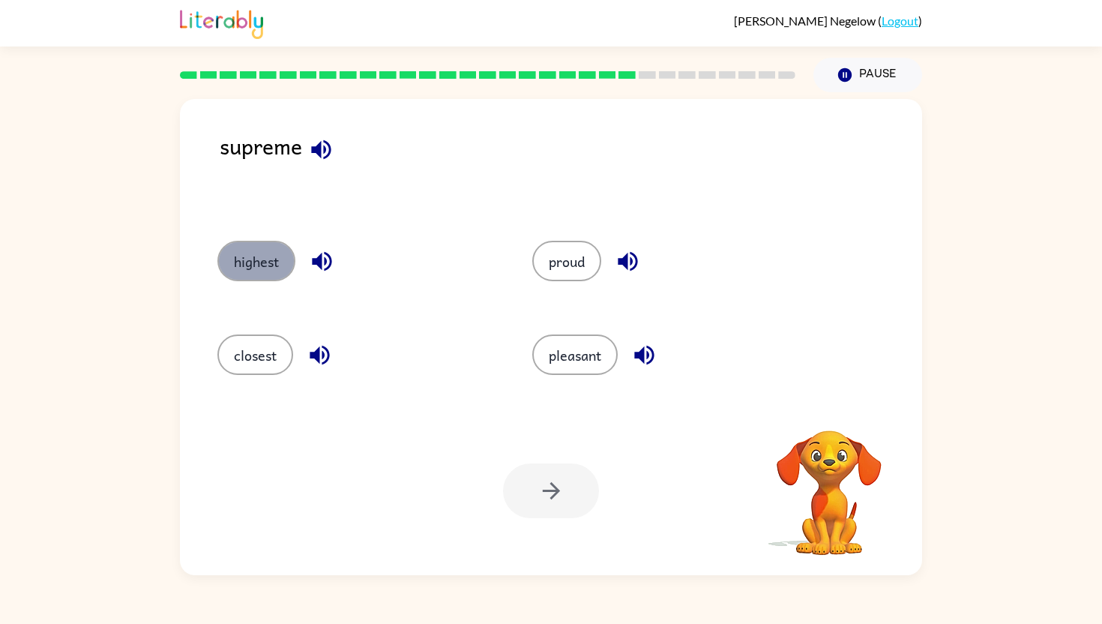
click at [266, 278] on button "highest" at bounding box center [256, 261] width 78 height 40
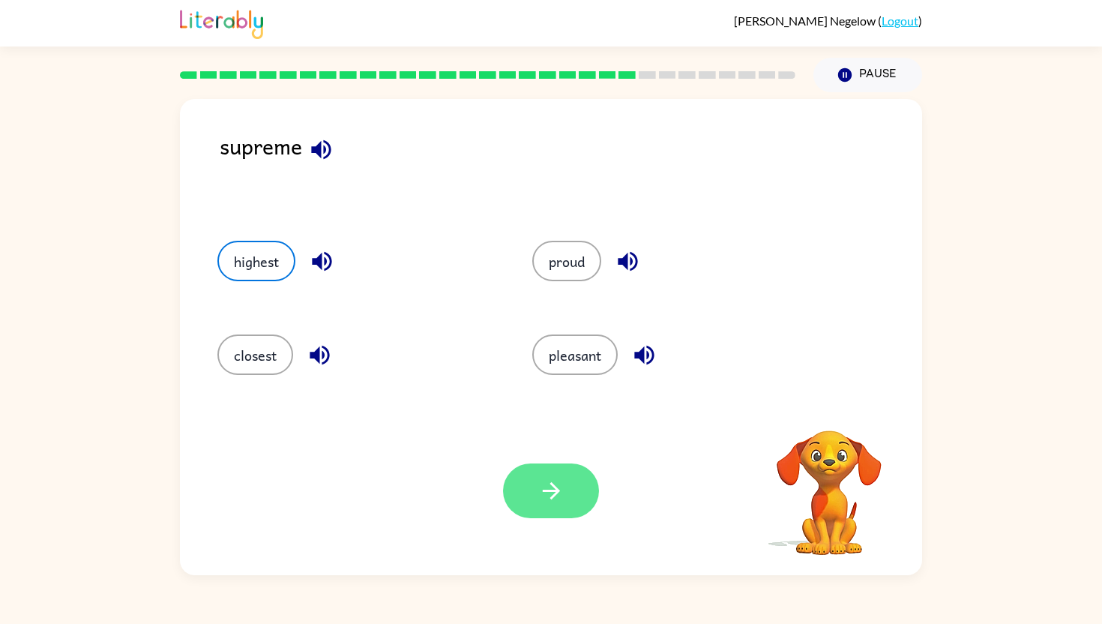
click at [560, 493] on icon "button" at bounding box center [551, 491] width 26 height 26
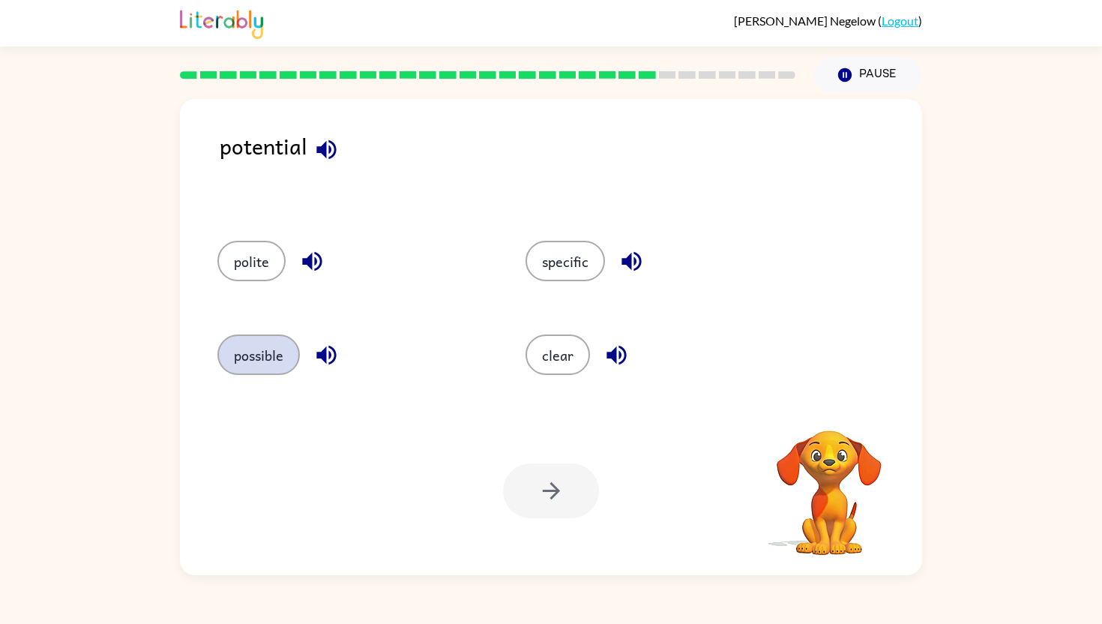
click at [259, 339] on button "possible" at bounding box center [258, 354] width 82 height 40
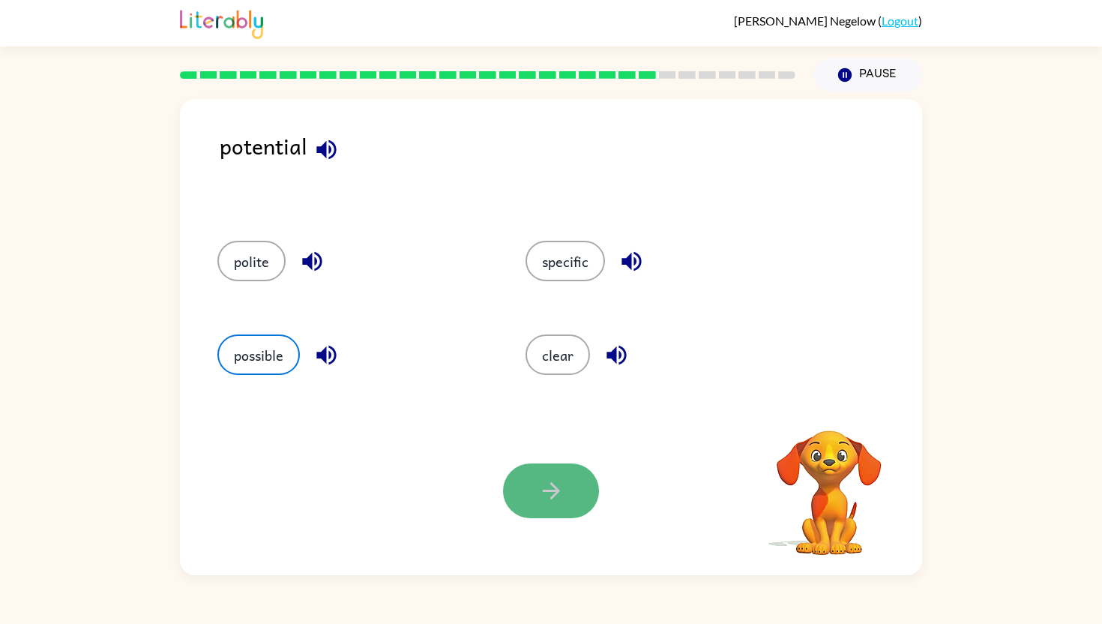
click at [554, 485] on icon "button" at bounding box center [550, 490] width 17 height 17
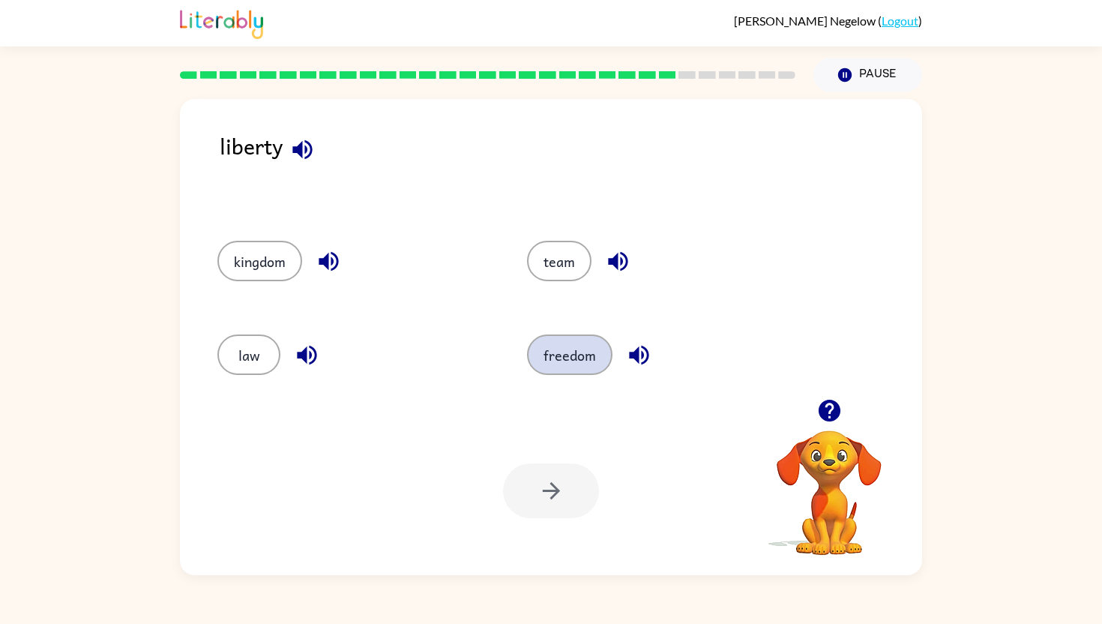
click at [572, 346] on button "freedom" at bounding box center [569, 354] width 85 height 40
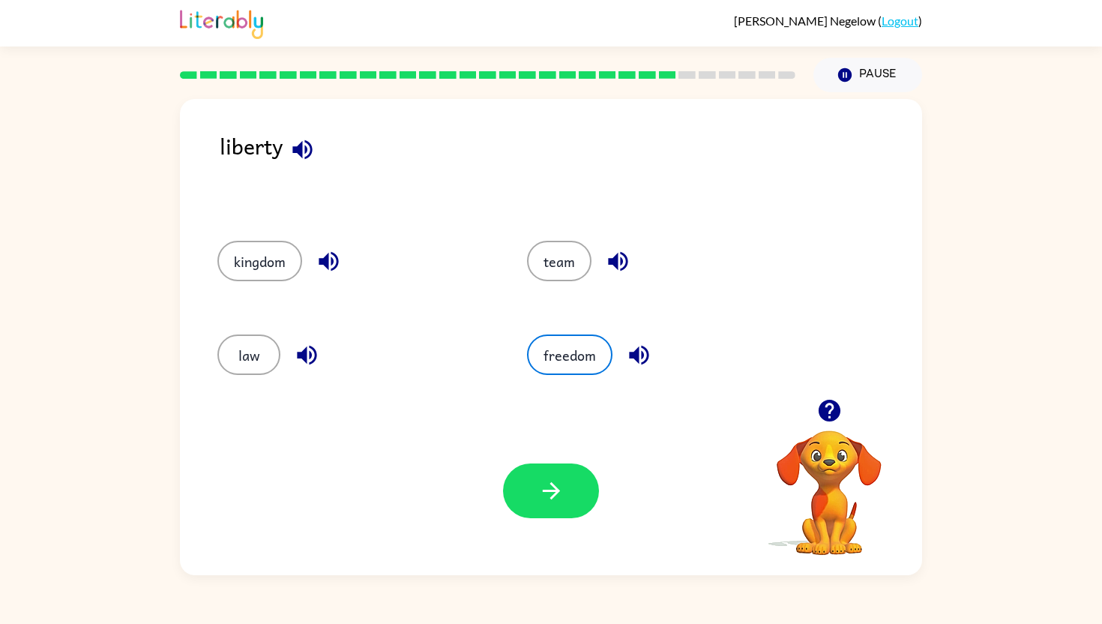
click at [590, 514] on div at bounding box center [551, 490] width 96 height 55
click at [577, 507] on button "button" at bounding box center [551, 490] width 96 height 55
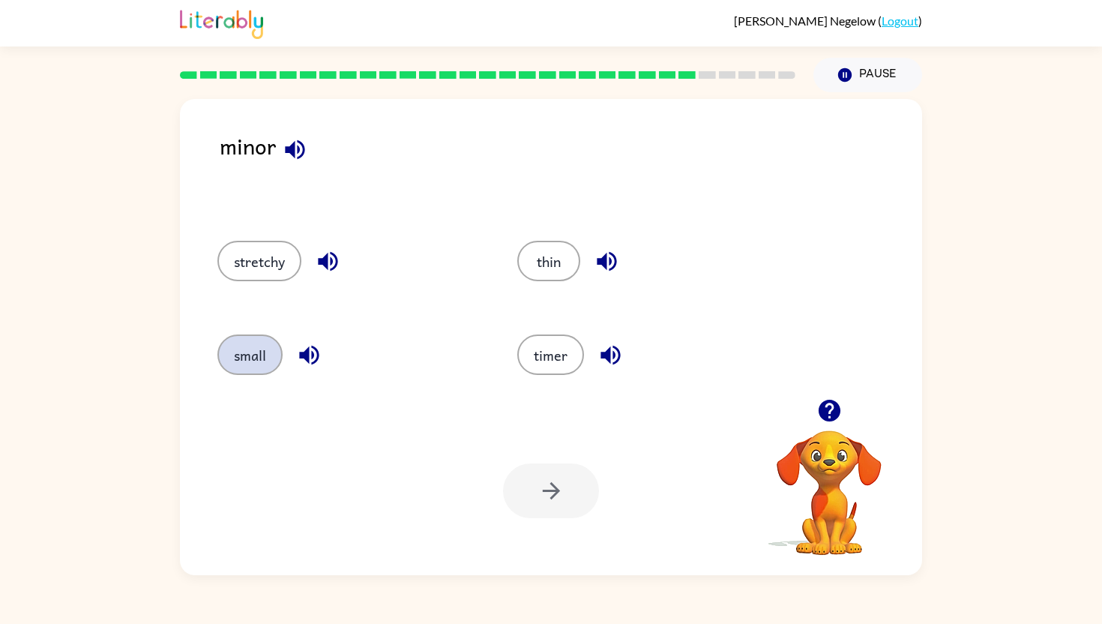
click at [256, 356] on button "small" at bounding box center [249, 354] width 65 height 40
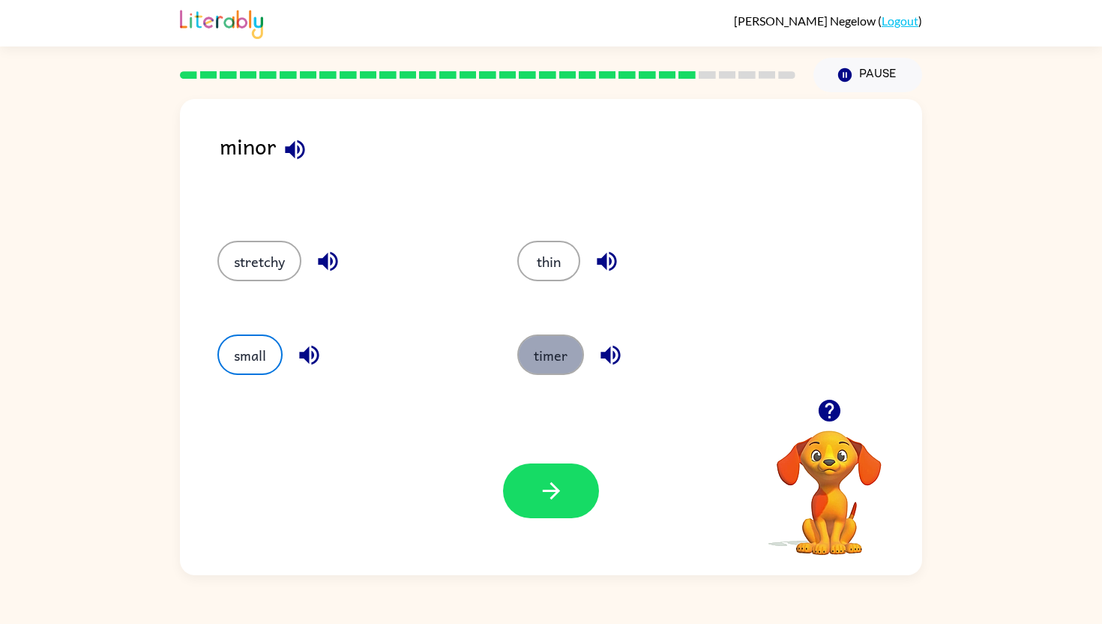
click at [556, 356] on button "timer" at bounding box center [550, 354] width 67 height 40
click at [290, 152] on icon "button" at bounding box center [294, 148] width 19 height 19
click at [325, 263] on icon "button" at bounding box center [327, 261] width 19 height 19
click at [311, 358] on icon "button" at bounding box center [309, 355] width 26 height 26
click at [608, 262] on icon "button" at bounding box center [607, 261] width 26 height 26
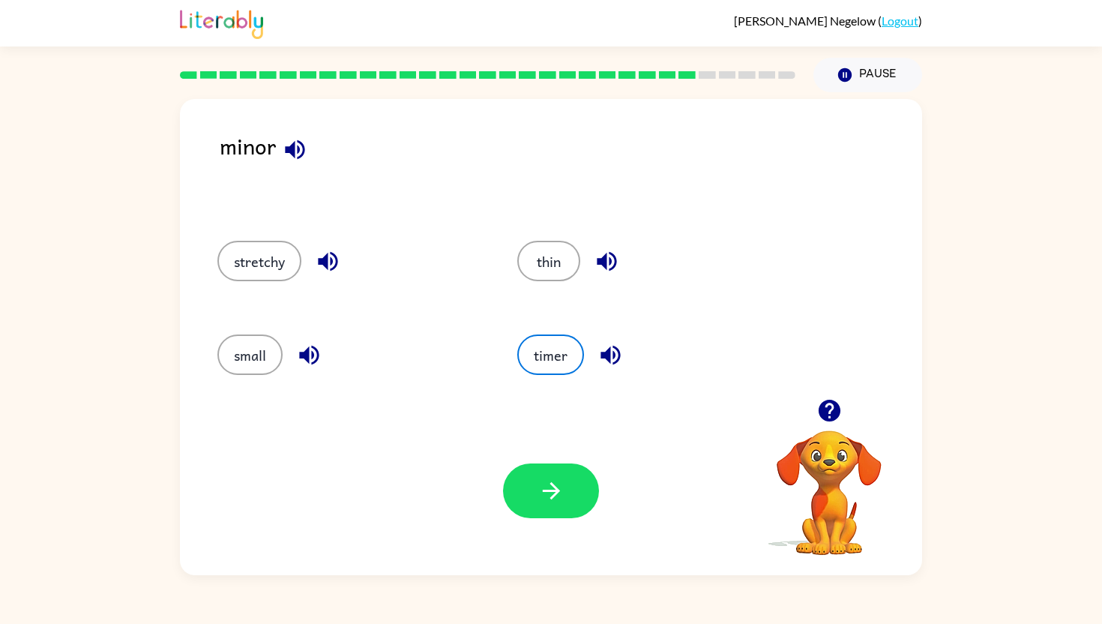
click at [626, 346] on button "button" at bounding box center [611, 355] width 38 height 38
click at [564, 272] on button "thin" at bounding box center [548, 261] width 63 height 40
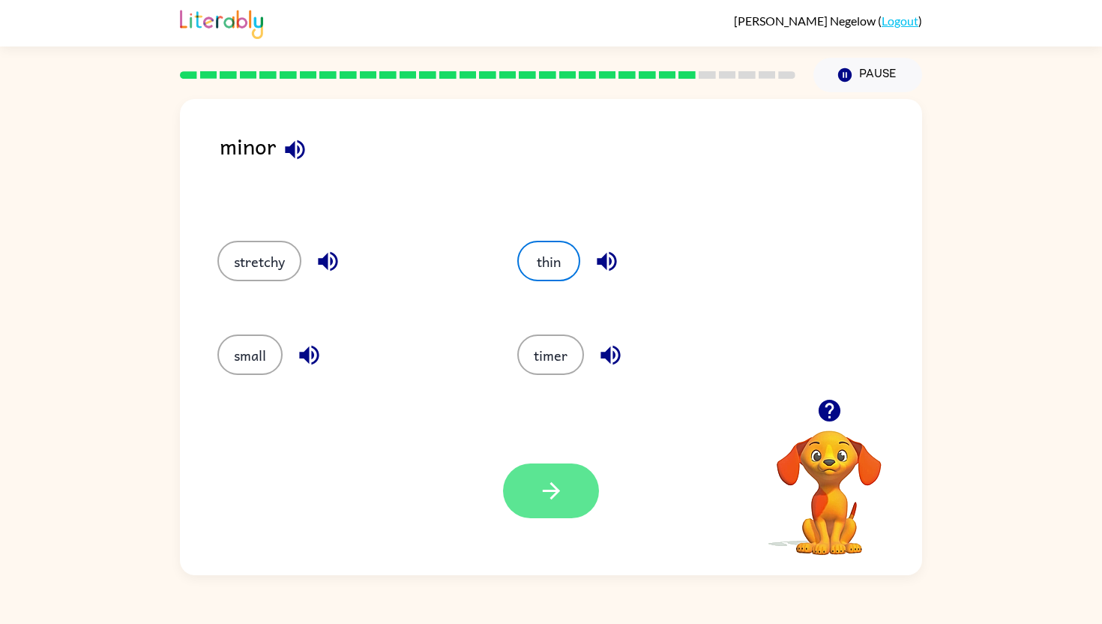
click at [562, 482] on icon "button" at bounding box center [551, 491] width 26 height 26
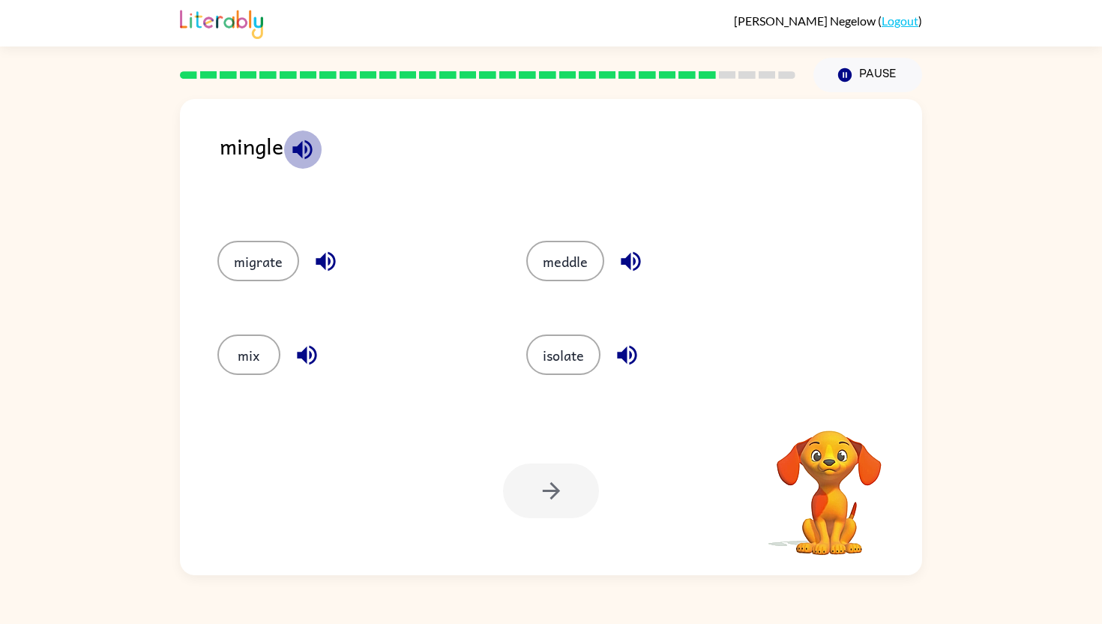
click at [307, 151] on icon "button" at bounding box center [302, 149] width 26 height 26
click at [574, 265] on button "meddle" at bounding box center [565, 261] width 78 height 40
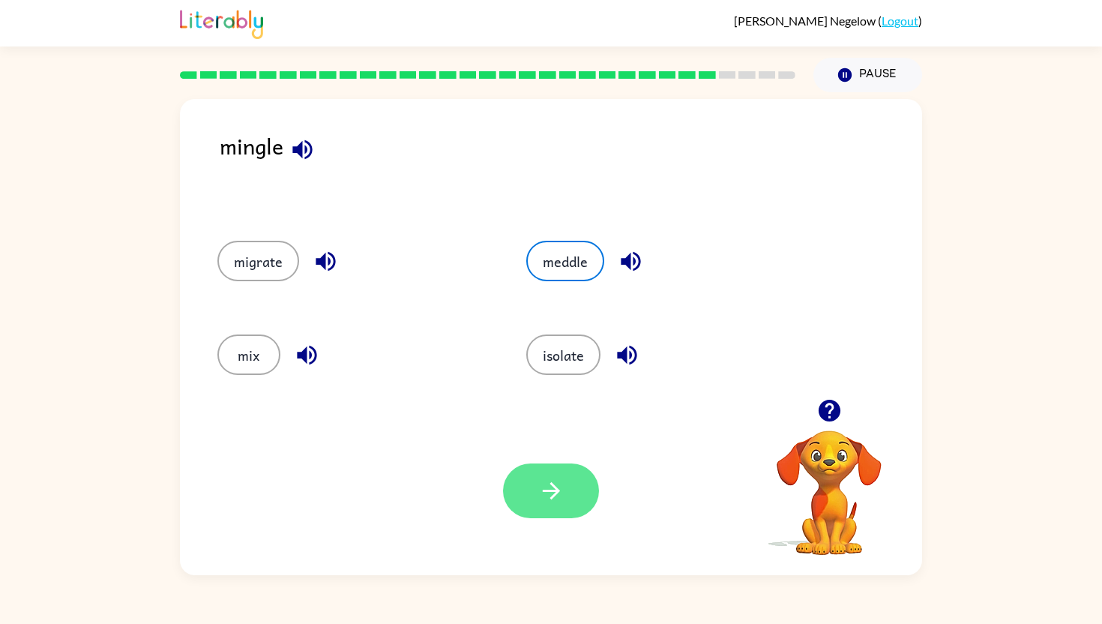
click at [544, 483] on icon "button" at bounding box center [551, 491] width 26 height 26
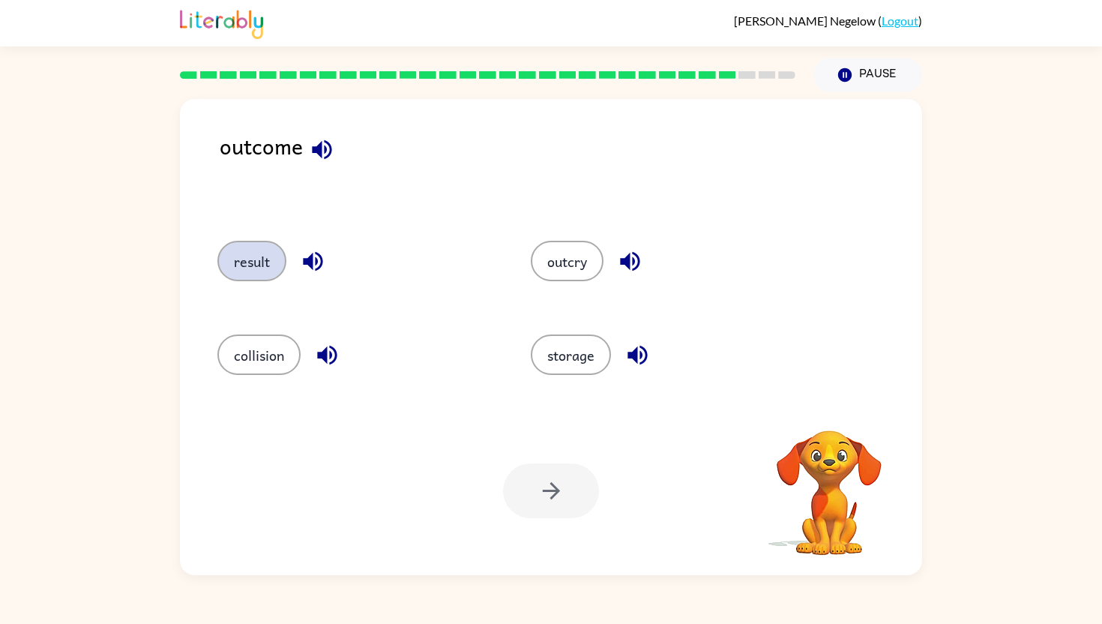
click at [266, 269] on button "result" at bounding box center [251, 261] width 69 height 40
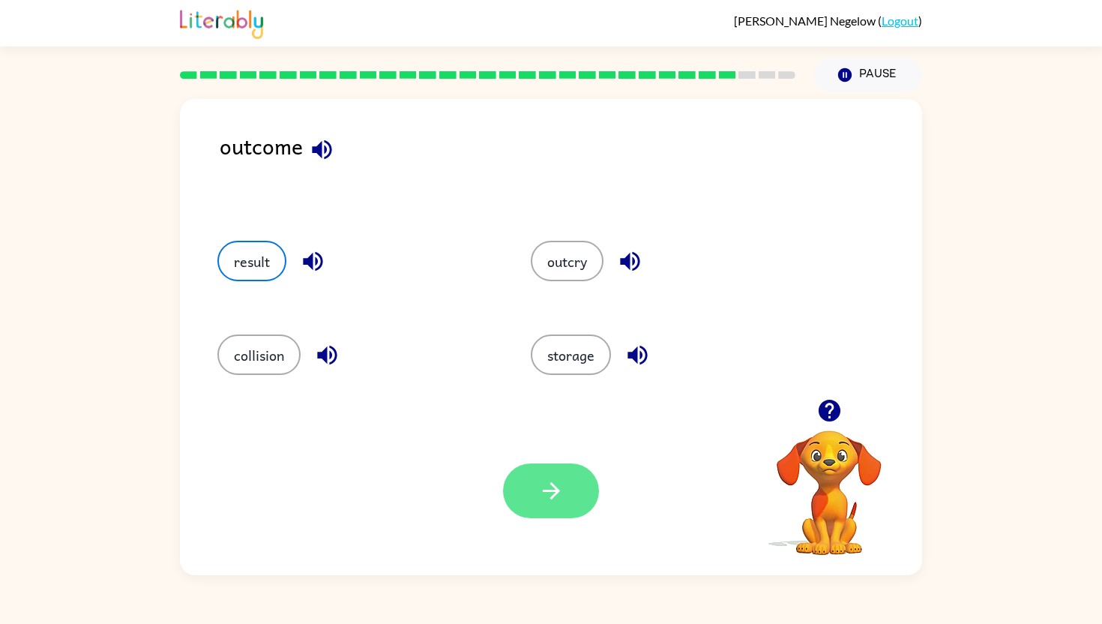
click at [539, 484] on icon "button" at bounding box center [551, 491] width 26 height 26
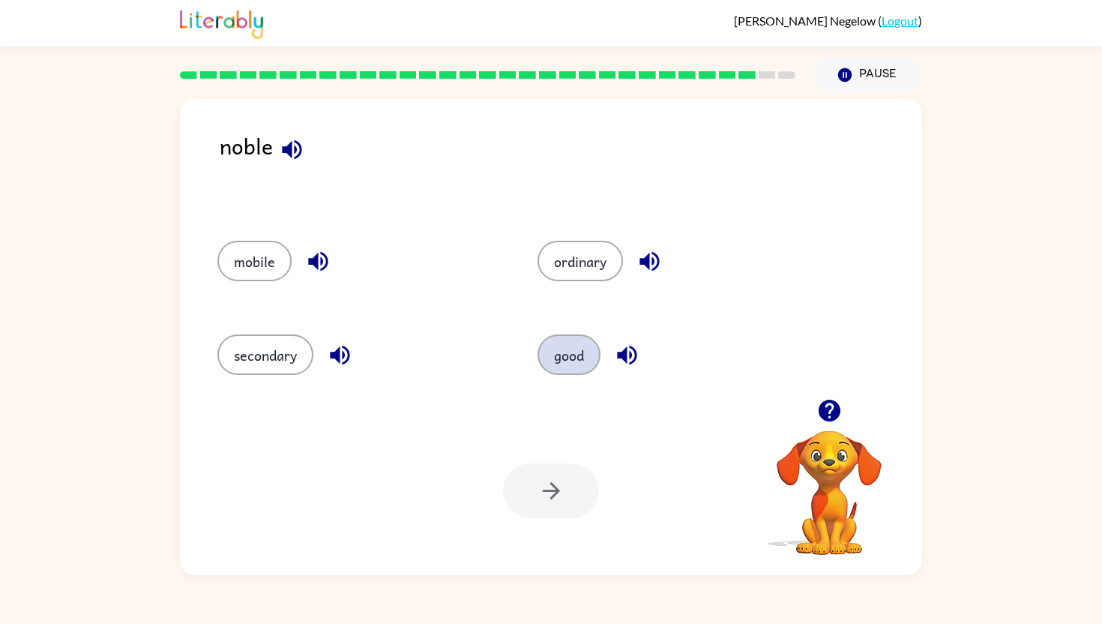
click at [562, 362] on button "good" at bounding box center [569, 354] width 63 height 40
click at [562, 480] on icon "button" at bounding box center [551, 491] width 26 height 26
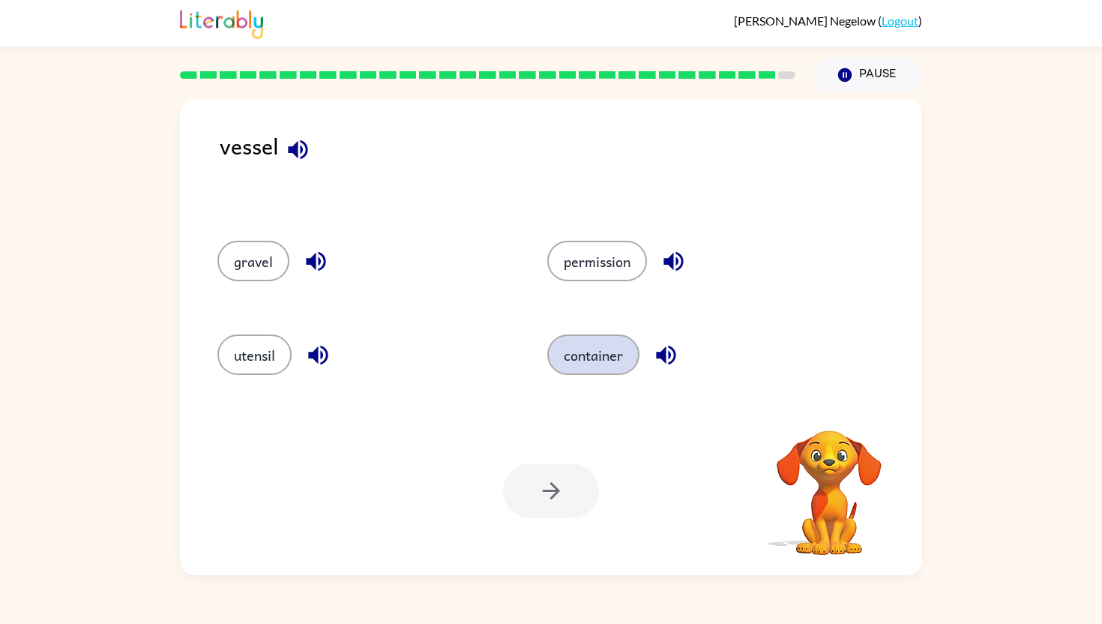
click at [627, 358] on button "container" at bounding box center [593, 354] width 92 height 40
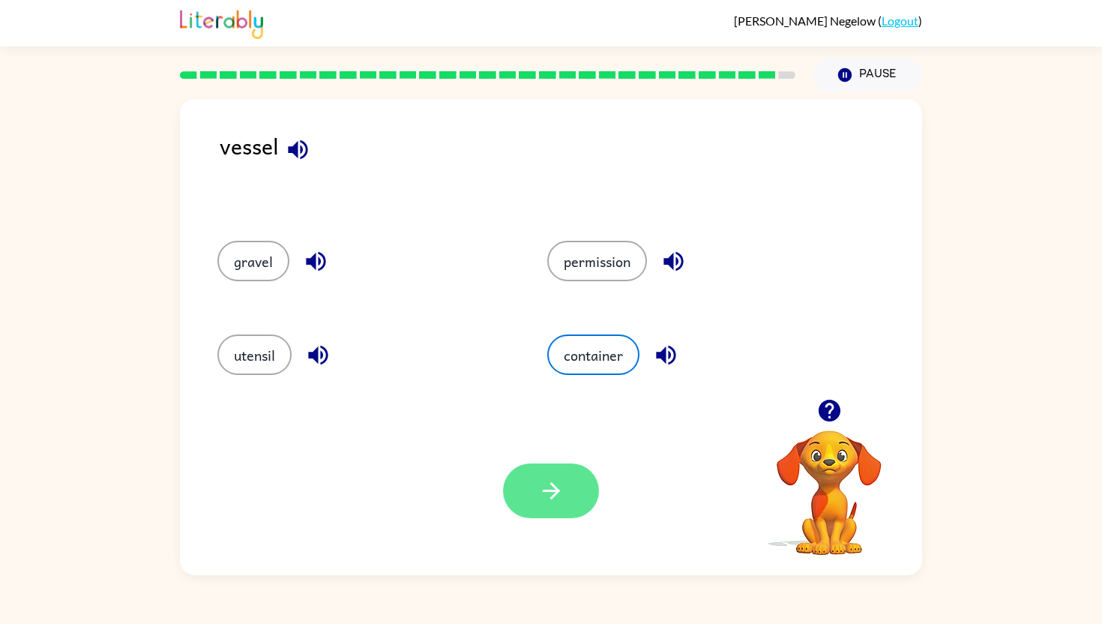
click at [523, 511] on button "button" at bounding box center [551, 490] width 96 height 55
